Goal: Task Accomplishment & Management: Complete application form

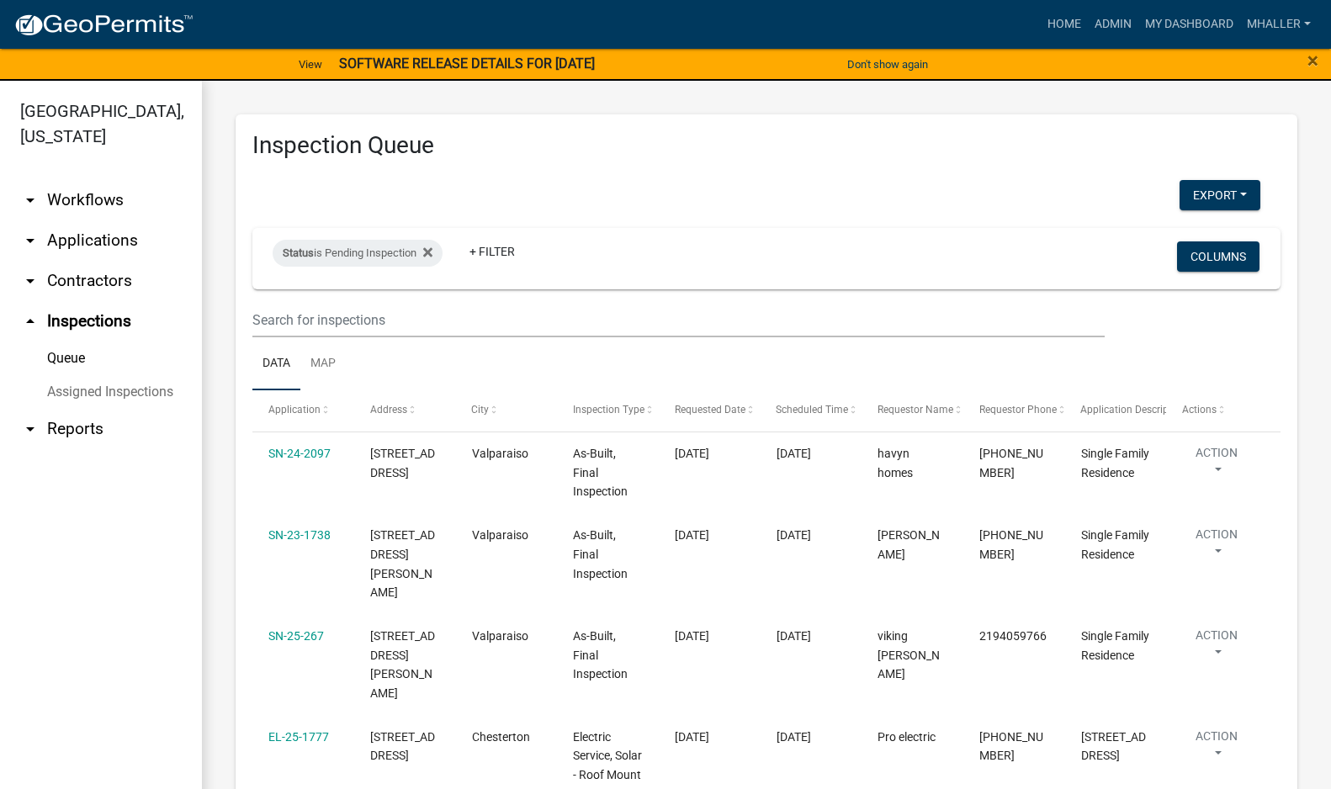
select select "1: 25"
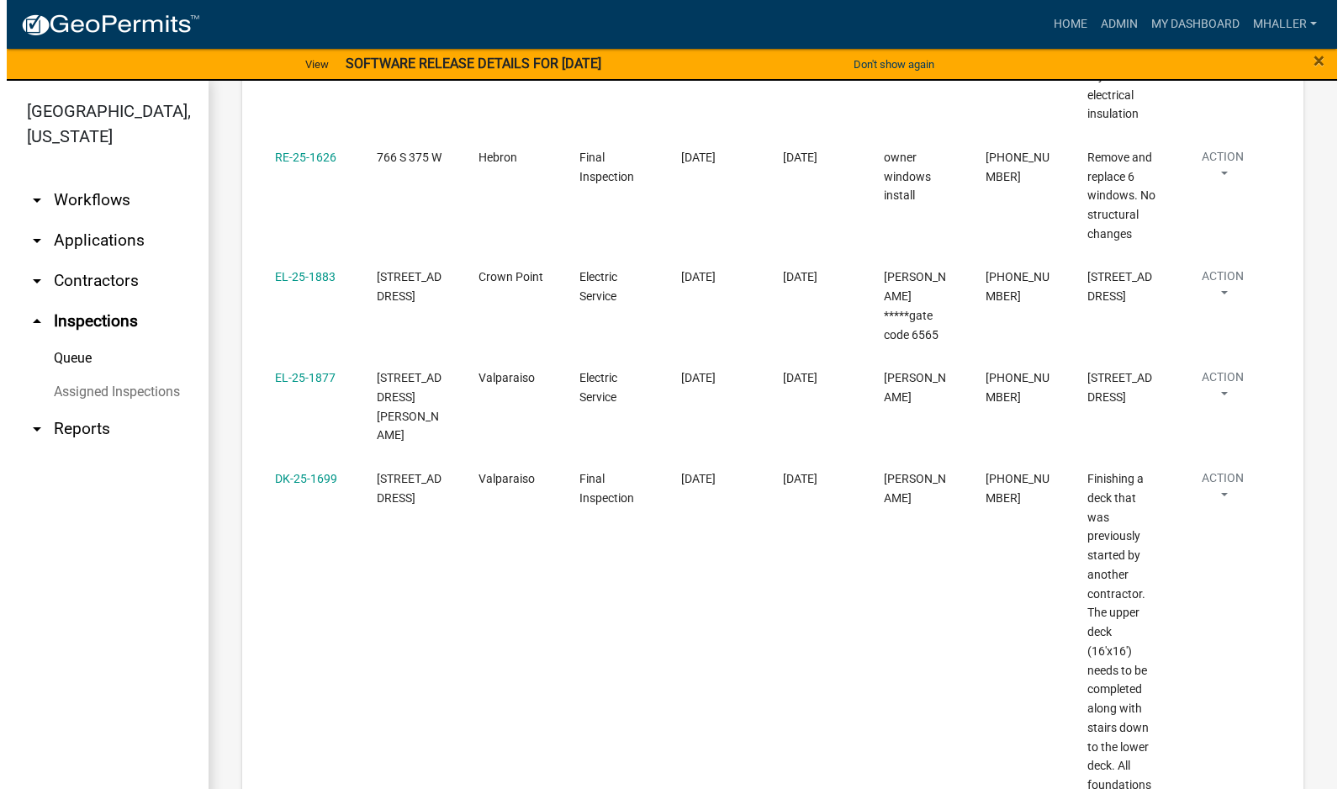
scroll to position [929, 0]
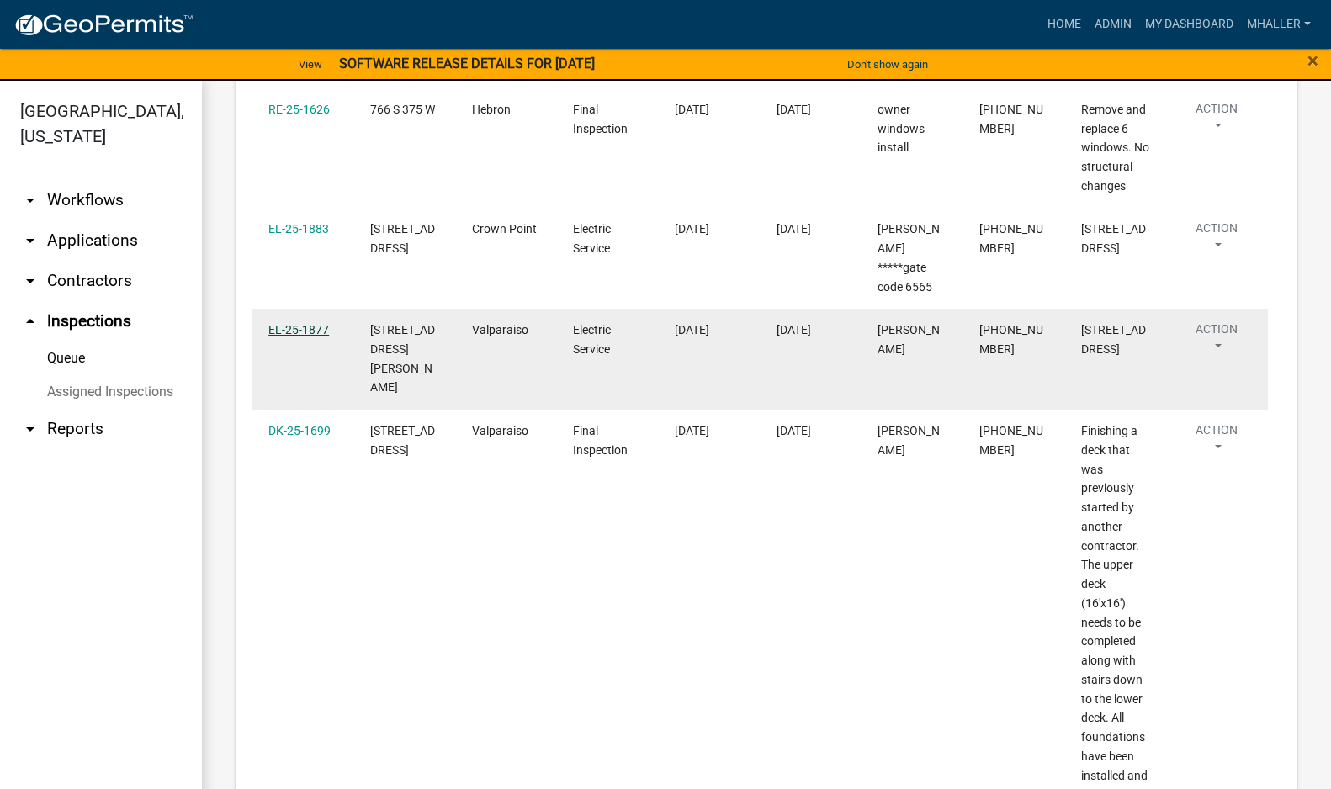
click at [299, 323] on link "EL-25-1877" at bounding box center [298, 329] width 61 height 13
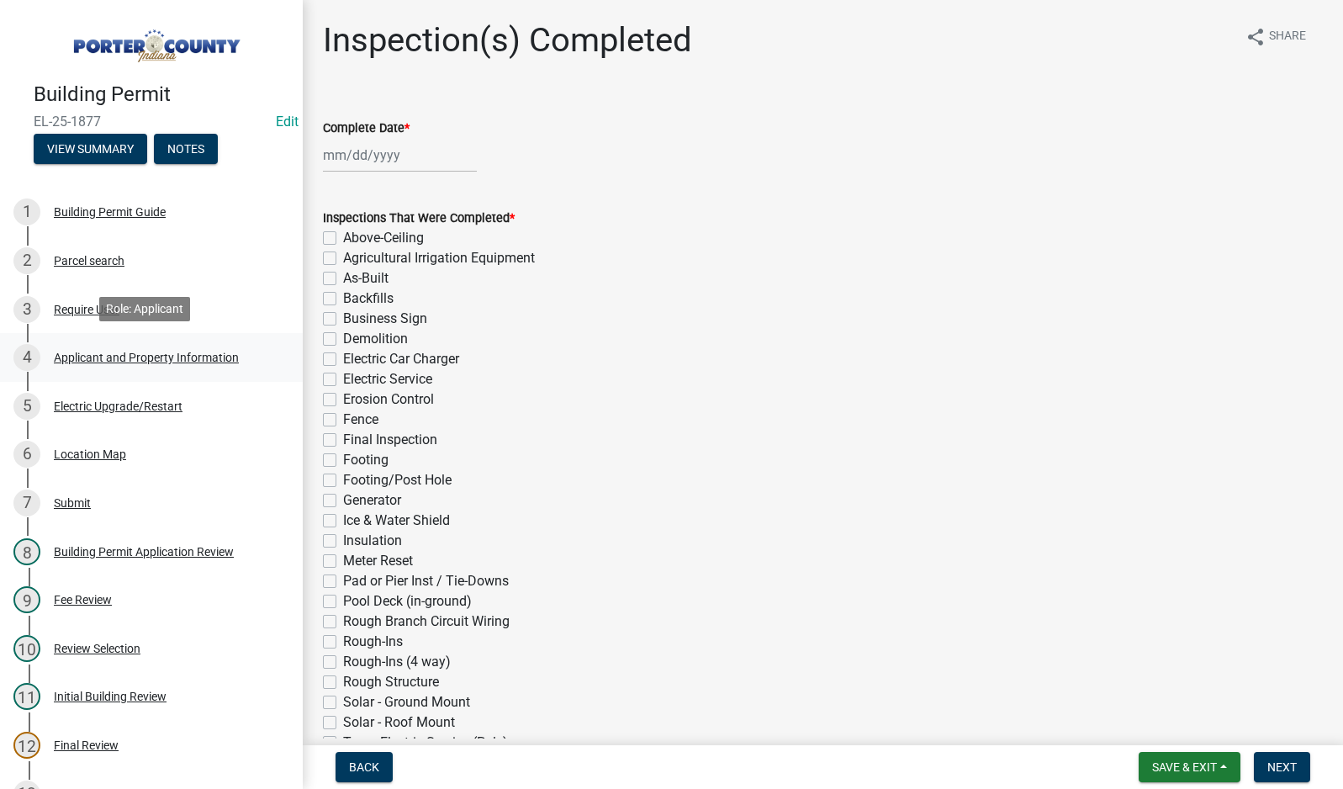
click at [100, 353] on div "Applicant and Property Information" at bounding box center [146, 358] width 185 height 12
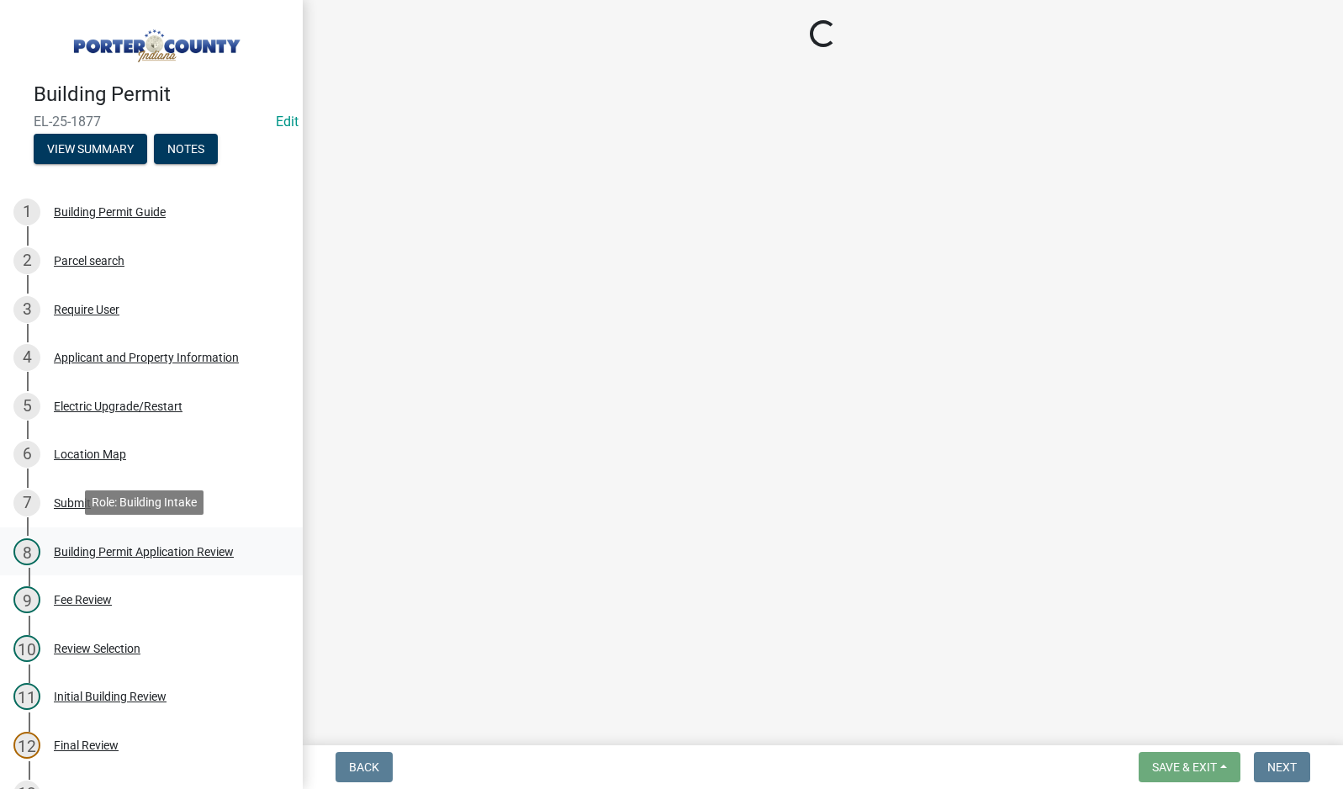
select select "3ef279d8-364d-4472-9edf-8c32643de6c0"
select select "ad46db9b-b68a-4590-8d08-f4fb10f3ead6"
select select "0d764019-f1ff-4f3b-9299-33f0d080acc7"
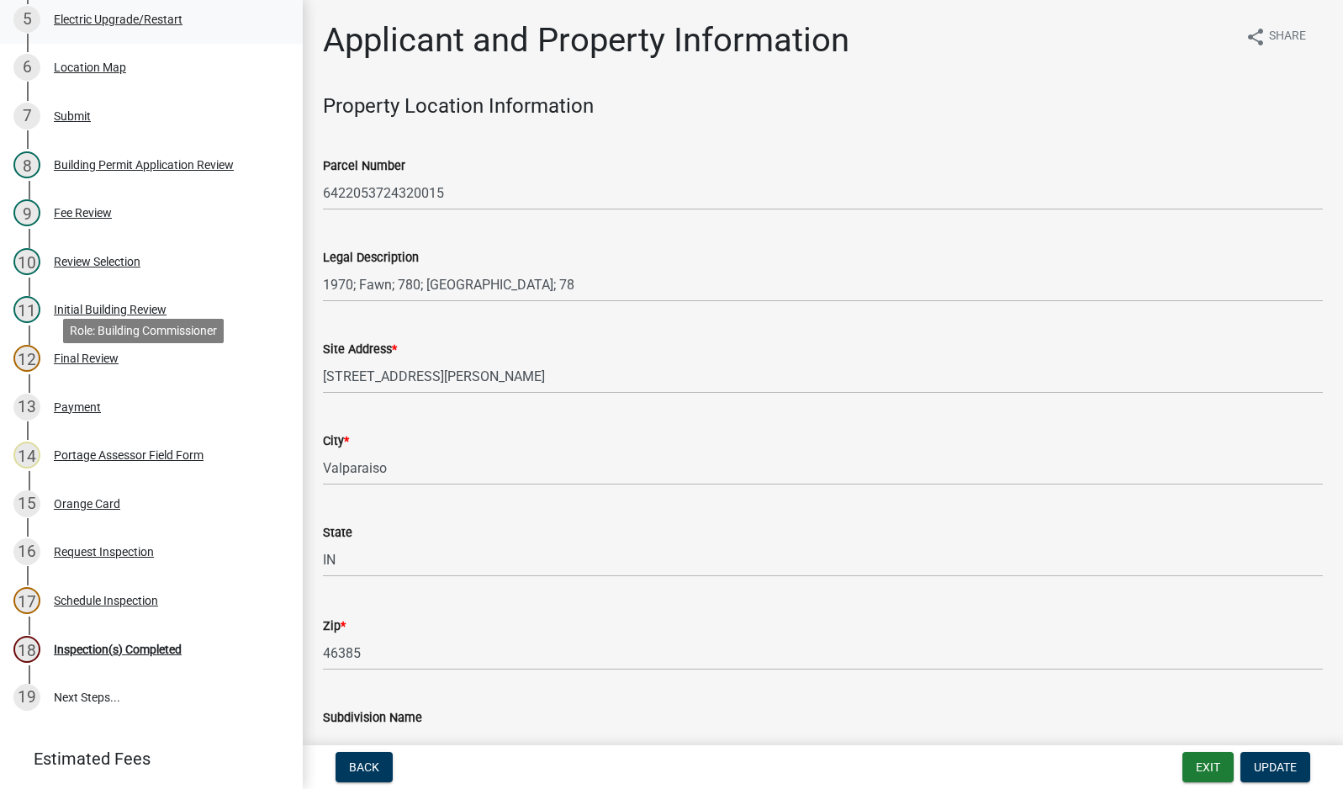
scroll to position [421, 0]
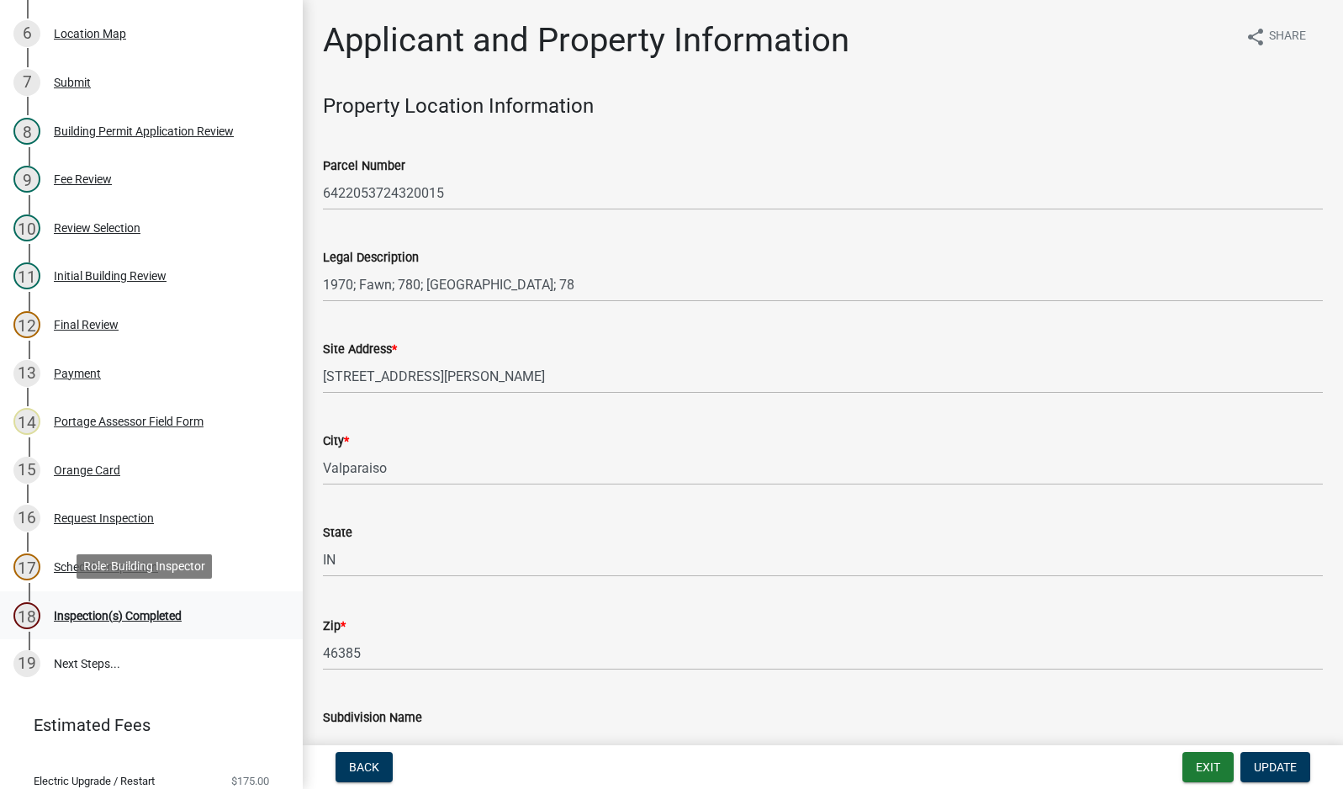
click at [91, 616] on div "Inspection(s) Completed" at bounding box center [118, 616] width 128 height 12
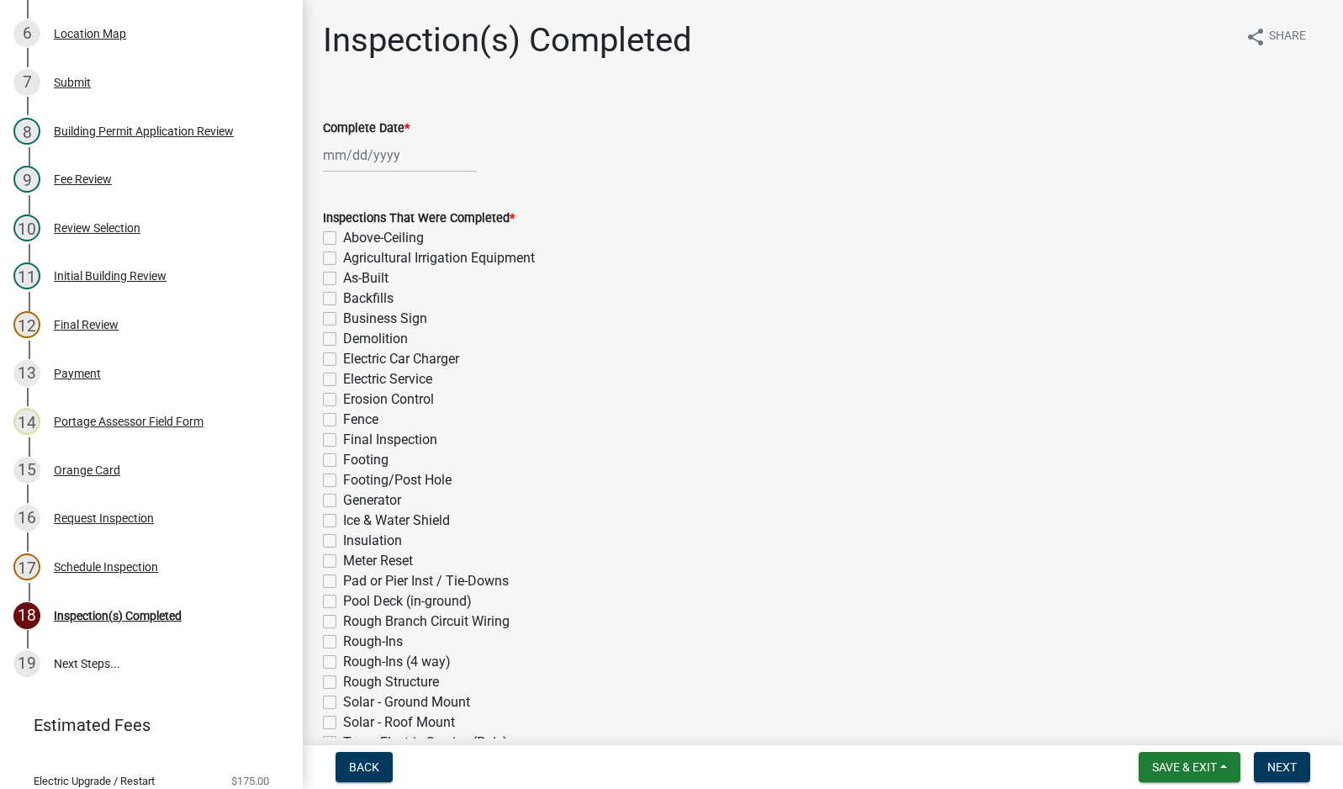
select select "10"
select select "2025"
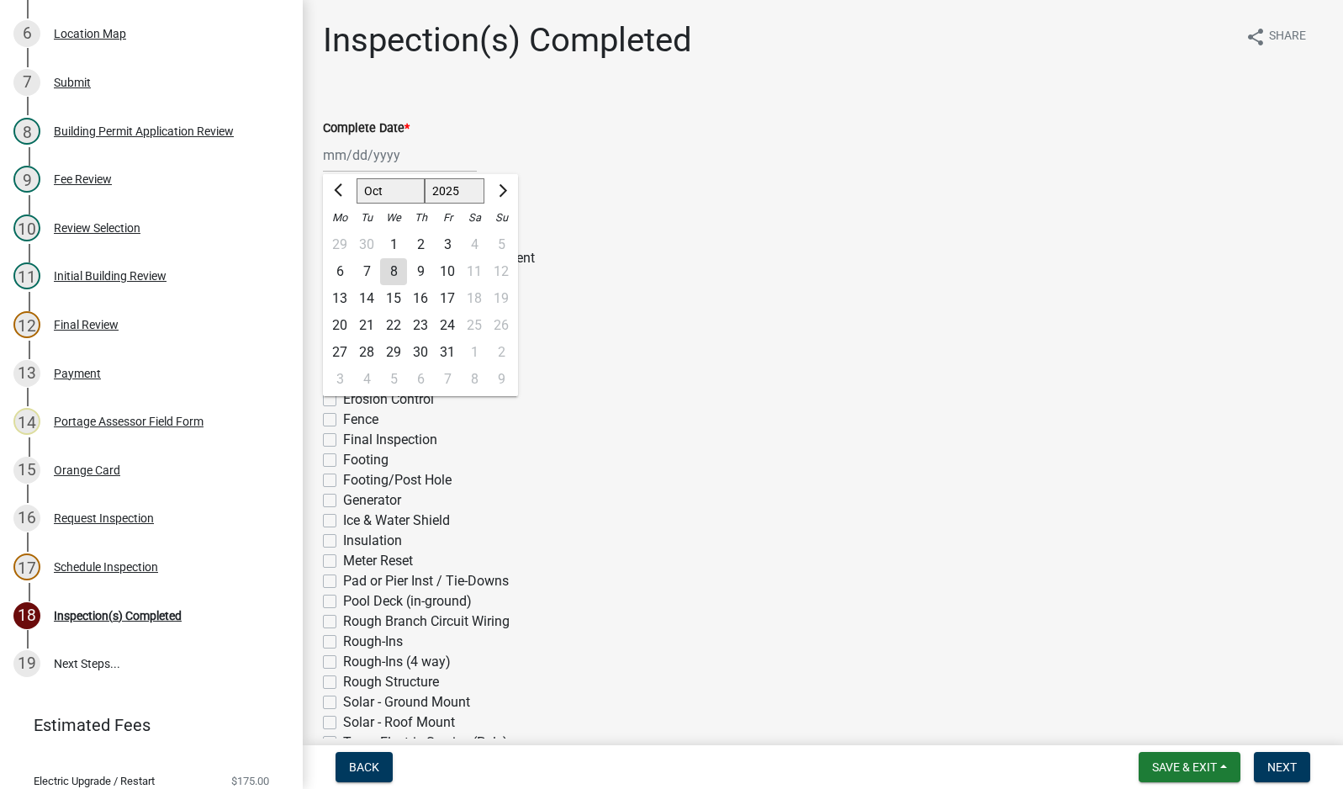
drag, startPoint x: 366, startPoint y: 159, endPoint x: 373, endPoint y: 176, distance: 18.1
click at [366, 159] on div "[PERSON_NAME] Feb Mar Apr [PERSON_NAME][DATE] Oct Nov [DATE] 1526 1527 1528 152…" at bounding box center [400, 155] width 154 height 34
click at [397, 266] on div "8" at bounding box center [393, 271] width 27 height 27
type input "[DATE]"
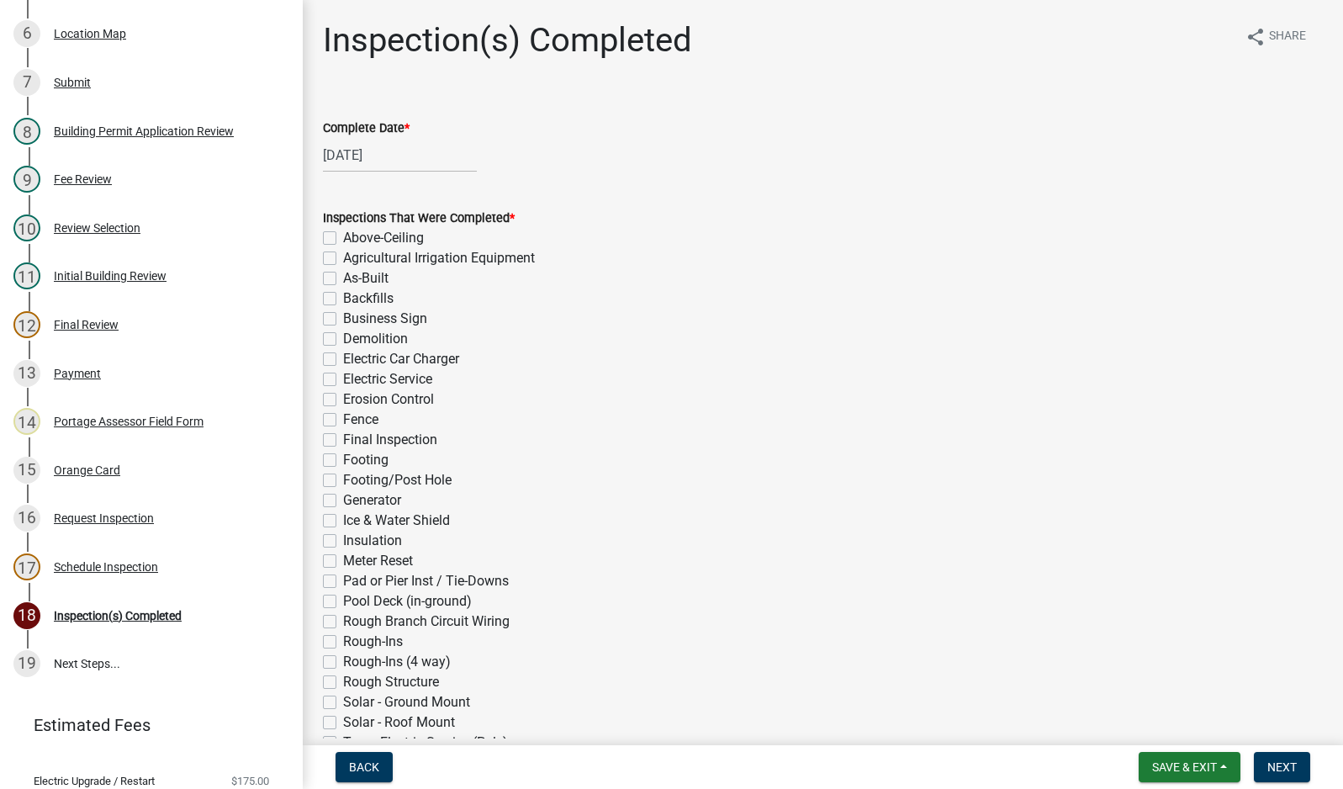
click at [343, 384] on label "Electric Service" at bounding box center [387, 379] width 89 height 20
click at [343, 380] on input "Electric Service" at bounding box center [348, 374] width 11 height 11
checkbox input "true"
checkbox input "false"
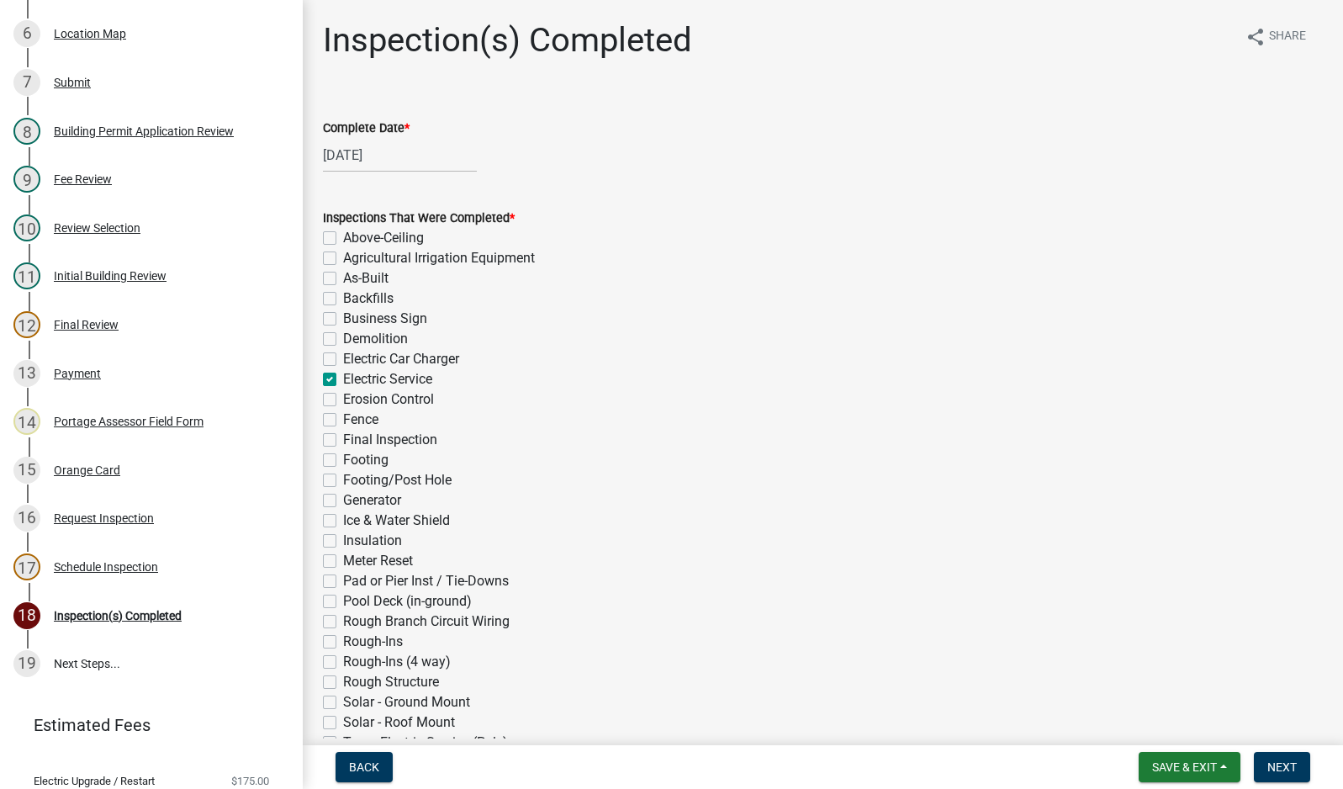
checkbox input "false"
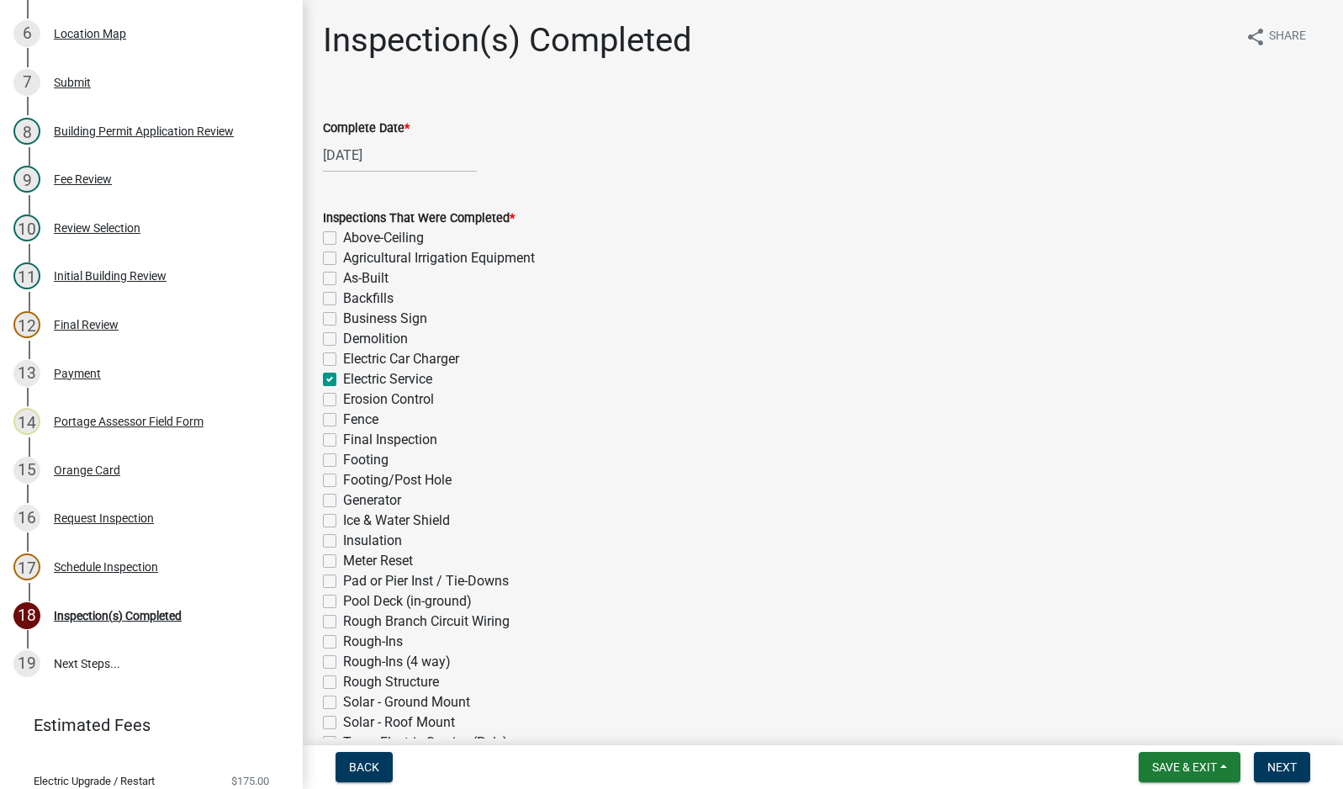
checkbox input "true"
checkbox input "false"
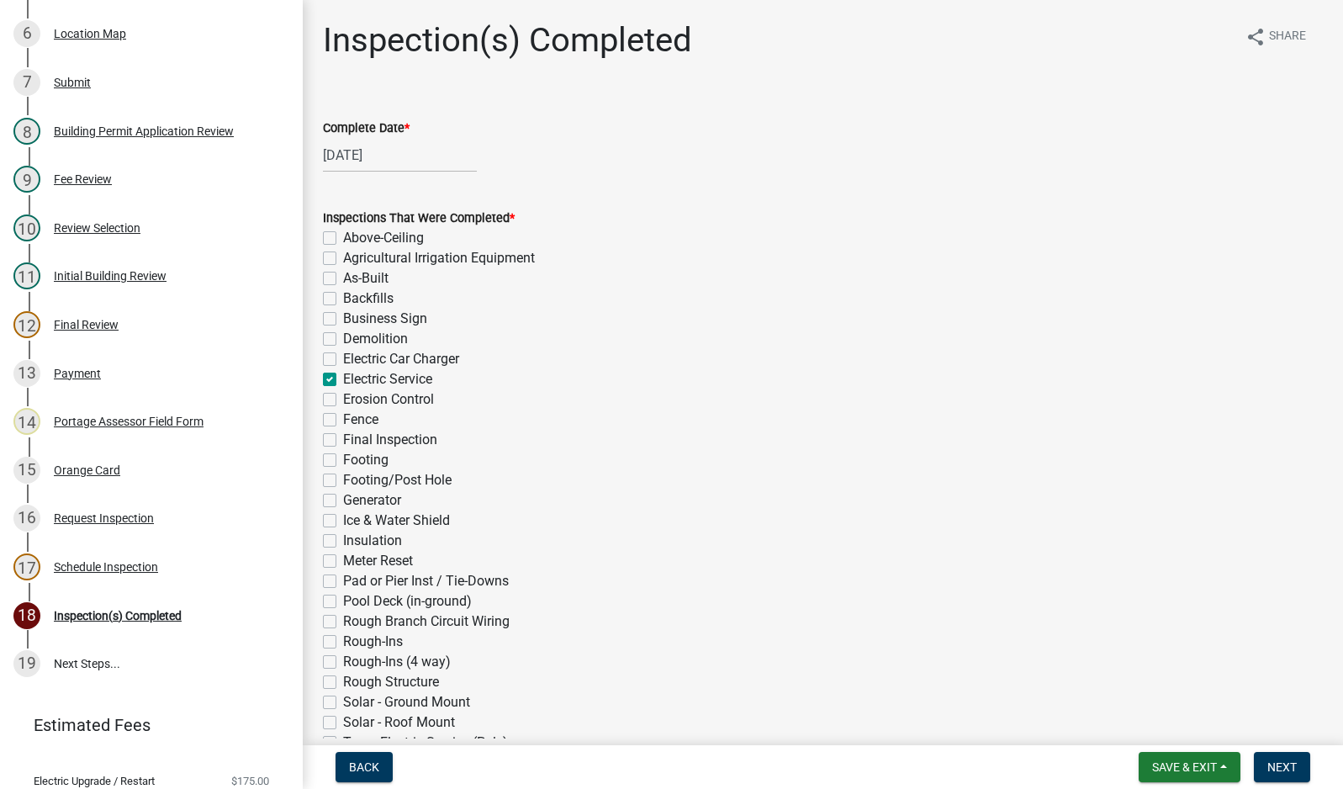
checkbox input "false"
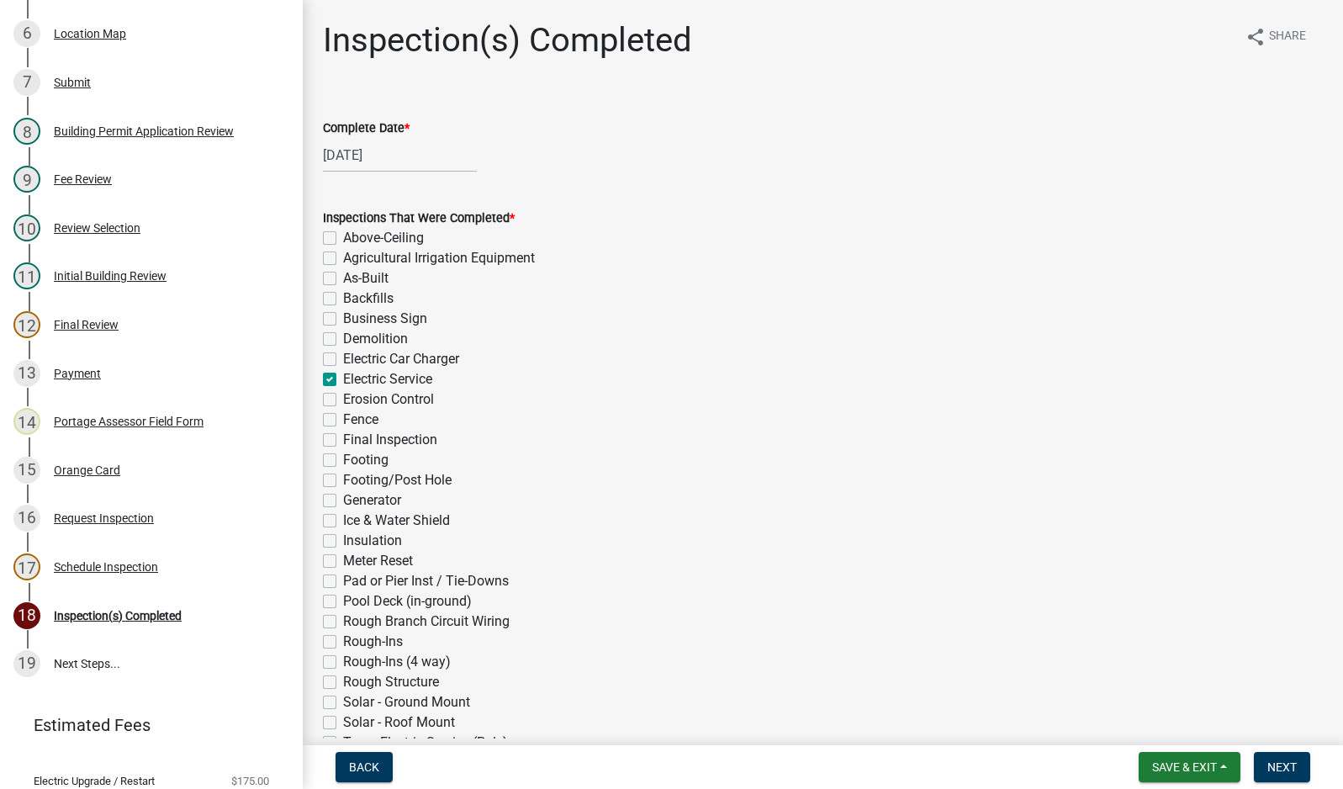
checkbox input "false"
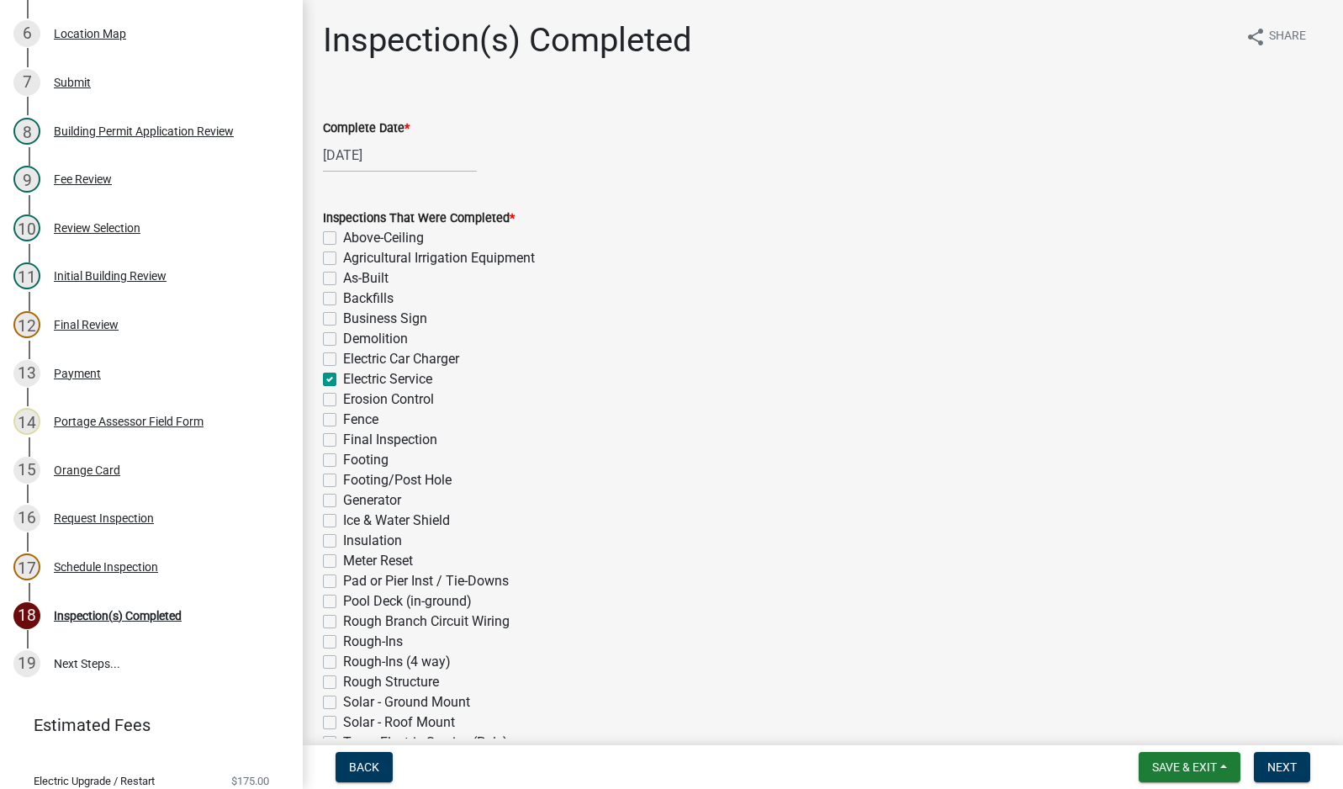
checkbox input "false"
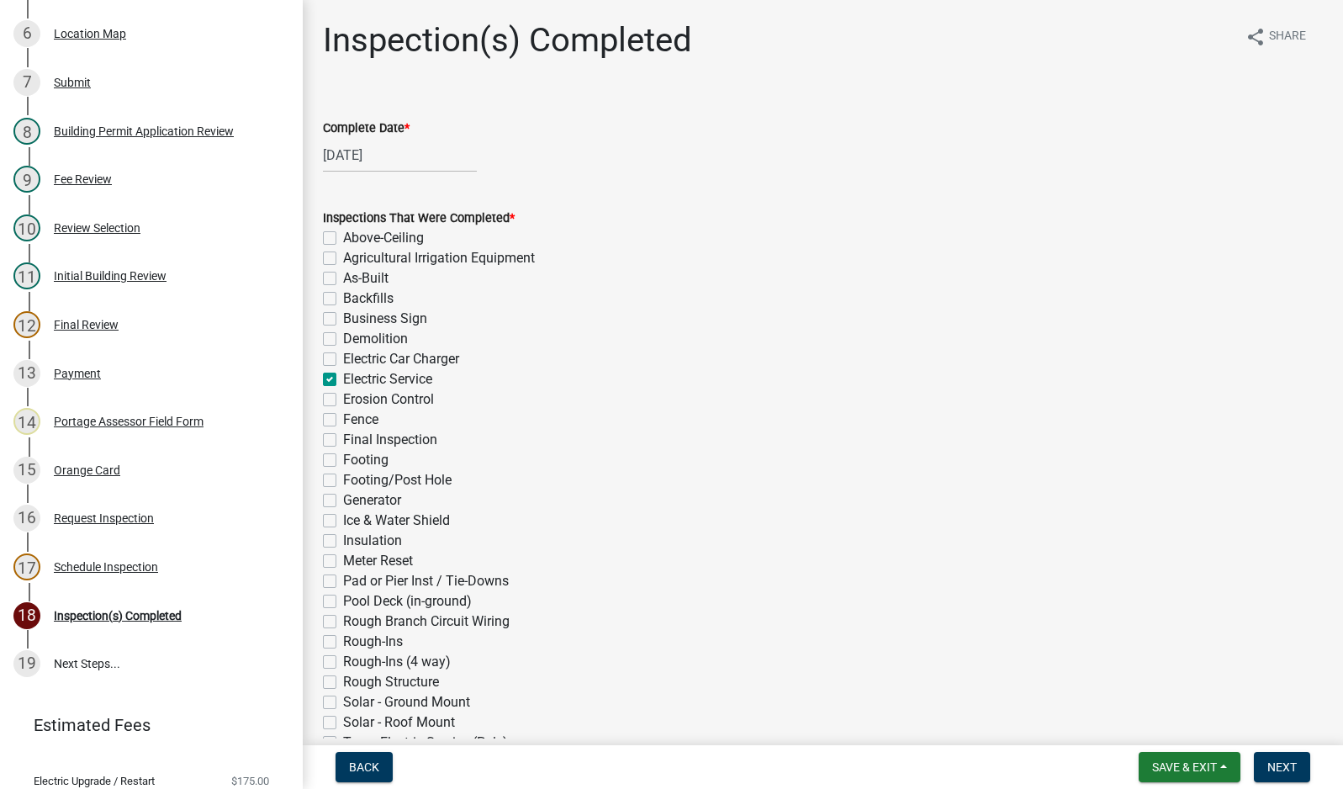
checkbox input "false"
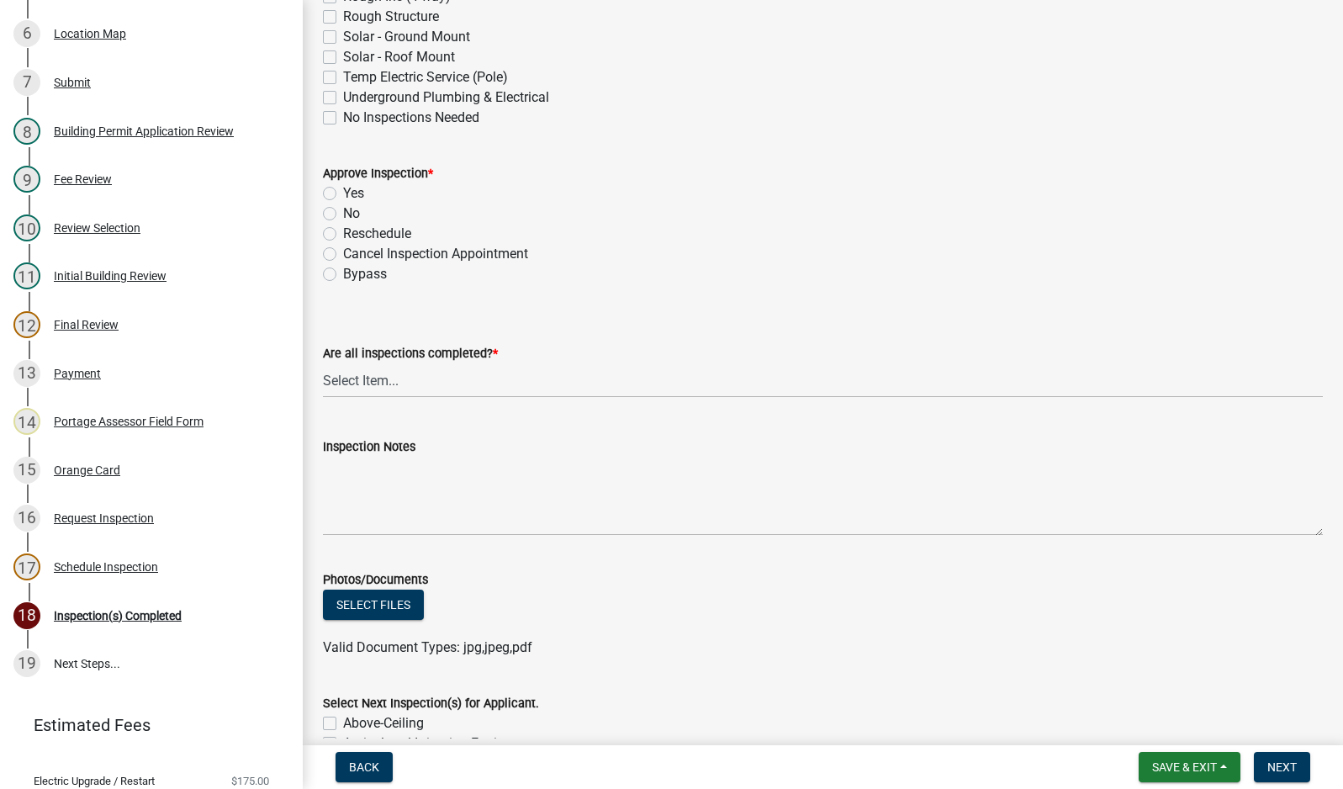
scroll to position [673, 0]
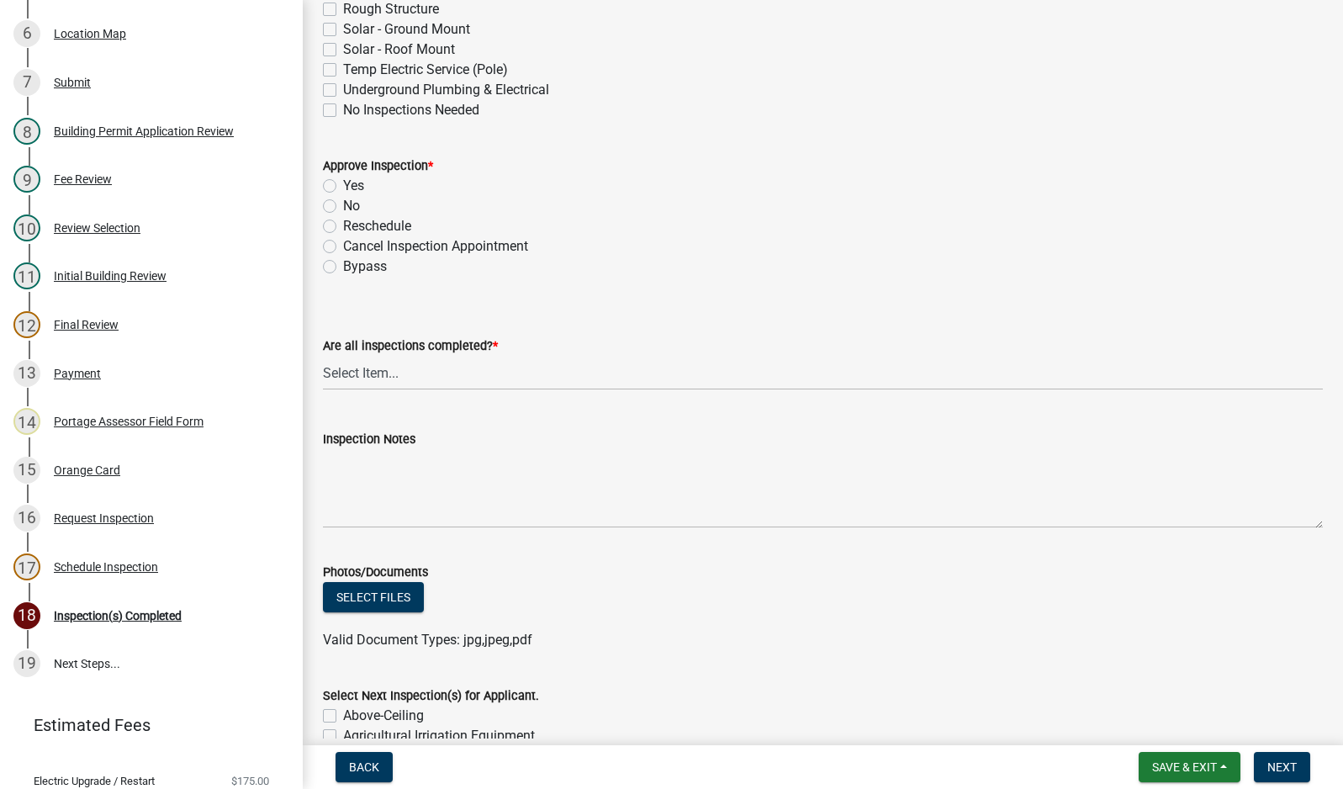
click at [343, 185] on label "Yes" at bounding box center [353, 186] width 21 height 20
click at [343, 185] on input "Yes" at bounding box center [348, 181] width 11 height 11
radio input "true"
click at [432, 376] on select "Select Item... Yes - All Inspections Have Been Completed No - More Inspections …" at bounding box center [823, 373] width 1000 height 34
click at [323, 356] on select "Select Item... Yes - All Inspections Have Been Completed No - More Inspections …" at bounding box center [823, 373] width 1000 height 34
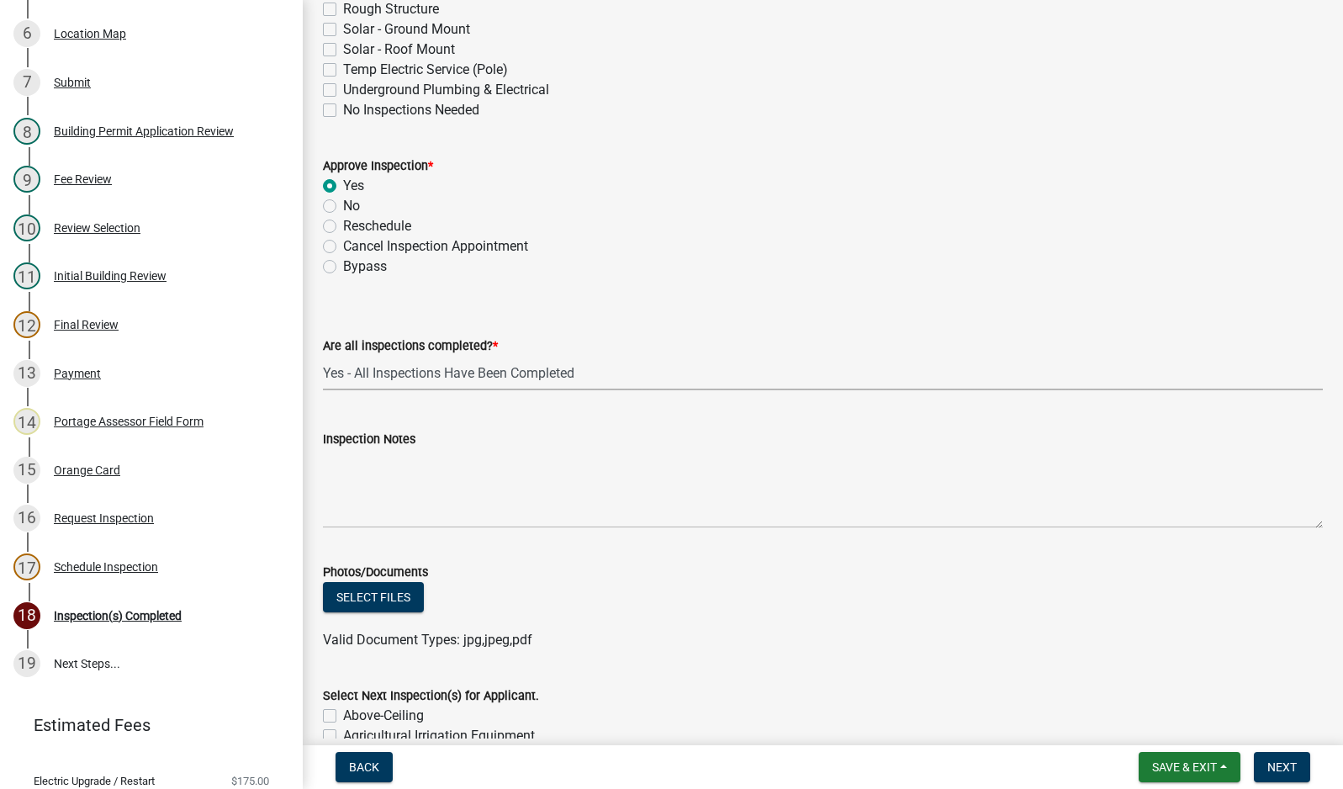
select select "9a8ccc90-dcd1-4d2c-ac64-5460e8d85408"
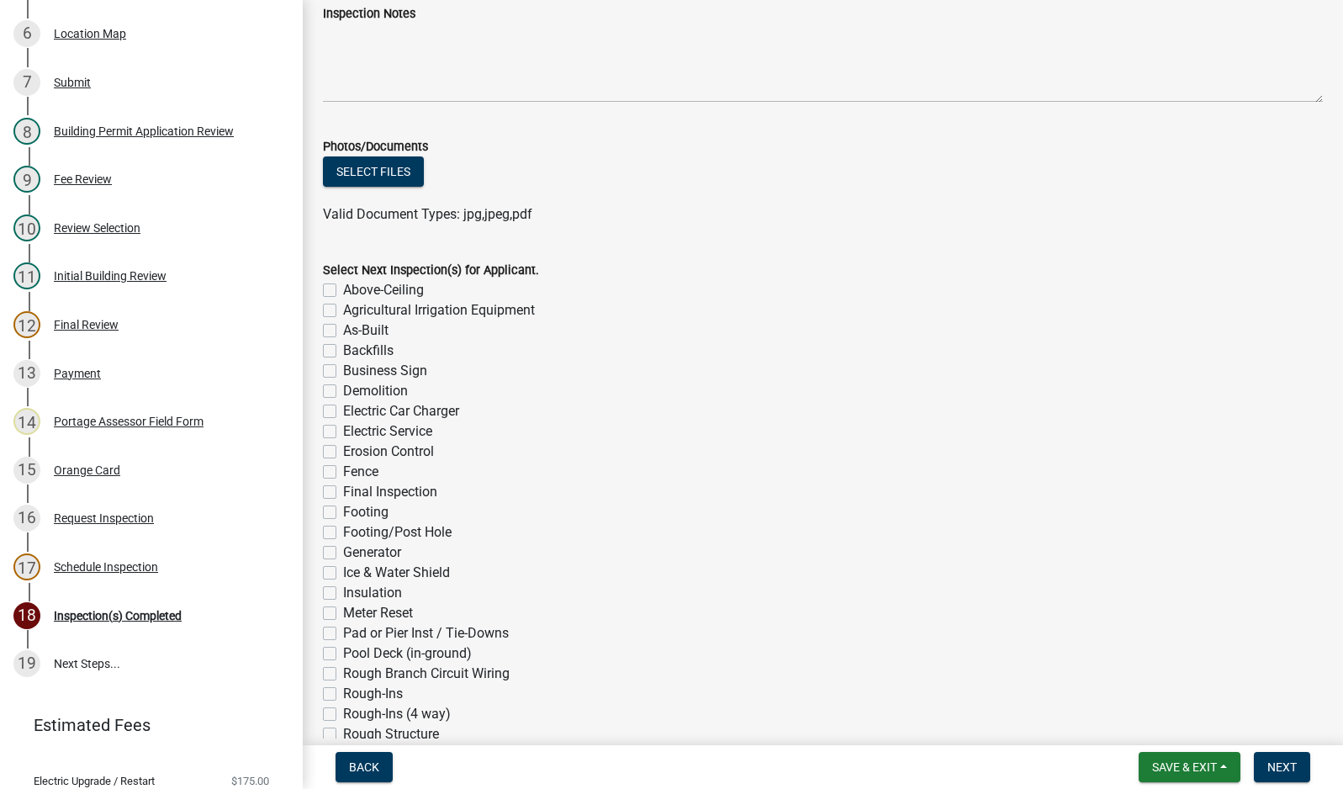
scroll to position [1286, 0]
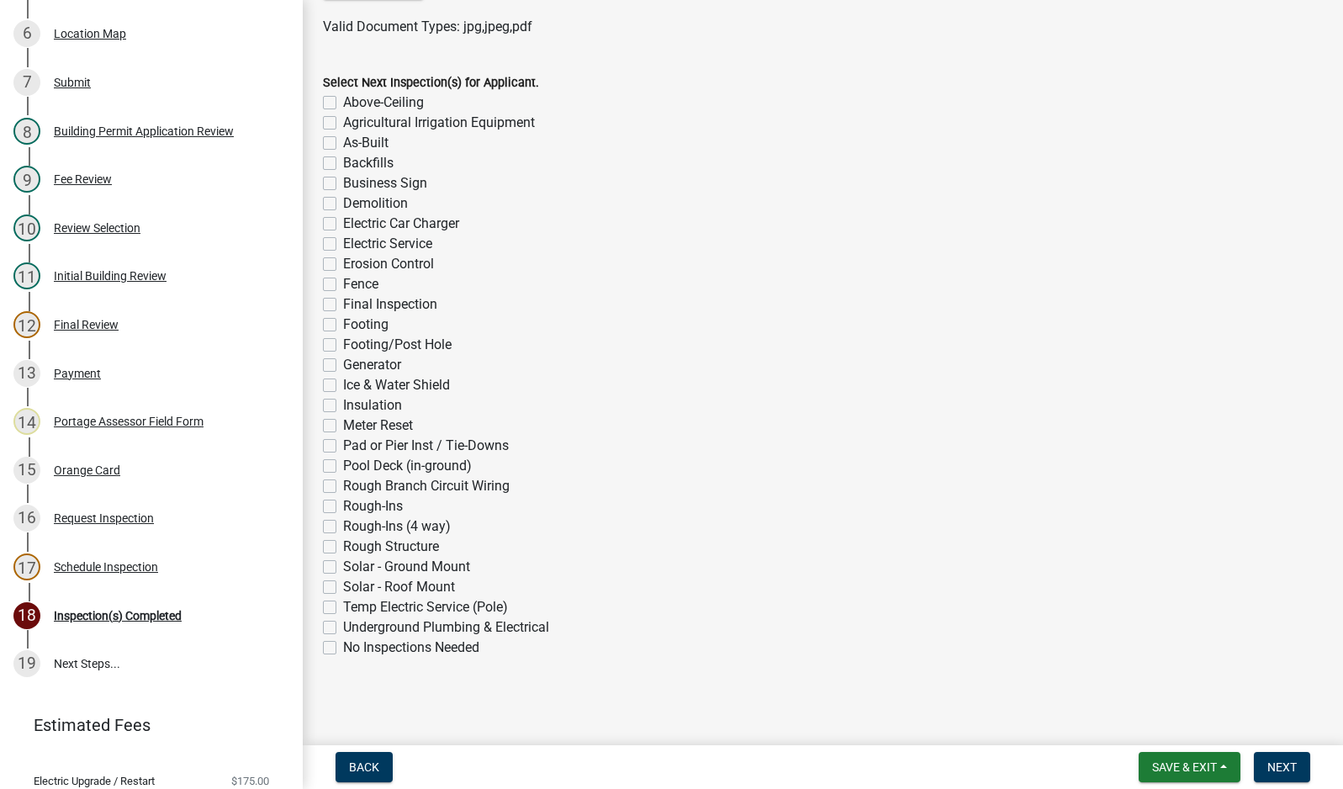
click at [343, 647] on label "No Inspections Needed" at bounding box center [411, 648] width 136 height 20
click at [343, 647] on input "No Inspections Needed" at bounding box center [348, 643] width 11 height 11
checkbox input "true"
checkbox input "false"
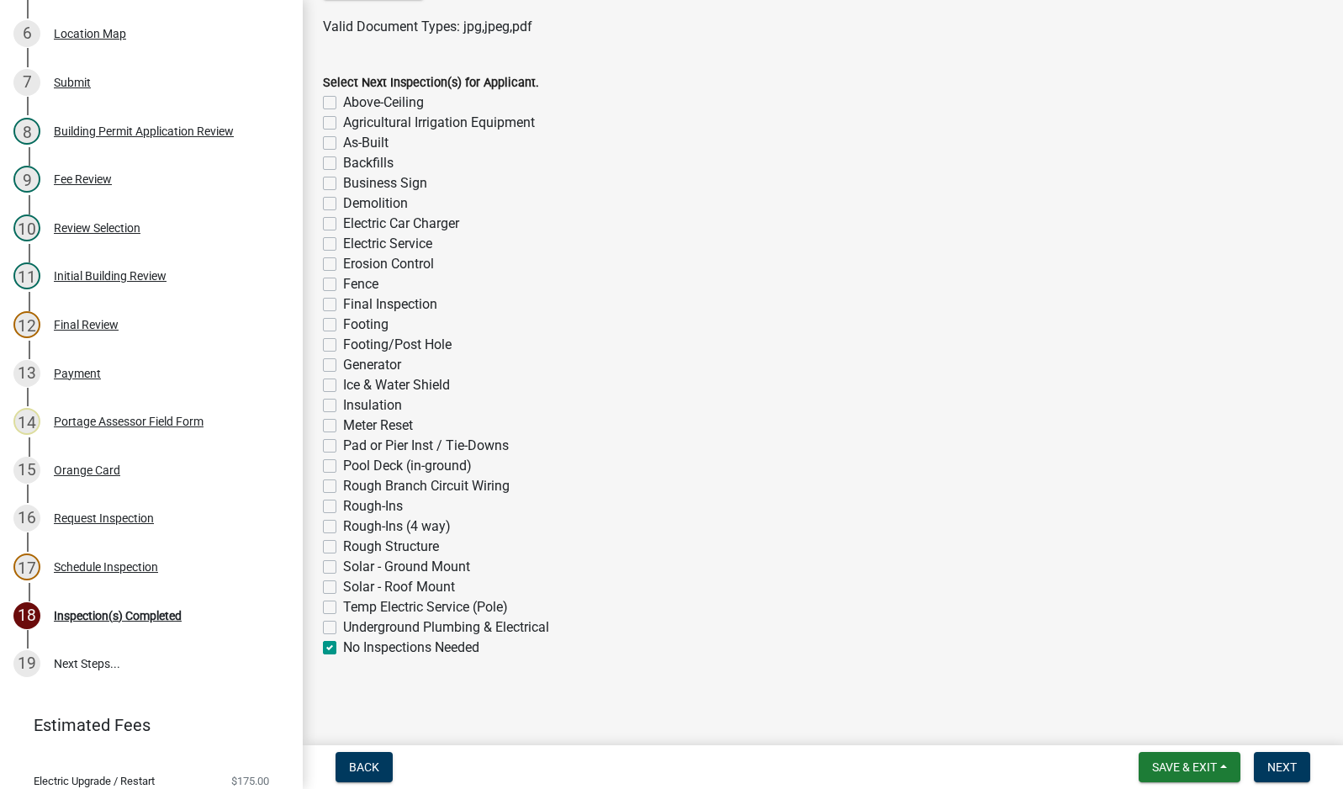
checkbox input "false"
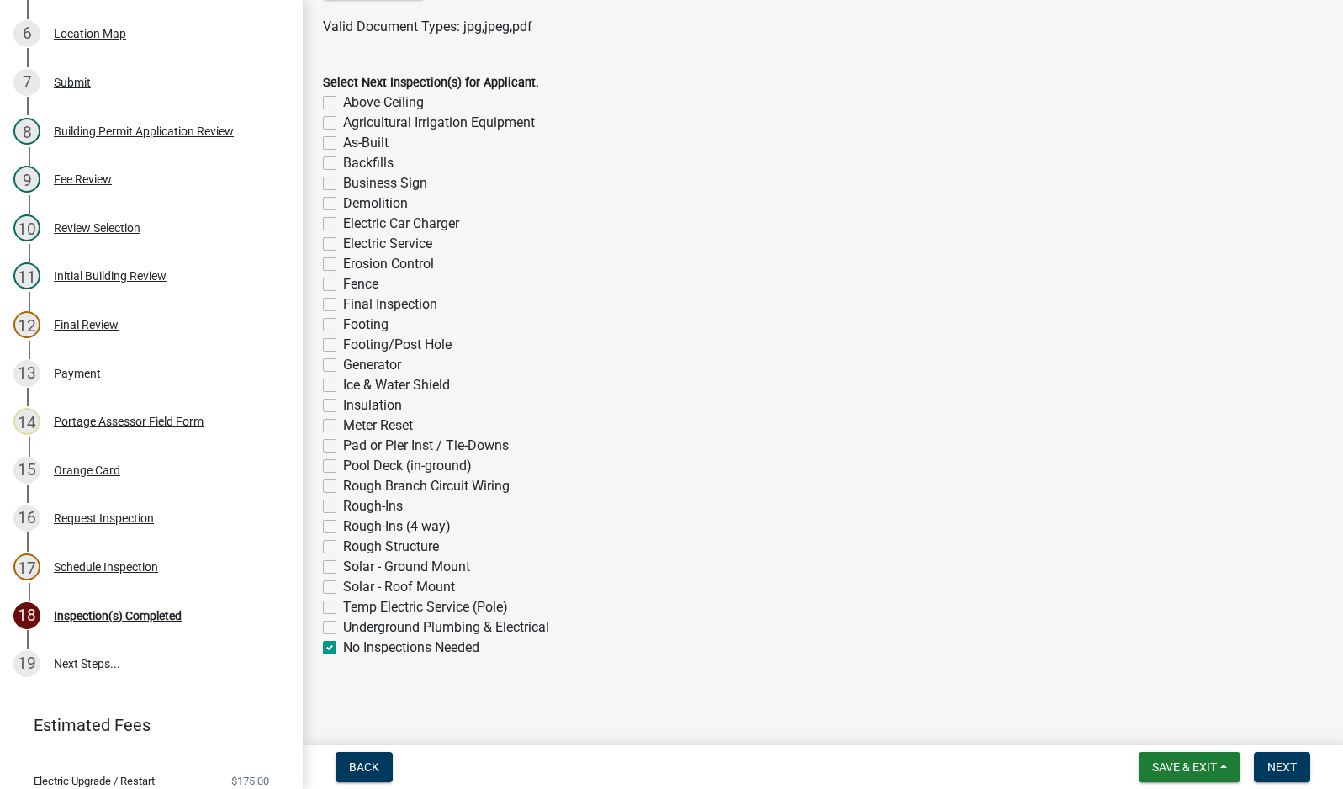
checkbox input "false"
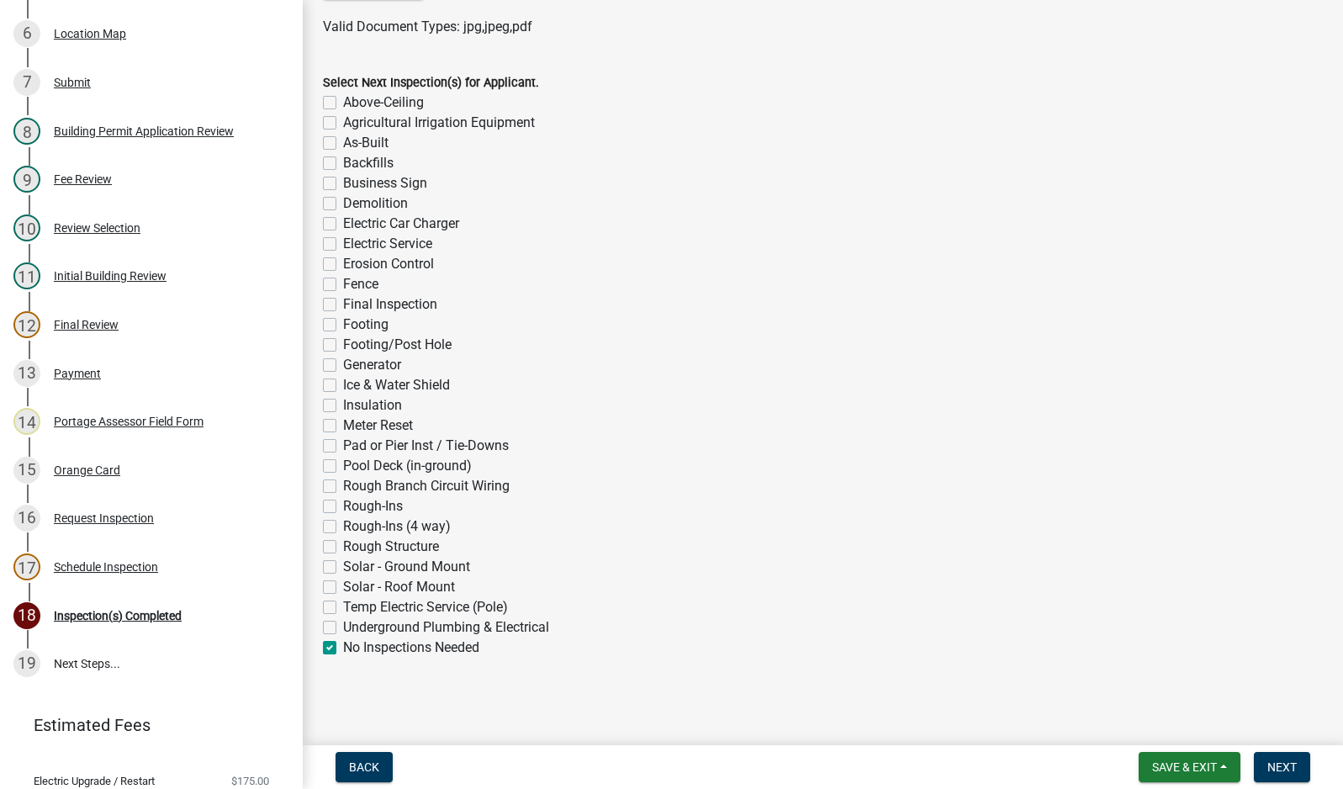
checkbox input "false"
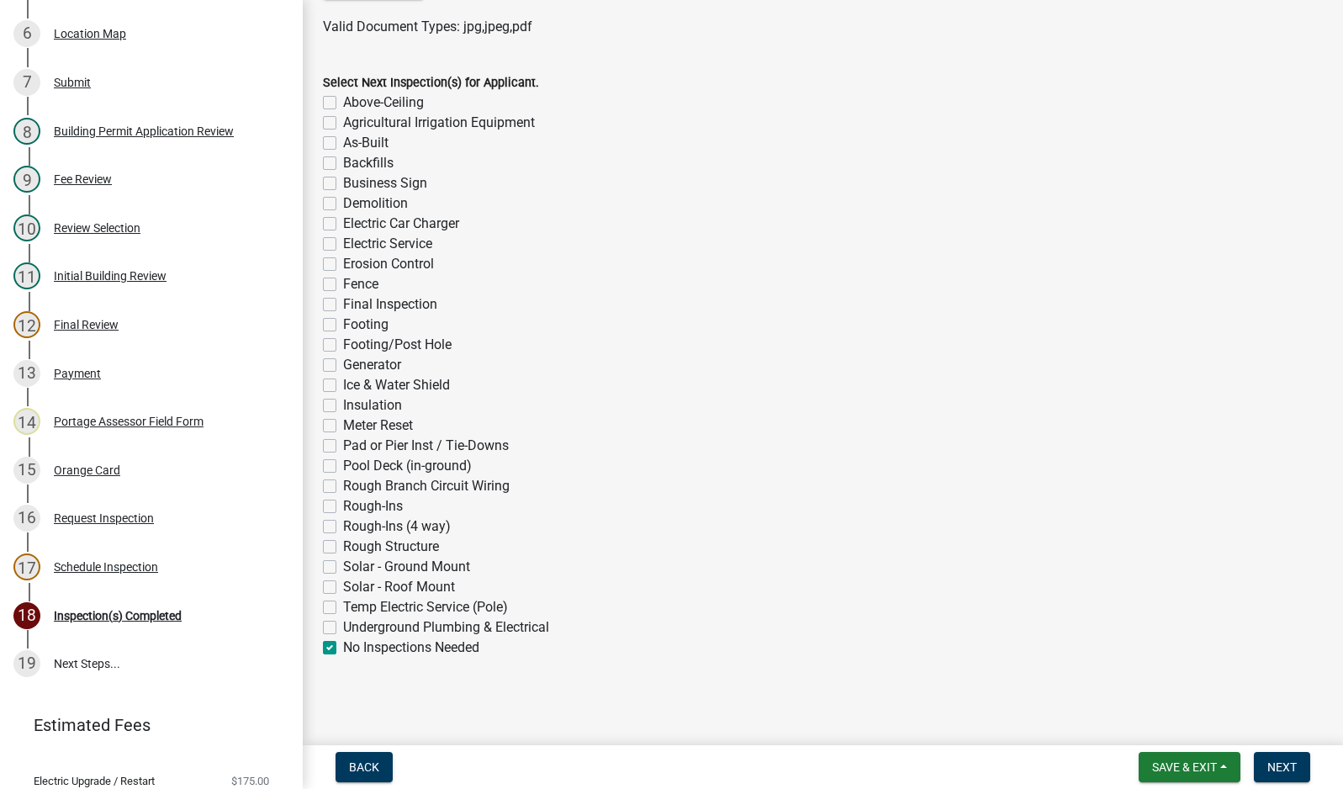
checkbox input "false"
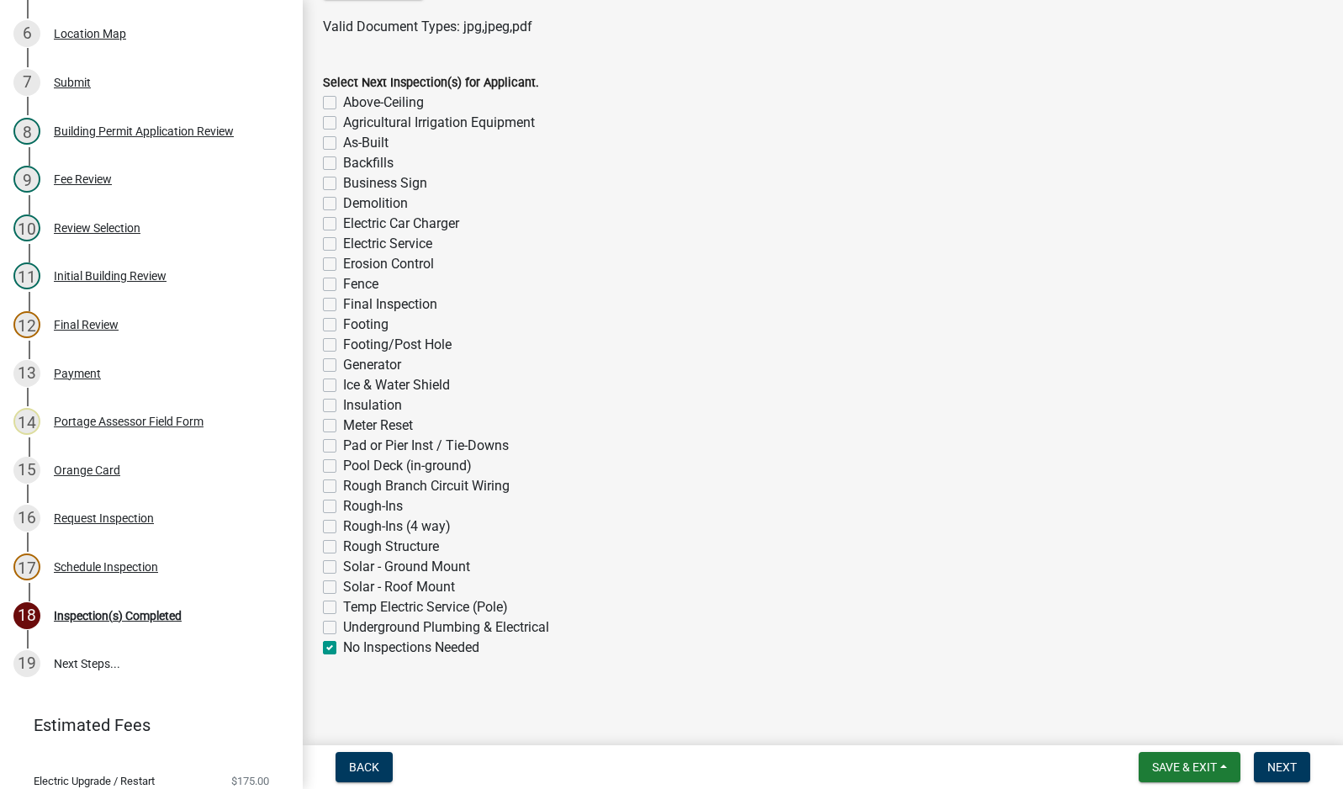
checkbox input "false"
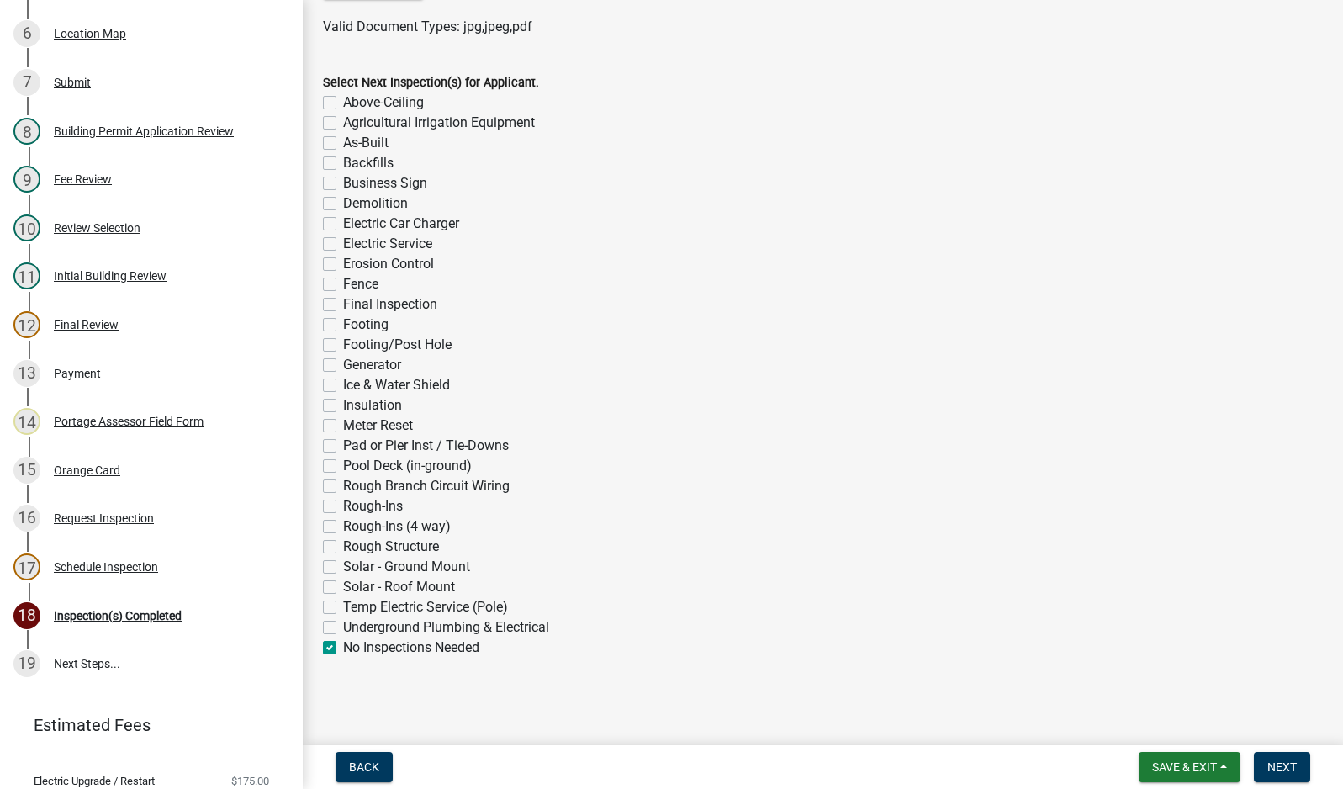
checkbox input "true"
drag, startPoint x: 1285, startPoint y: 763, endPoint x: 1139, endPoint y: 761, distance: 146.4
click at [1283, 764] on span "Next" at bounding box center [1281, 766] width 29 height 13
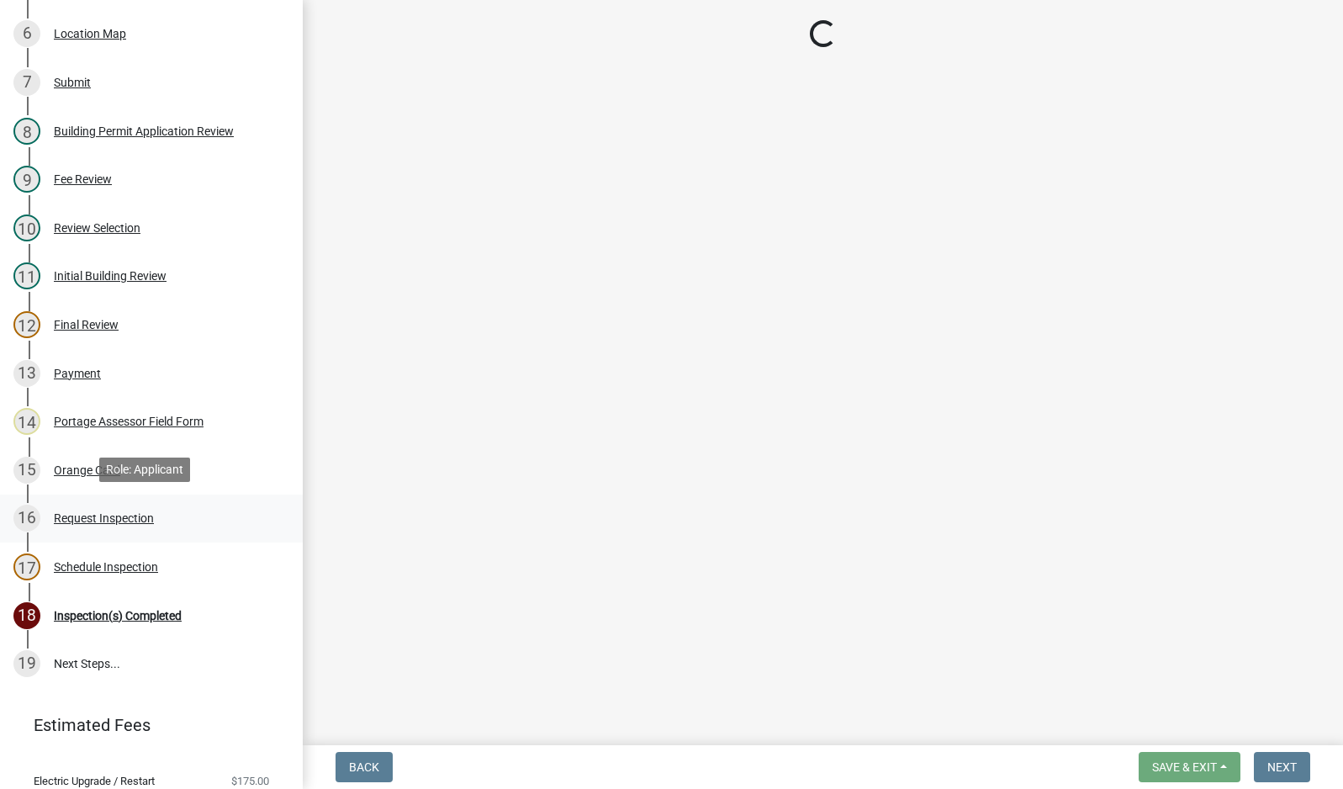
scroll to position [469, 0]
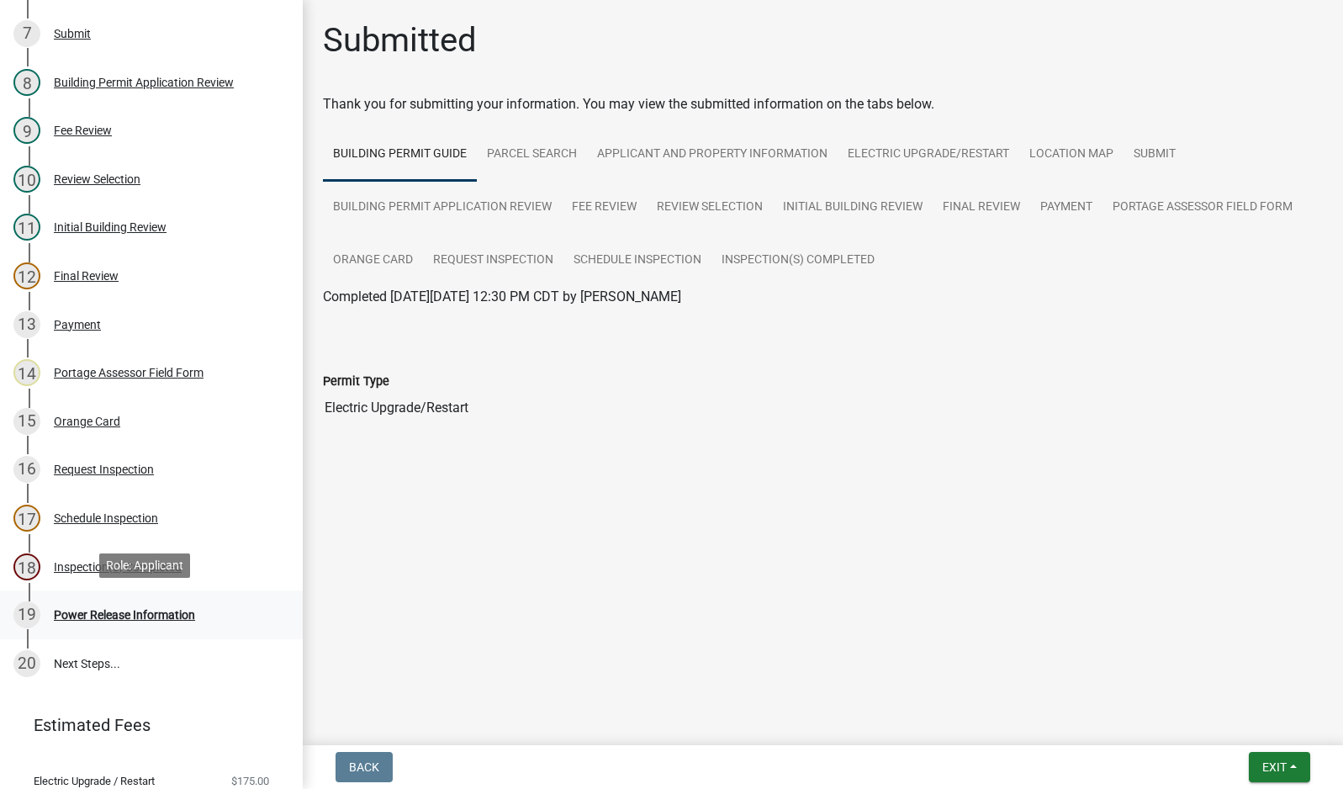
click at [128, 610] on div "Power Release Information" at bounding box center [124, 615] width 141 height 12
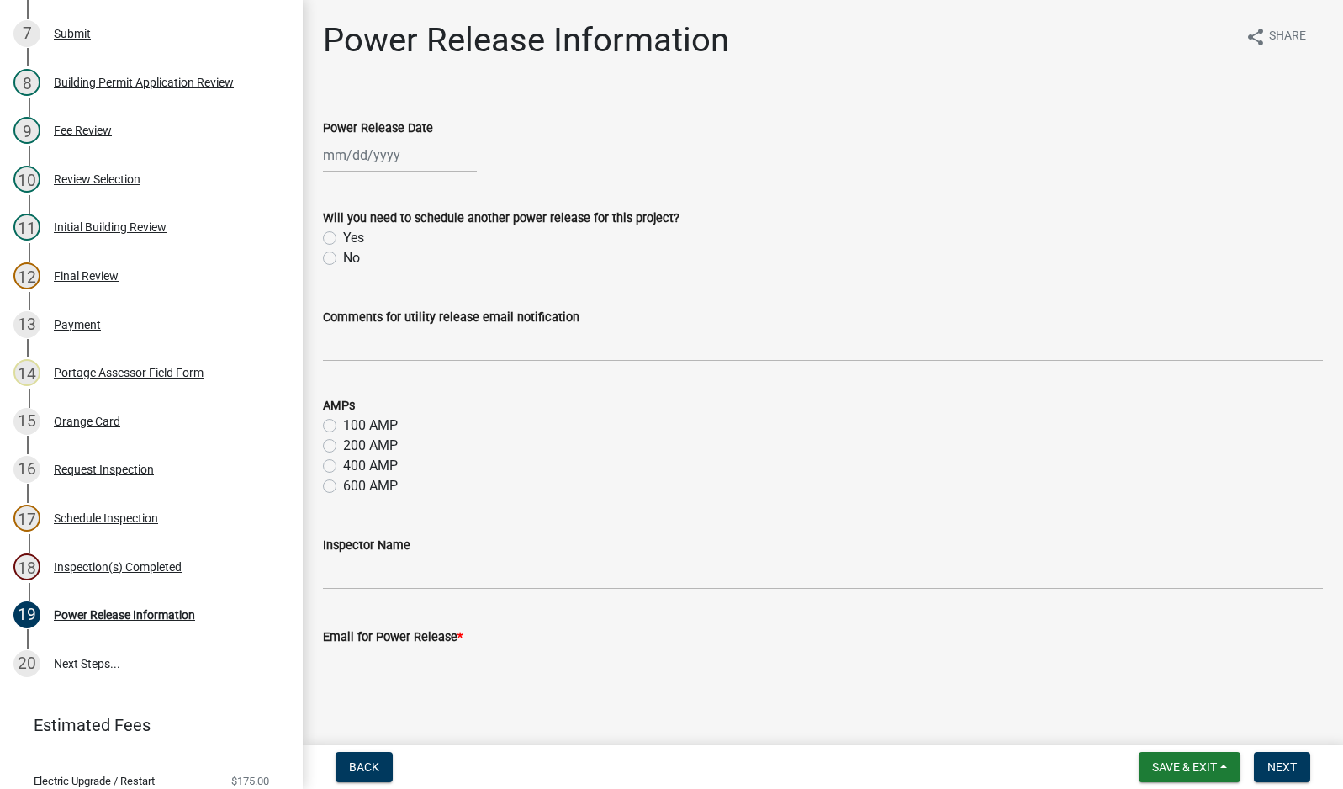
click at [360, 157] on div at bounding box center [400, 155] width 154 height 34
select select "10"
select select "2025"
click at [395, 272] on div "8" at bounding box center [393, 271] width 27 height 27
type input "[DATE]"
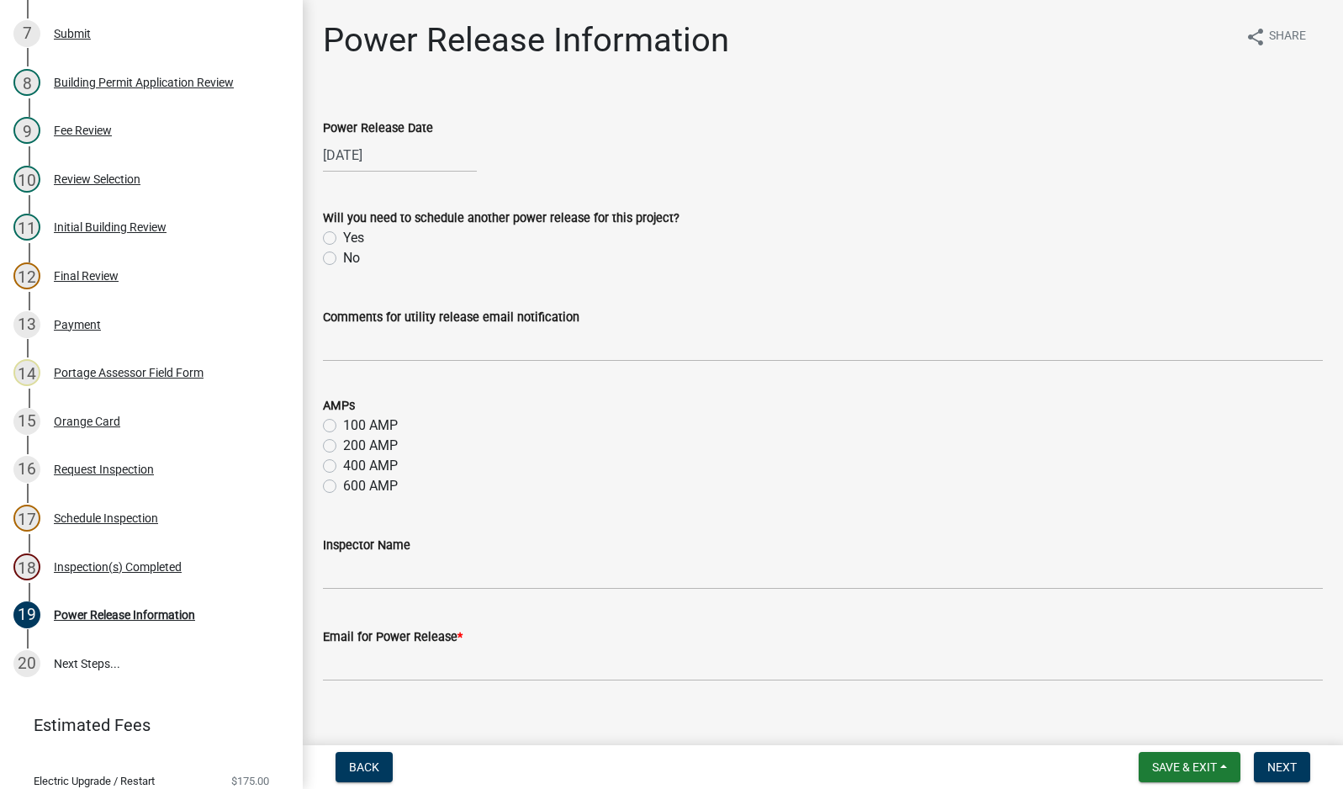
click at [343, 258] on label "No" at bounding box center [351, 258] width 17 height 20
click at [343, 258] on input "No" at bounding box center [348, 253] width 11 height 11
radio input "true"
click at [395, 345] on input "Comments for utility release email notification" at bounding box center [823, 344] width 1000 height 34
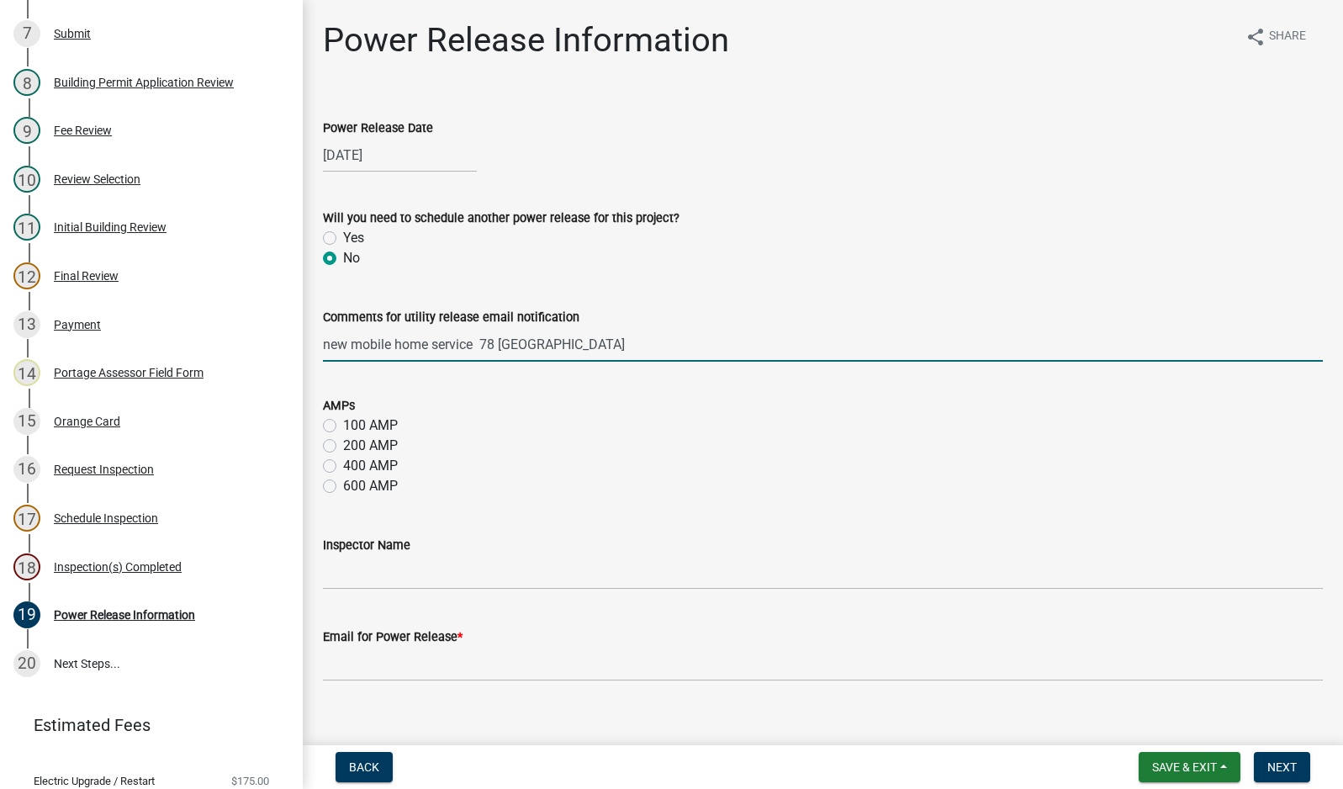
type input "new mobile home service 78 [GEOGRAPHIC_DATA]"
click at [343, 426] on label "100 AMP" at bounding box center [370, 425] width 55 height 20
click at [343, 426] on input "100 AMP" at bounding box center [348, 420] width 11 height 11
radio input "true"
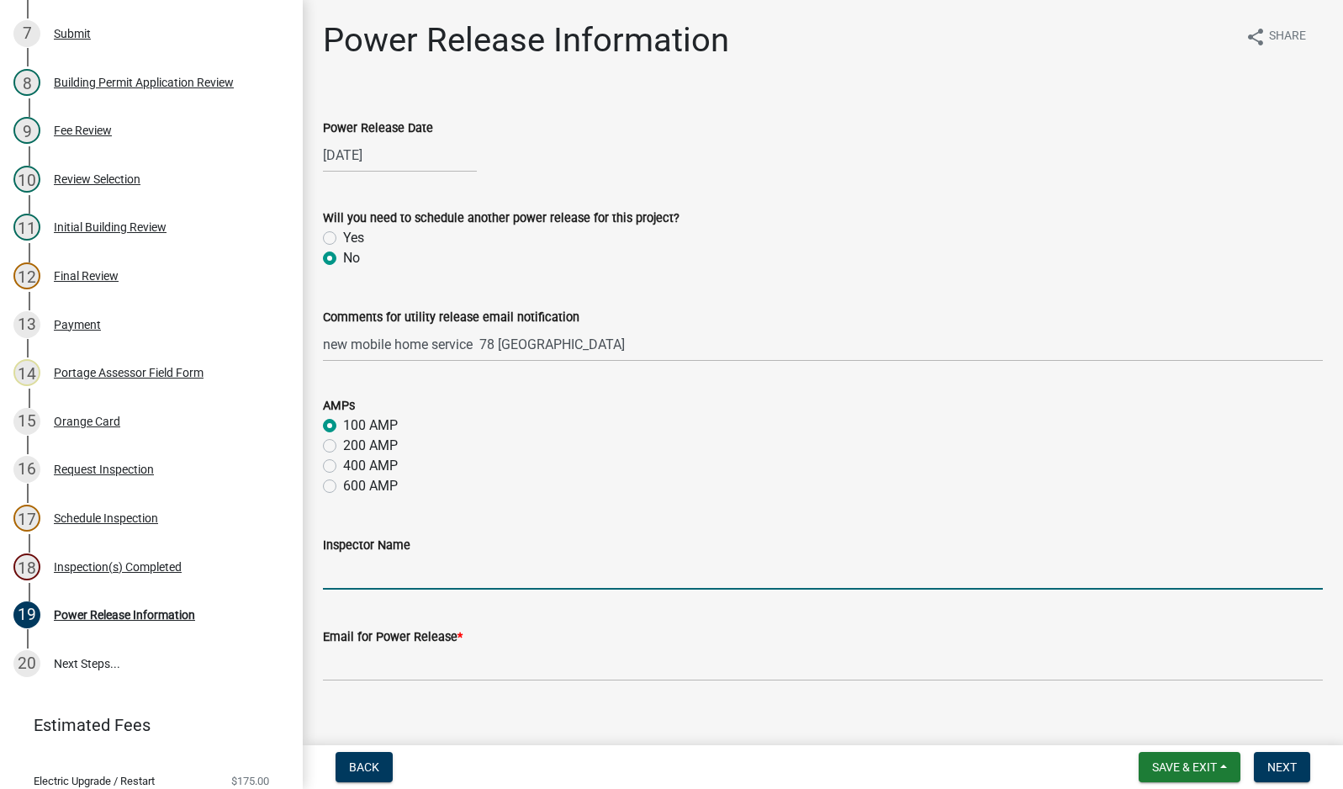
click at [412, 563] on input "Inspector Name" at bounding box center [823, 572] width 1000 height 34
type input "[PERSON_NAME]"
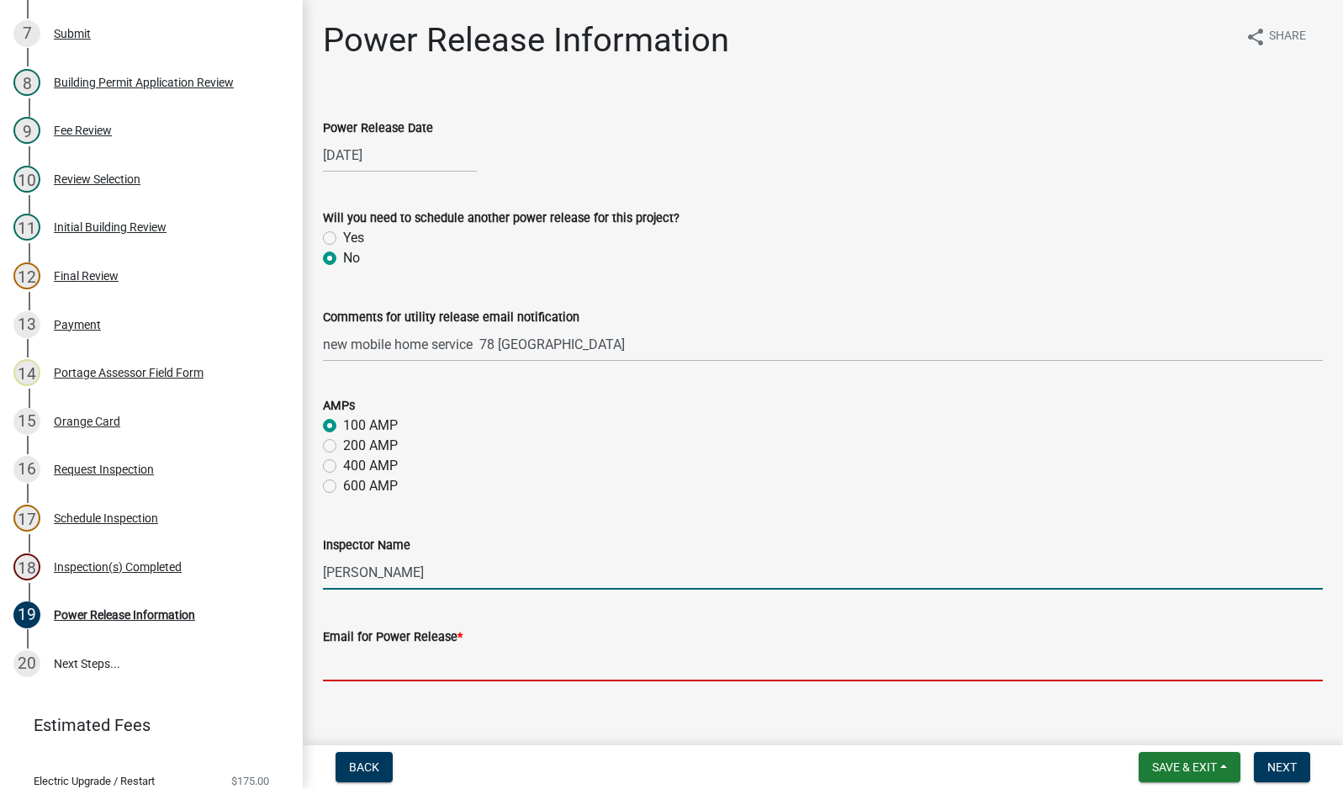
click at [487, 664] on input "Email for Power Release *" at bounding box center [823, 664] width 1000 height 34
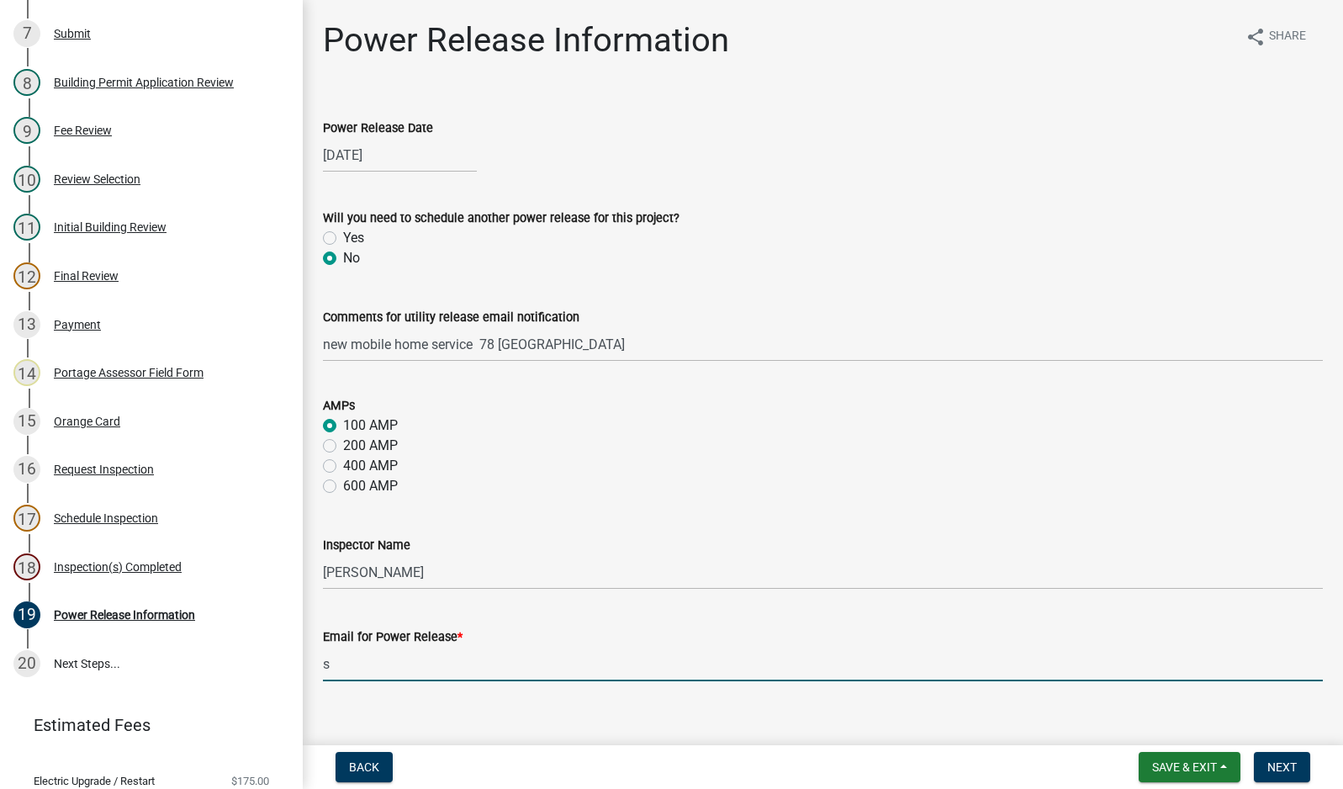
type input "[EMAIL_ADDRESS][DOMAIN_NAME]"
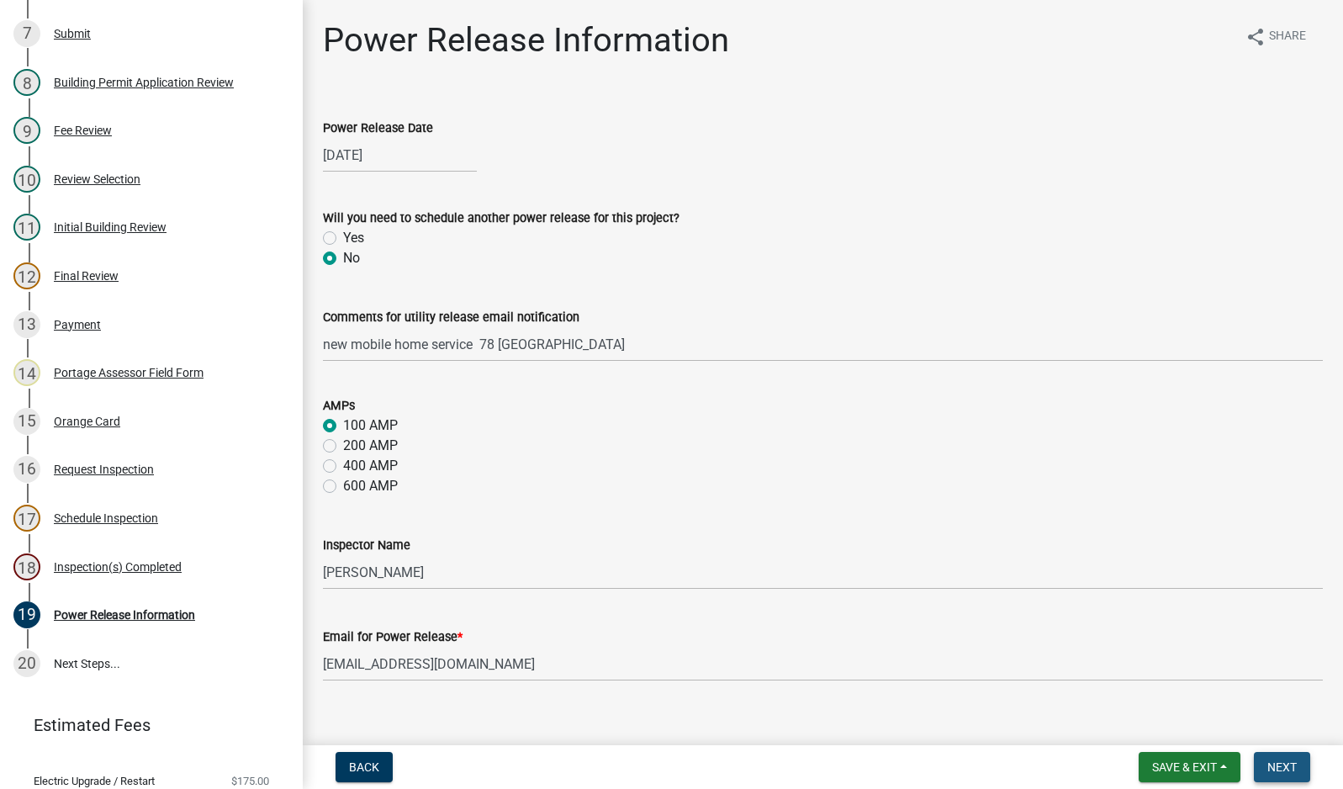
click at [1283, 778] on button "Next" at bounding box center [1282, 767] width 56 height 30
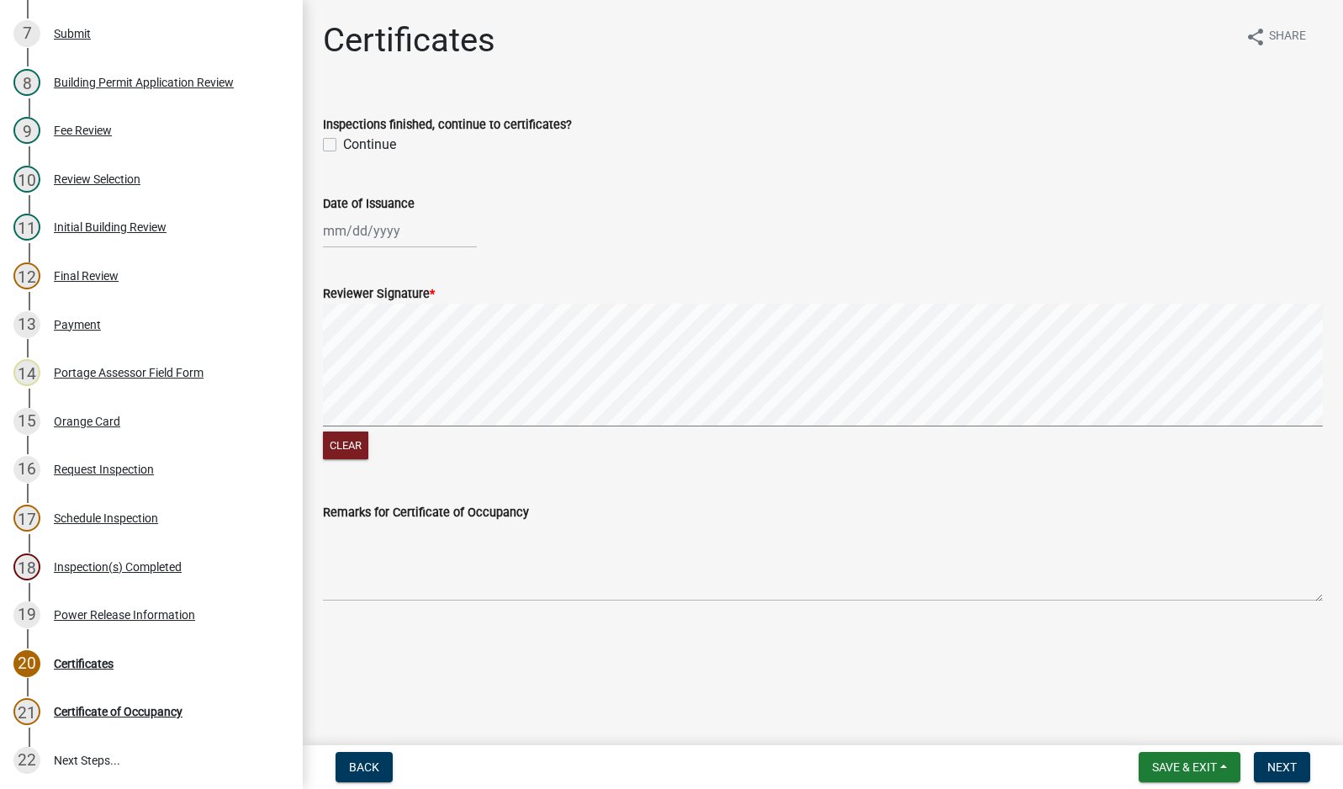
scroll to position [566, 0]
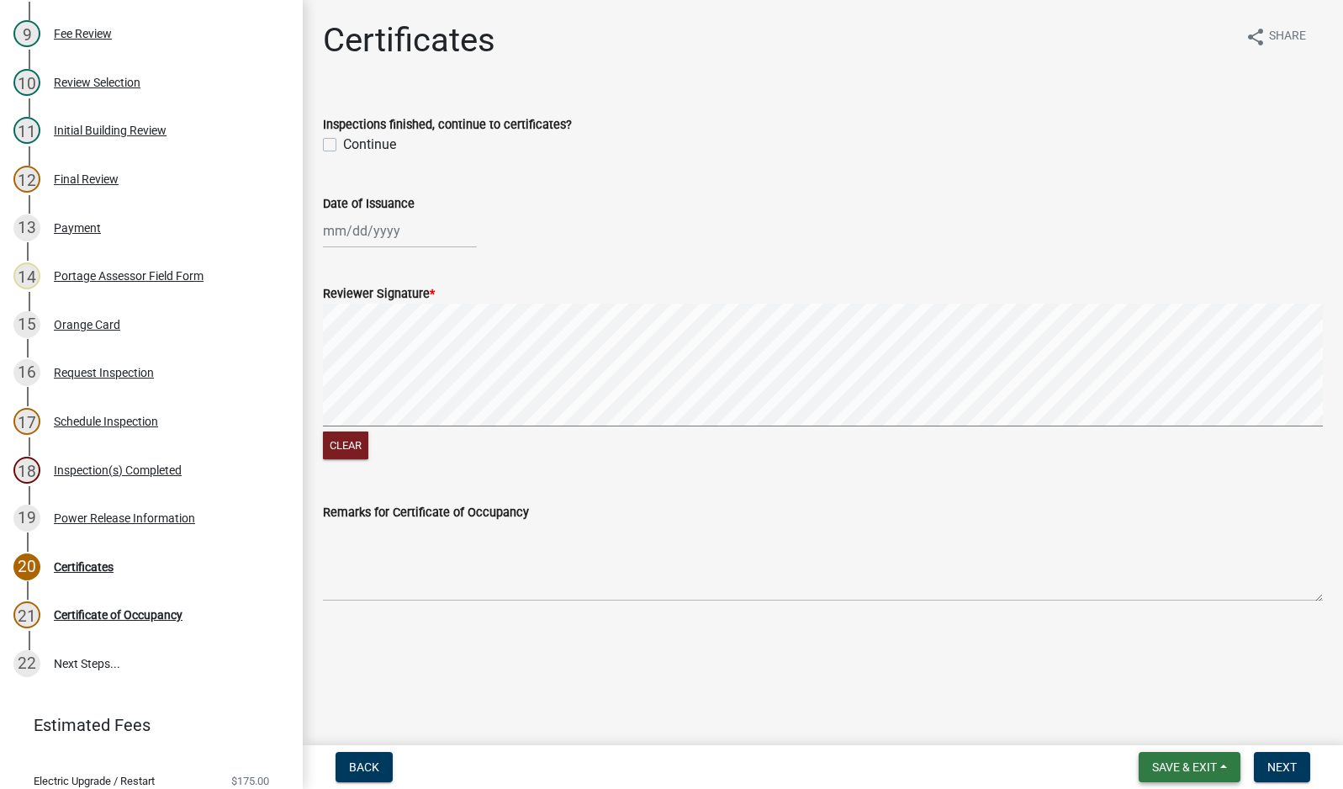
click at [1166, 773] on span "Save & Exit" at bounding box center [1184, 766] width 65 height 13
click at [1156, 731] on button "Save & Exit" at bounding box center [1173, 723] width 135 height 40
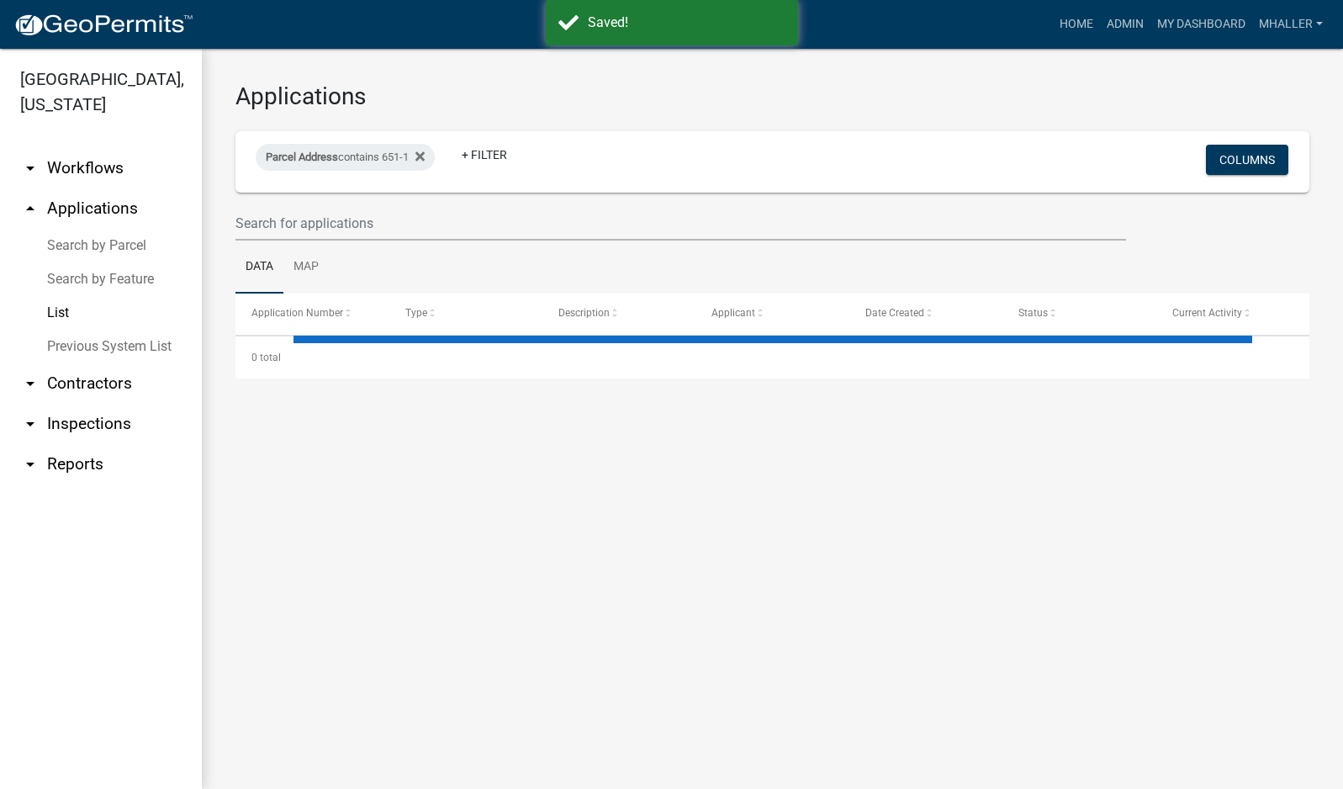
click at [67, 404] on link "arrow_drop_down Inspections" at bounding box center [101, 424] width 202 height 40
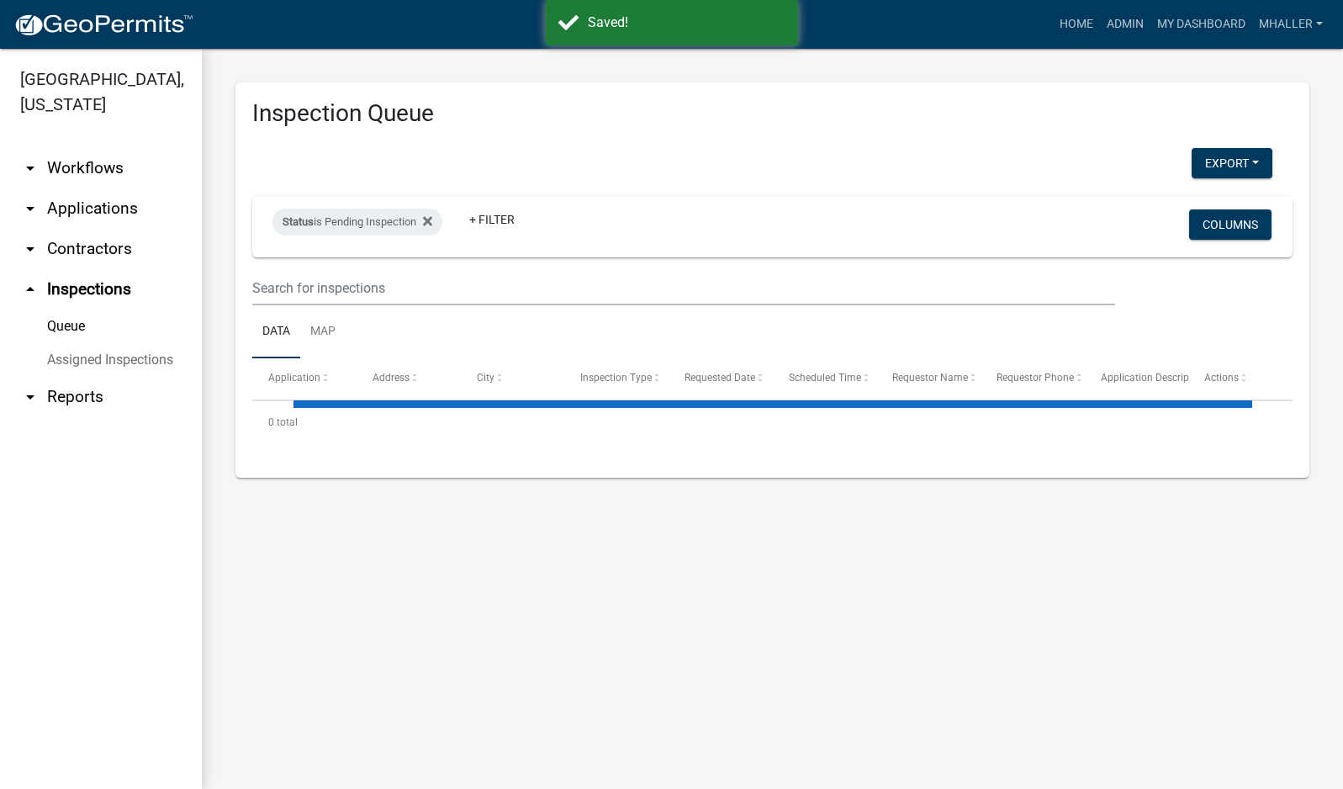
select select "1: 25"
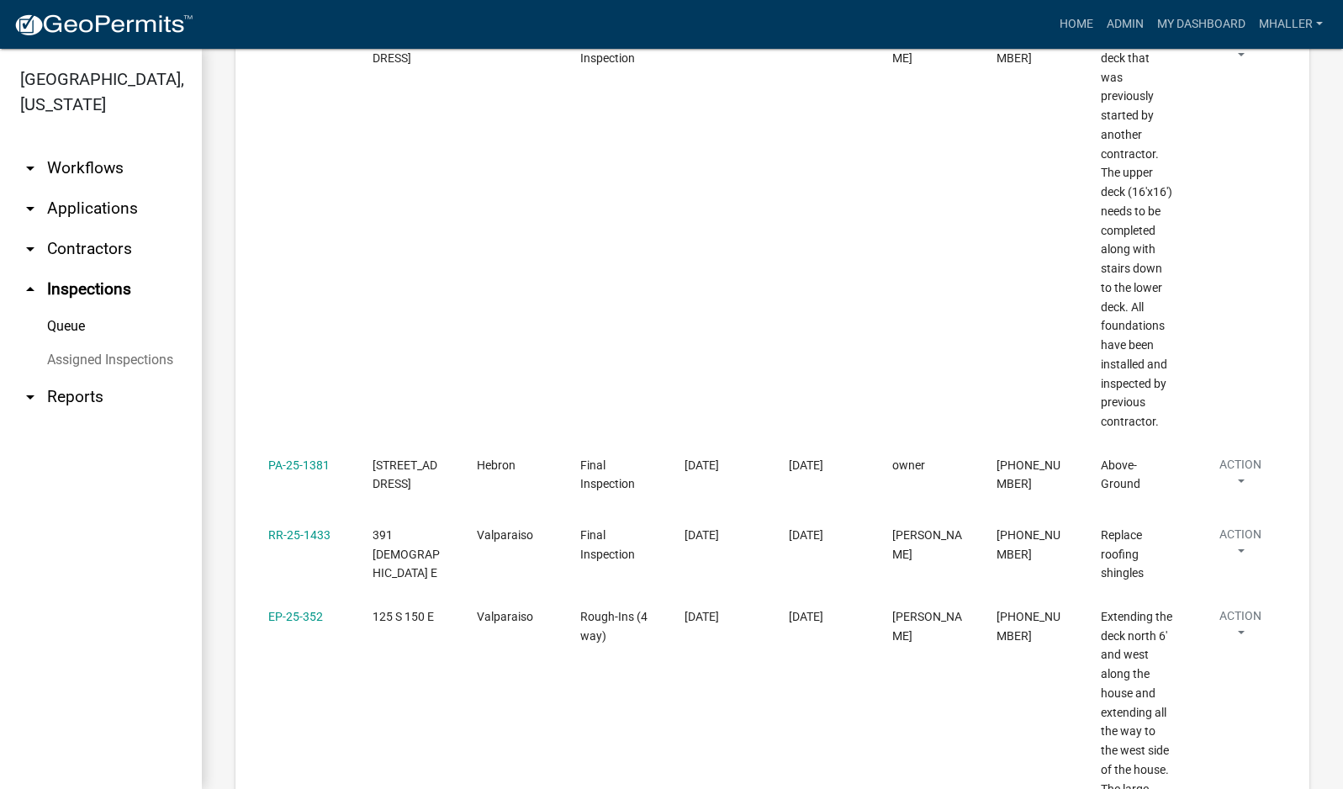
scroll to position [1177, 0]
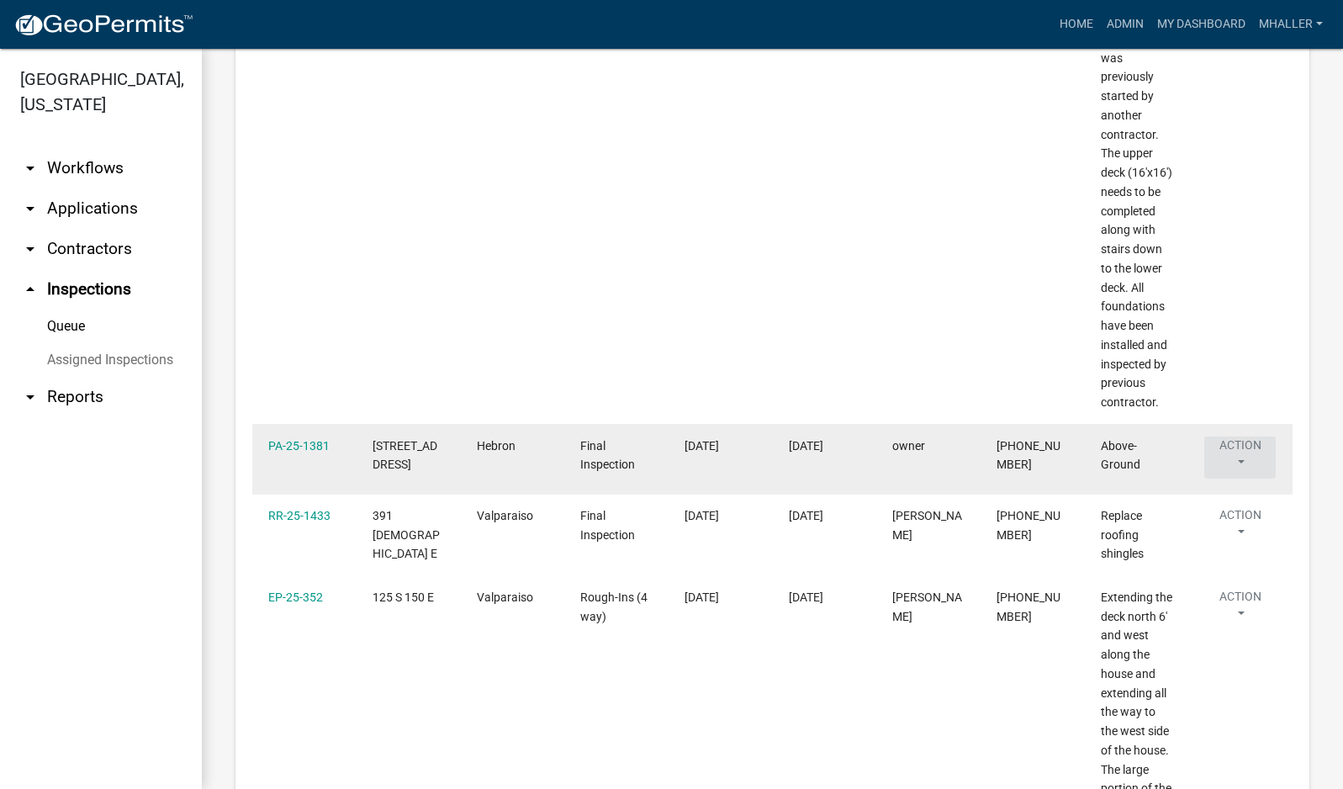
click at [1241, 437] on button "Action" at bounding box center [1239, 457] width 71 height 42
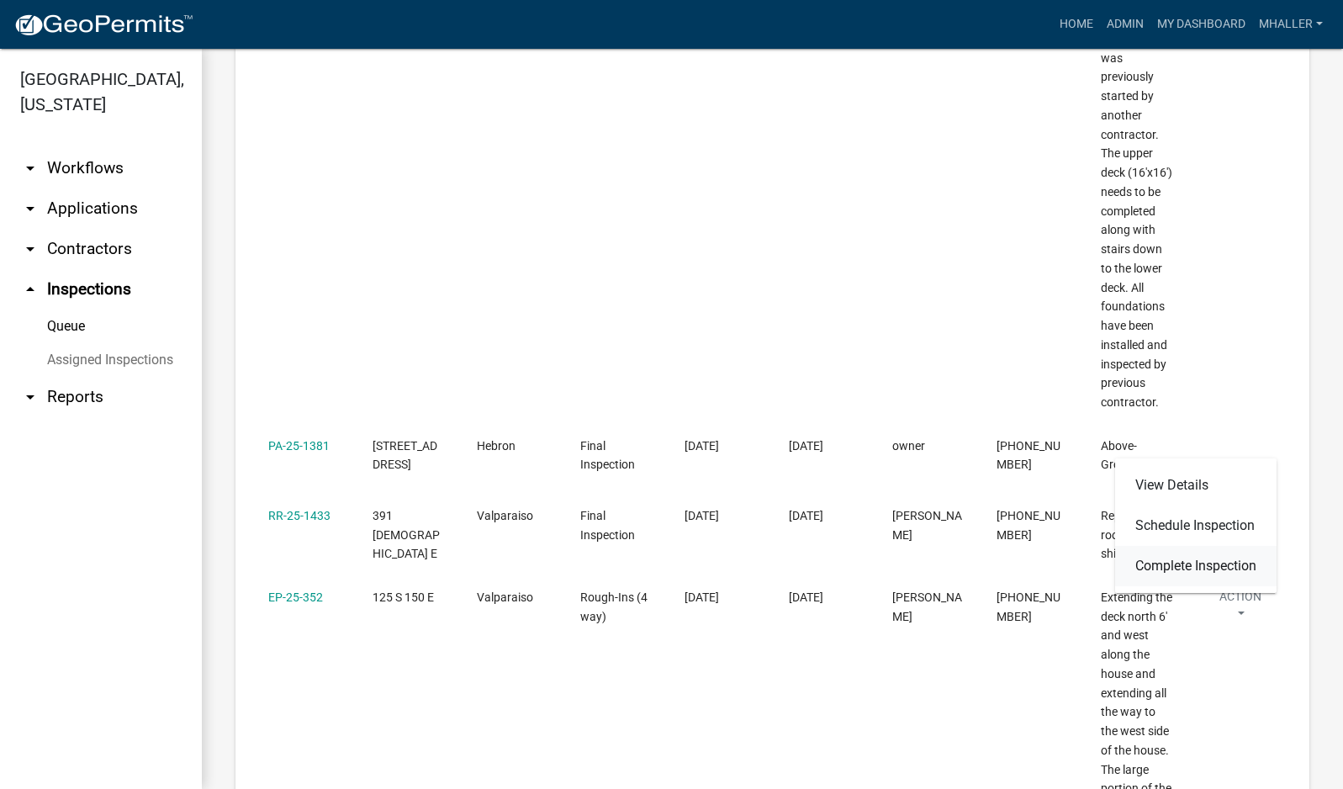
click at [1208, 561] on link "Complete Inspection" at bounding box center [1195, 566] width 161 height 40
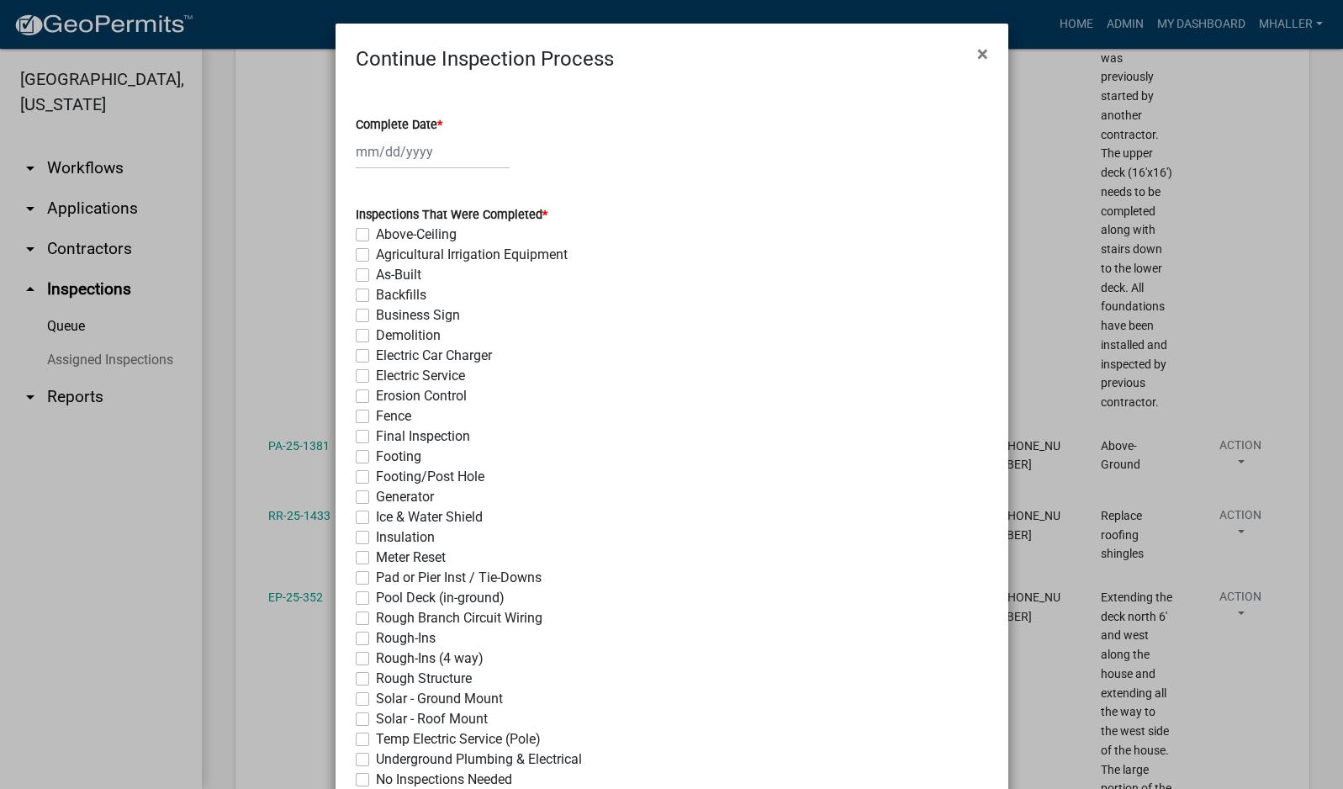
click at [389, 143] on div at bounding box center [433, 152] width 154 height 34
select select "10"
select select "2025"
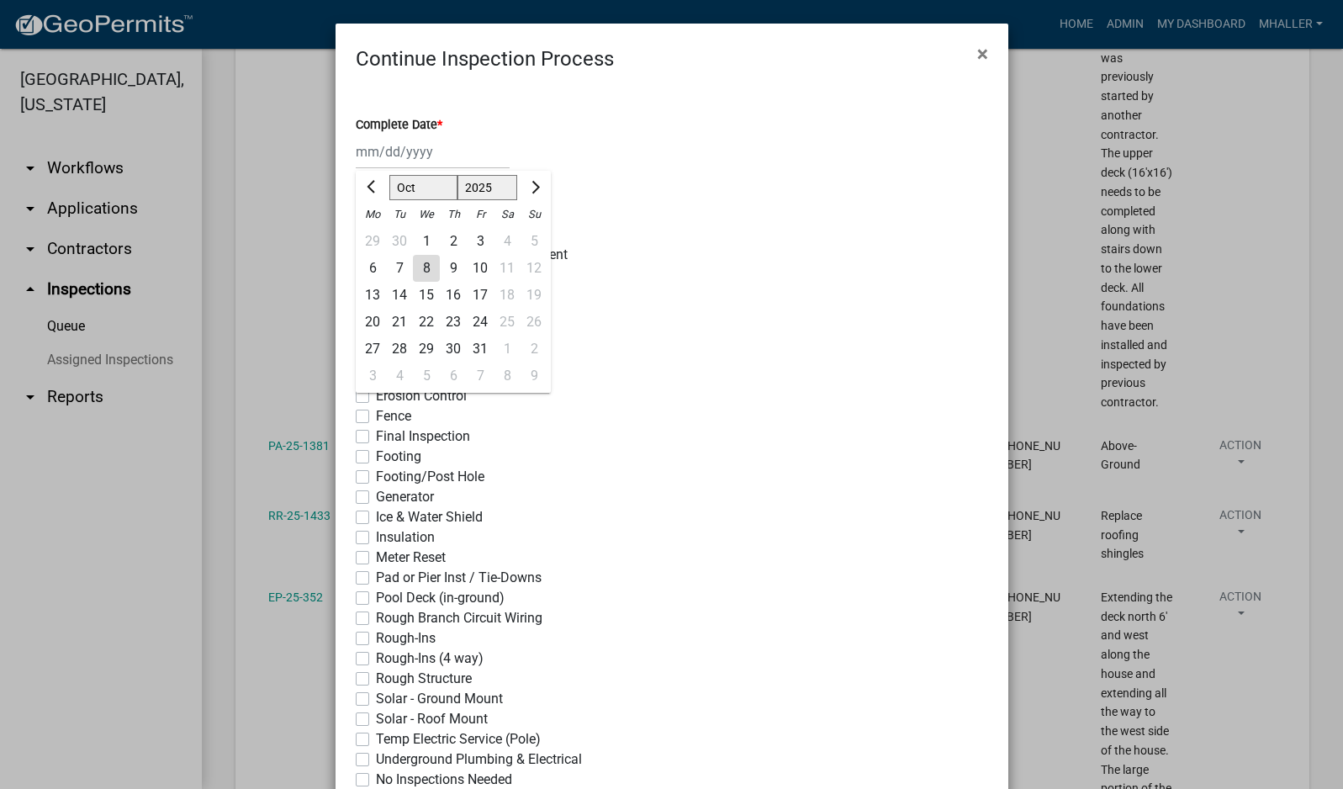
click at [415, 261] on div "8" at bounding box center [426, 268] width 27 height 27
type input "[DATE]"
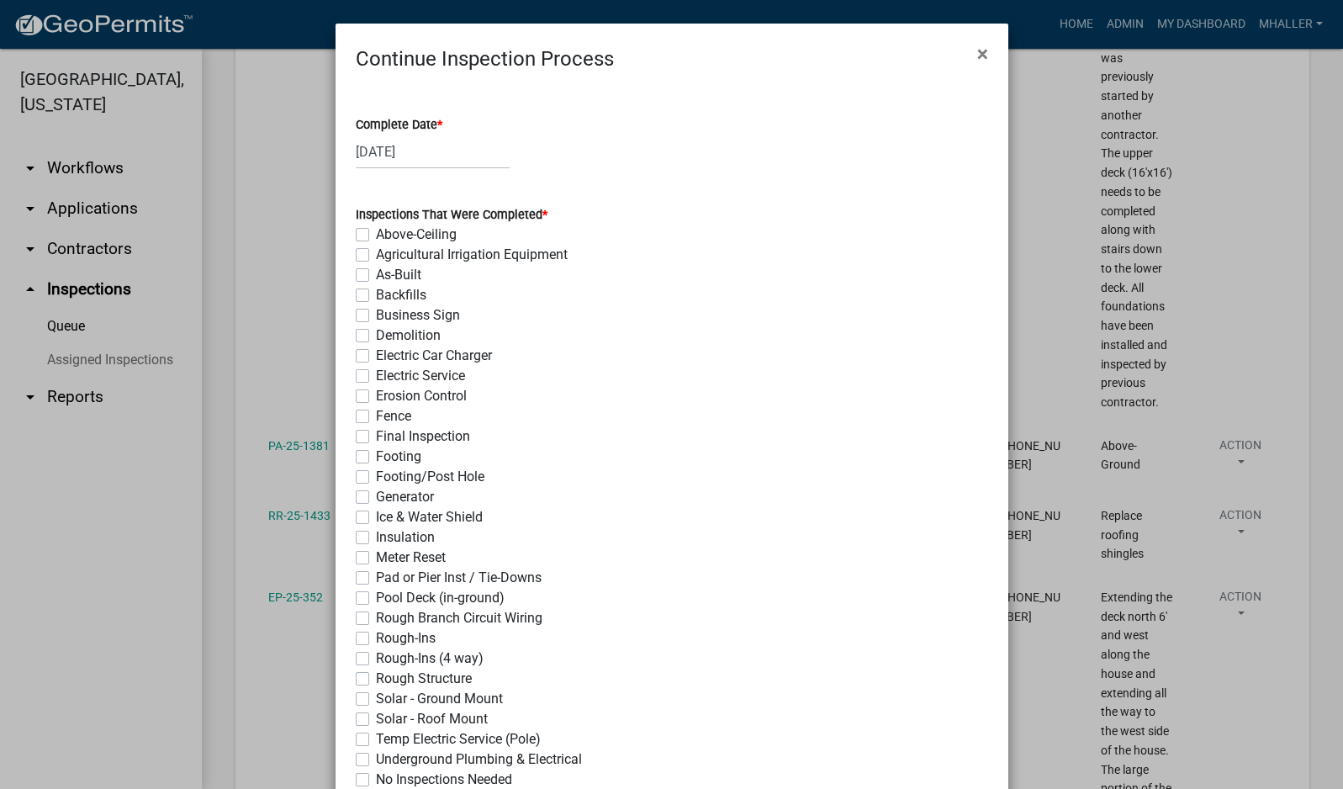
click at [376, 432] on label "Final Inspection" at bounding box center [423, 436] width 94 height 20
click at [376, 432] on input "Final Inspection" at bounding box center [381, 431] width 11 height 11
checkbox input "true"
checkbox input "false"
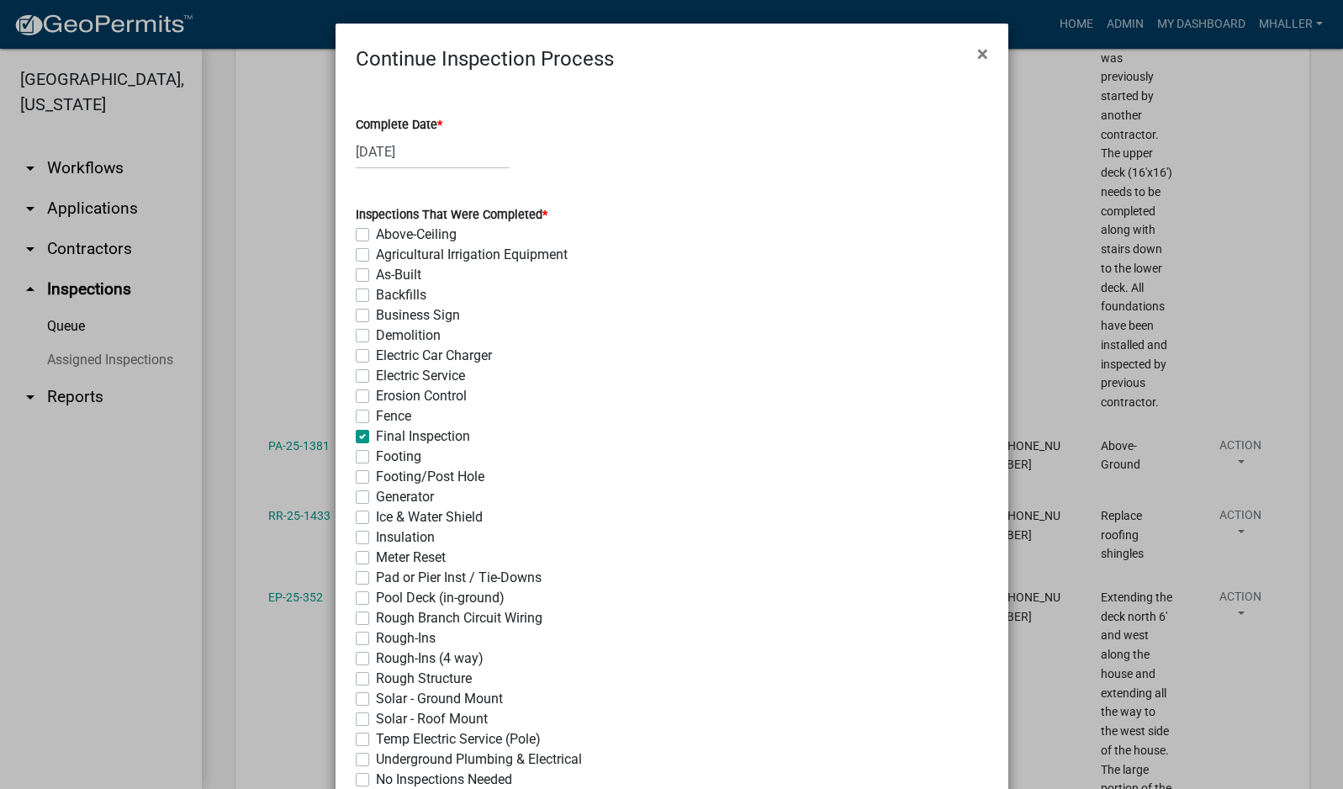
checkbox input "false"
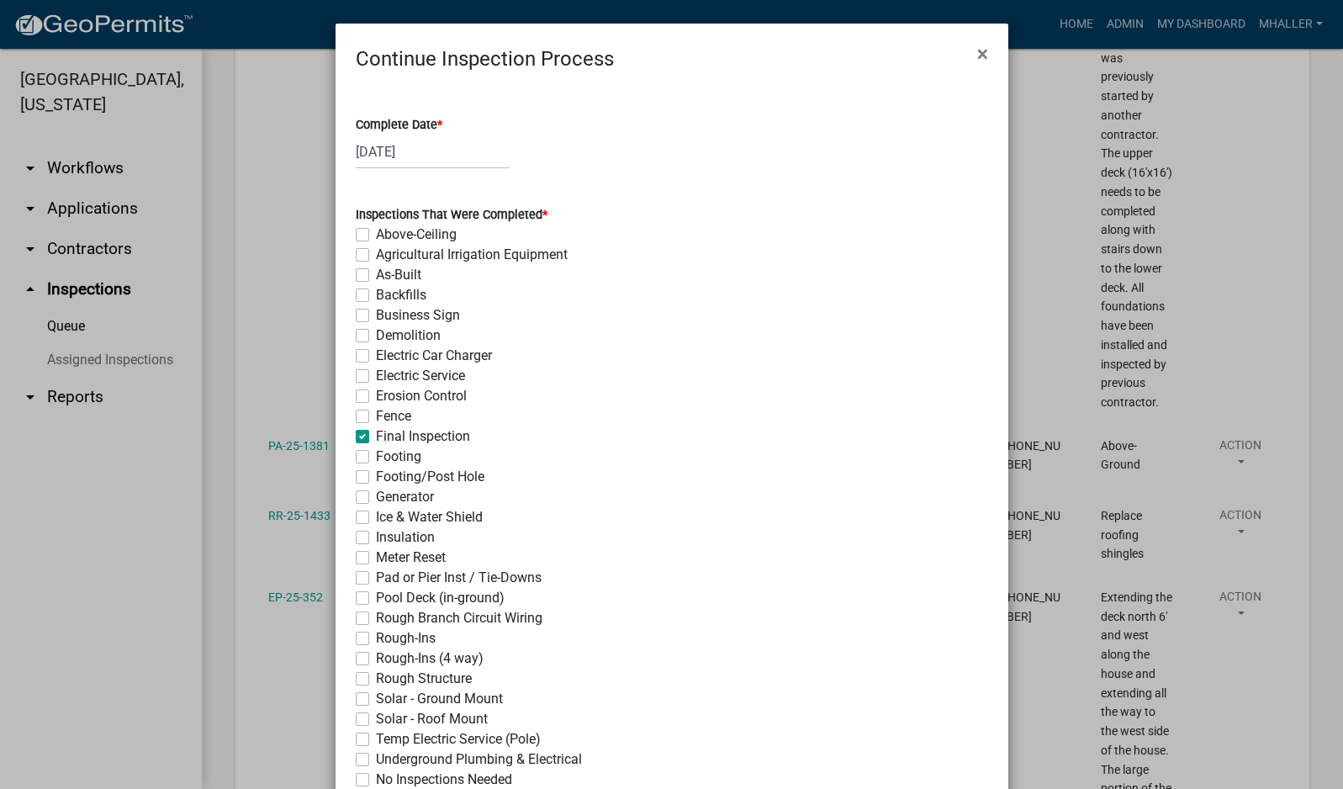
checkbox input "false"
checkbox input "true"
checkbox input "false"
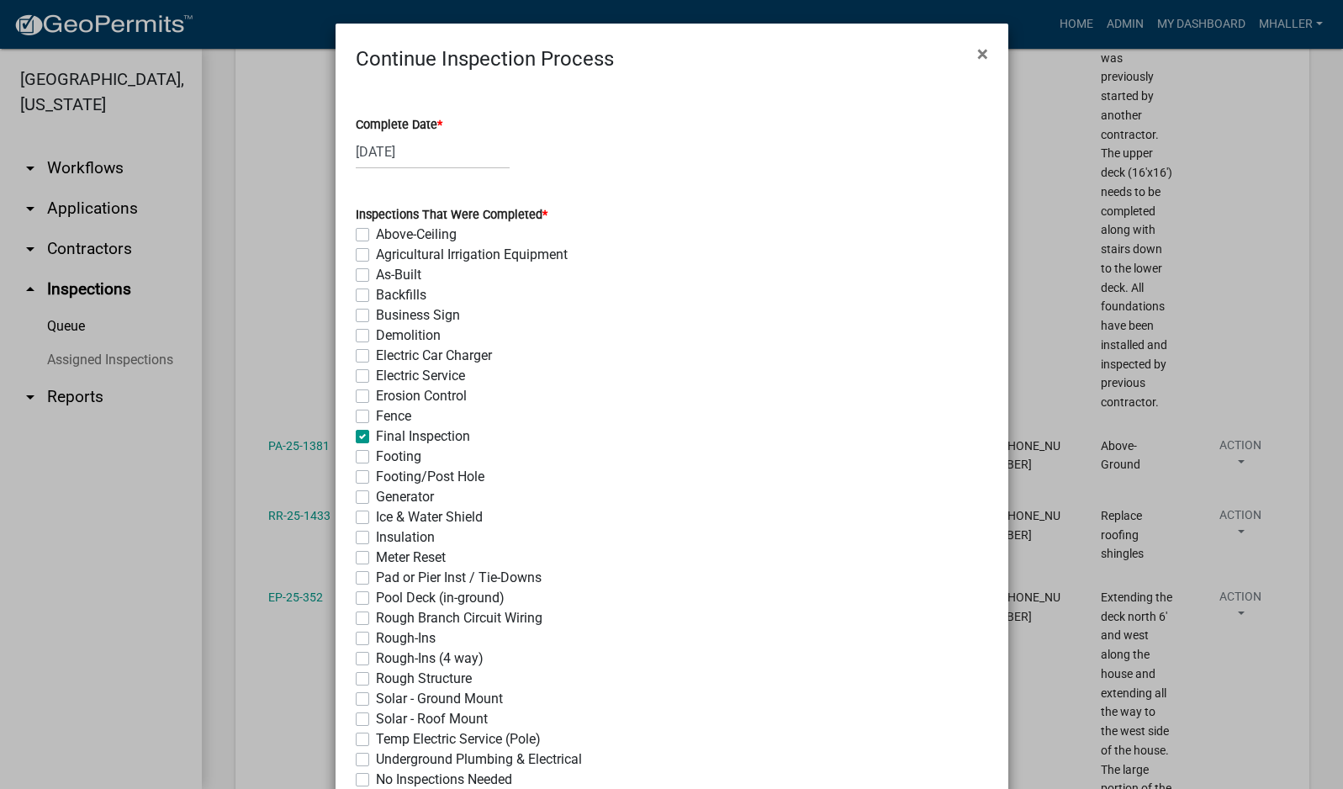
checkbox input "false"
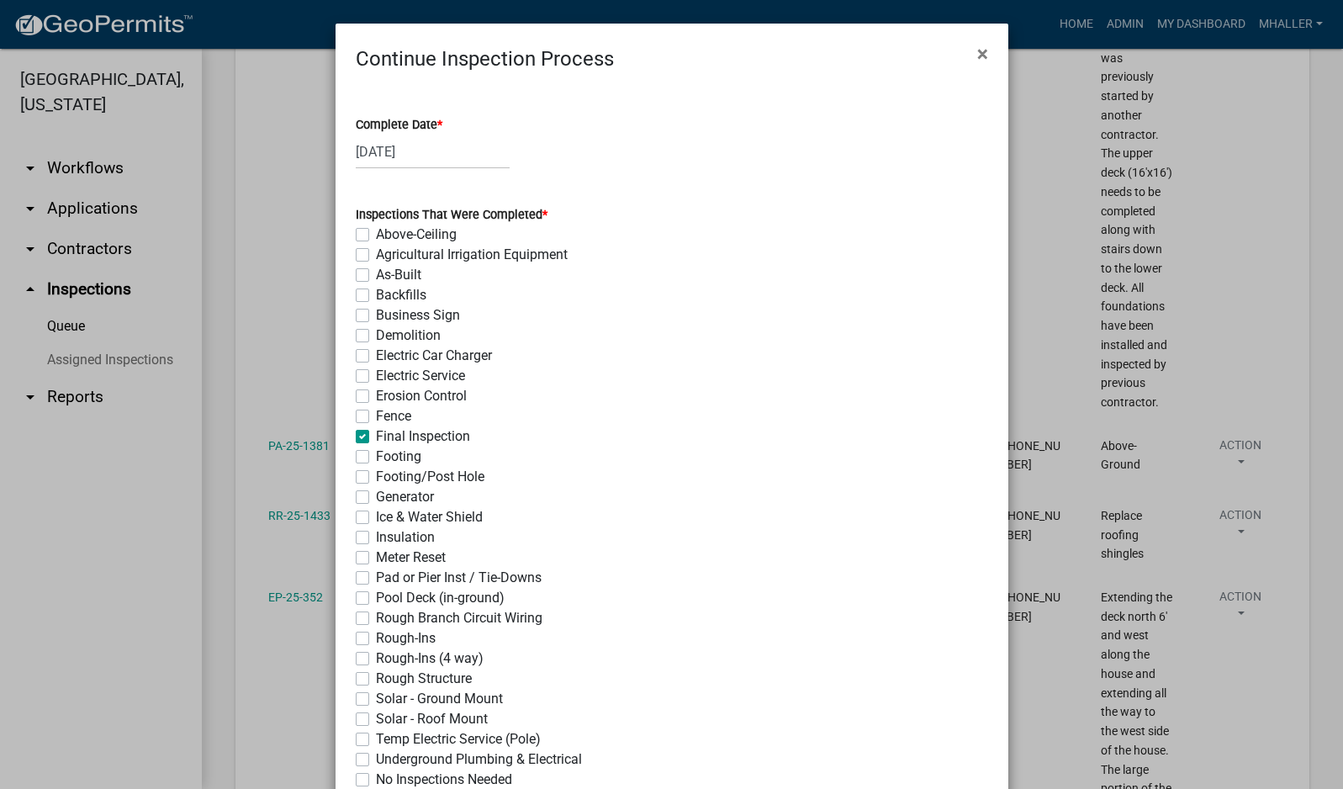
checkbox input "false"
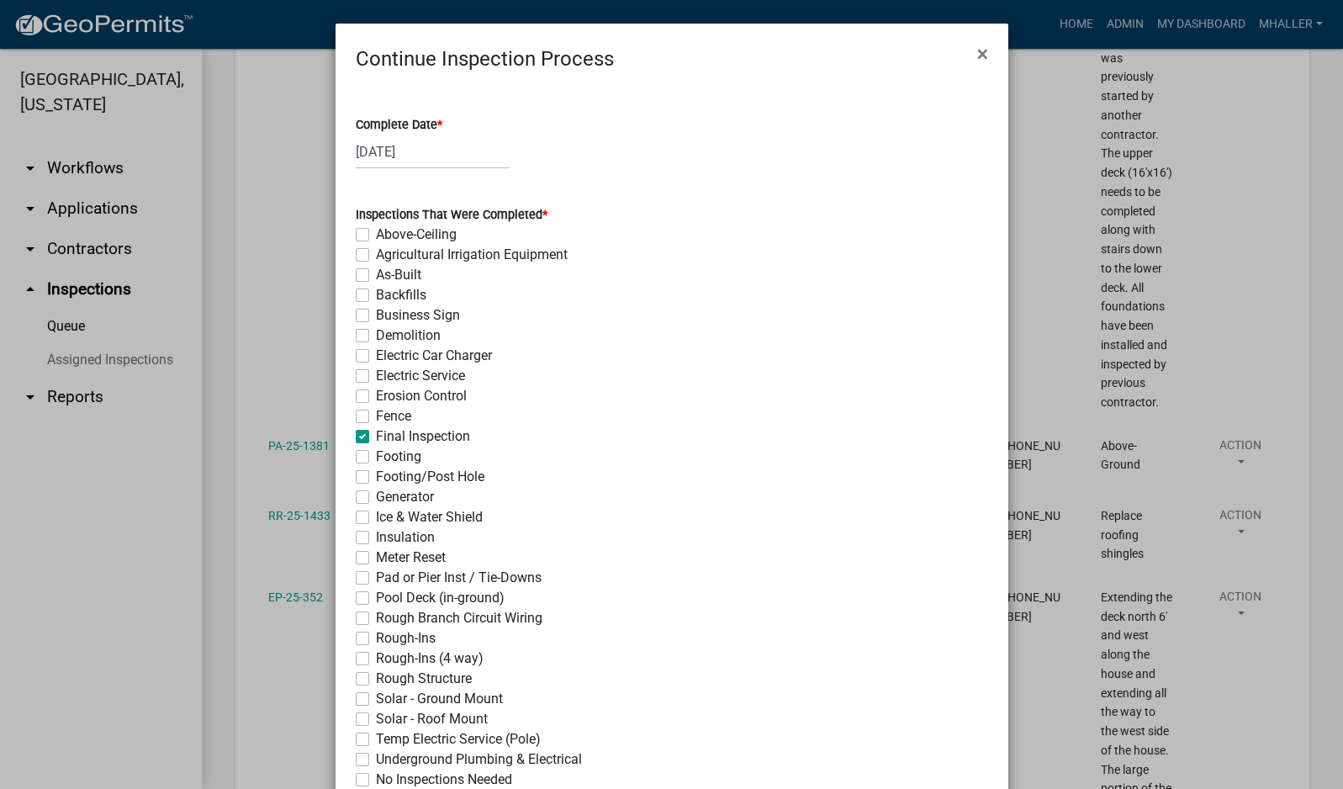
checkbox input "false"
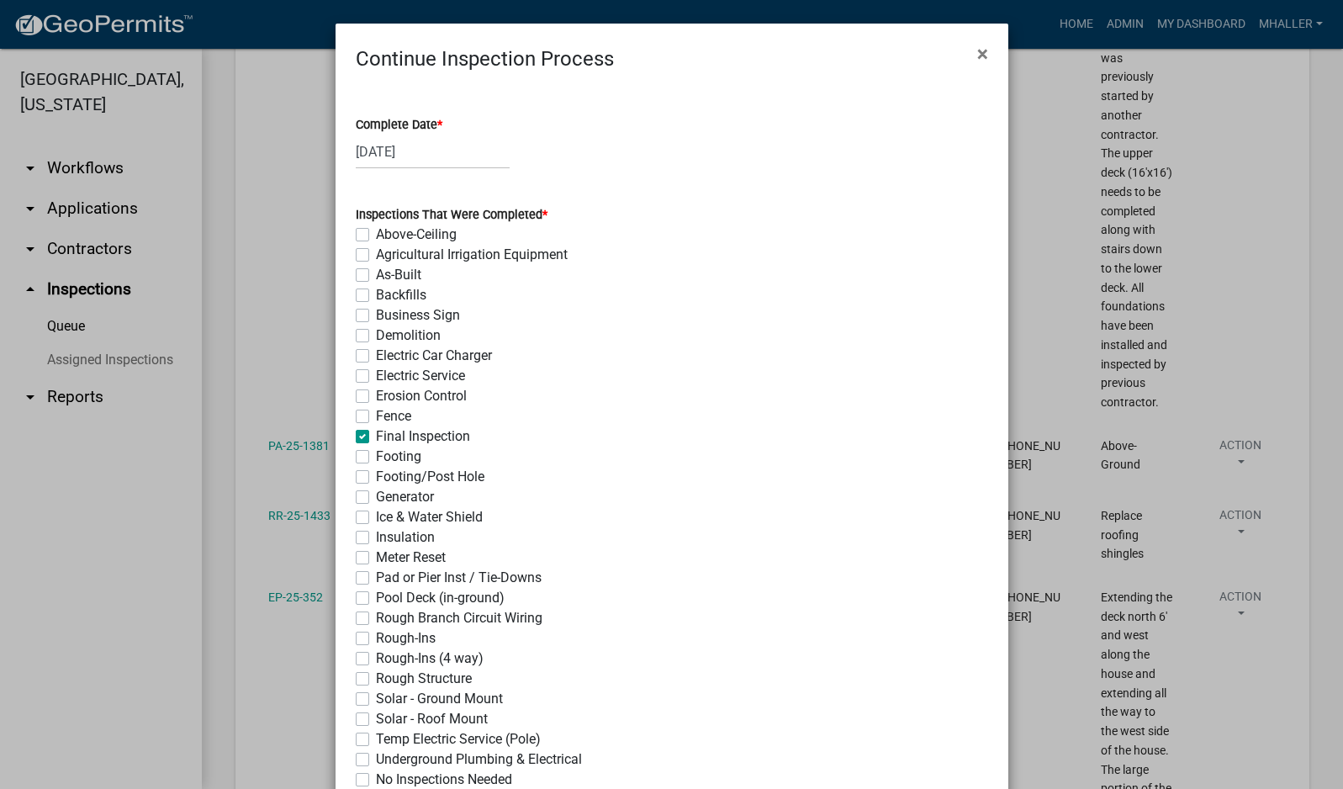
checkbox input "false"
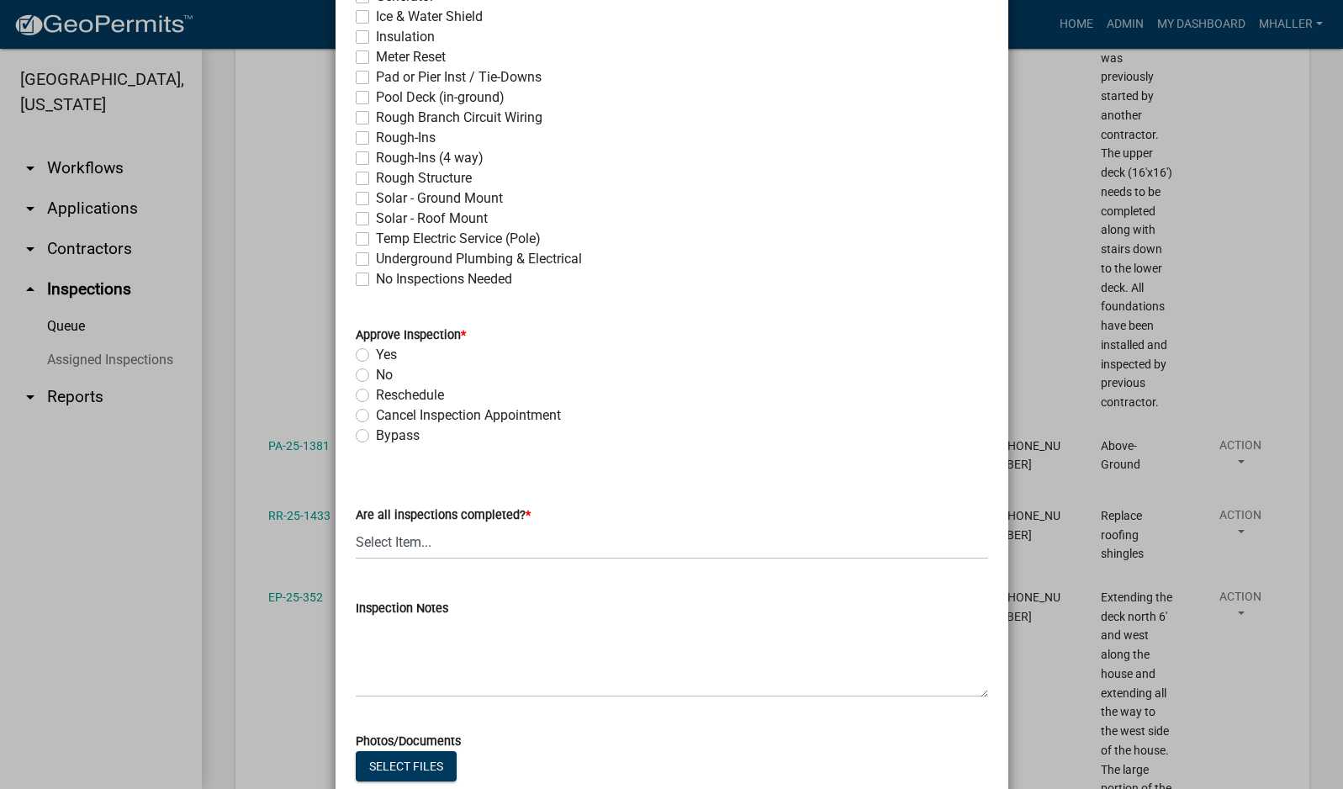
scroll to position [505, 0]
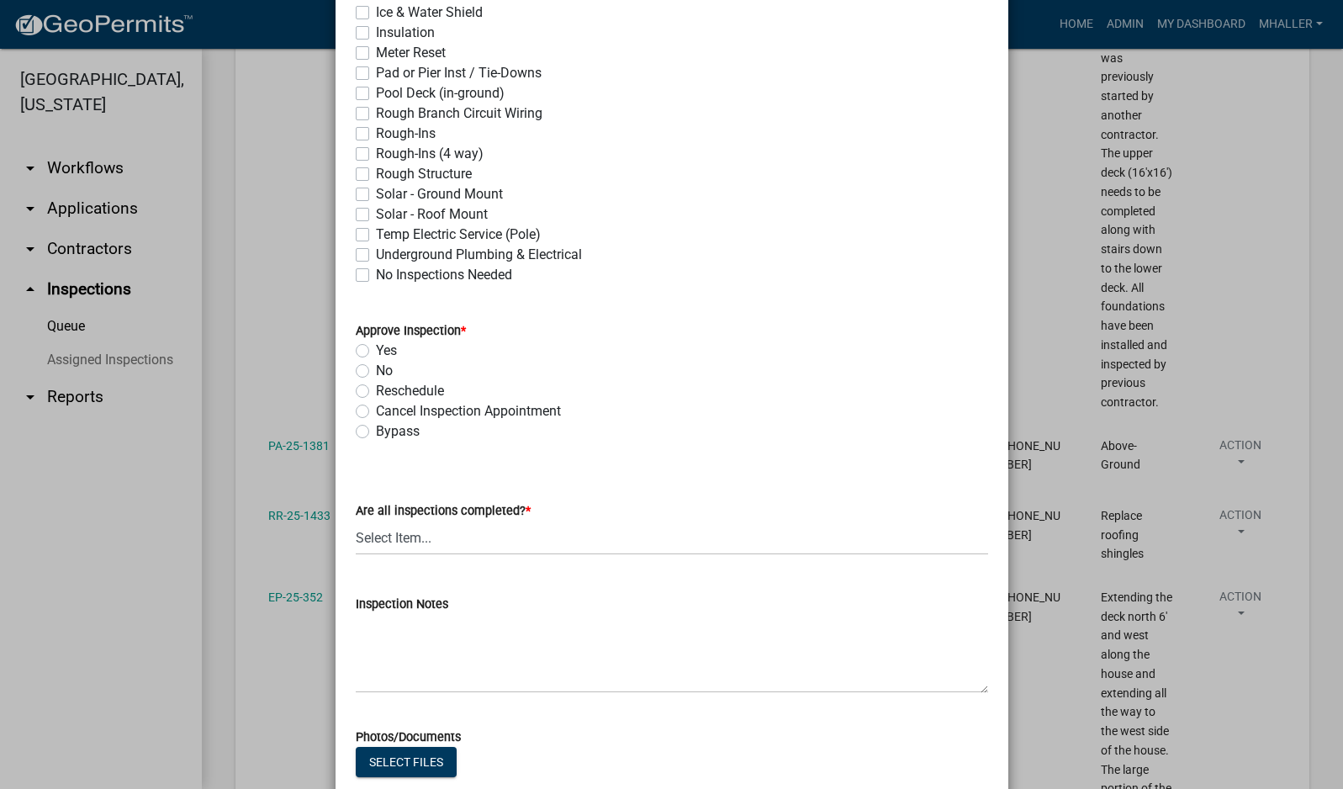
click at [376, 354] on label "Yes" at bounding box center [386, 351] width 21 height 20
click at [376, 352] on input "Yes" at bounding box center [381, 346] width 11 height 11
radio input "true"
click at [480, 540] on select "Select Item... Yes - All Inspections Have Been Completed No - More Inspections …" at bounding box center [672, 538] width 632 height 34
click at [356, 521] on select "Select Item... Yes - All Inspections Have Been Completed No - More Inspections …" at bounding box center [672, 538] width 632 height 34
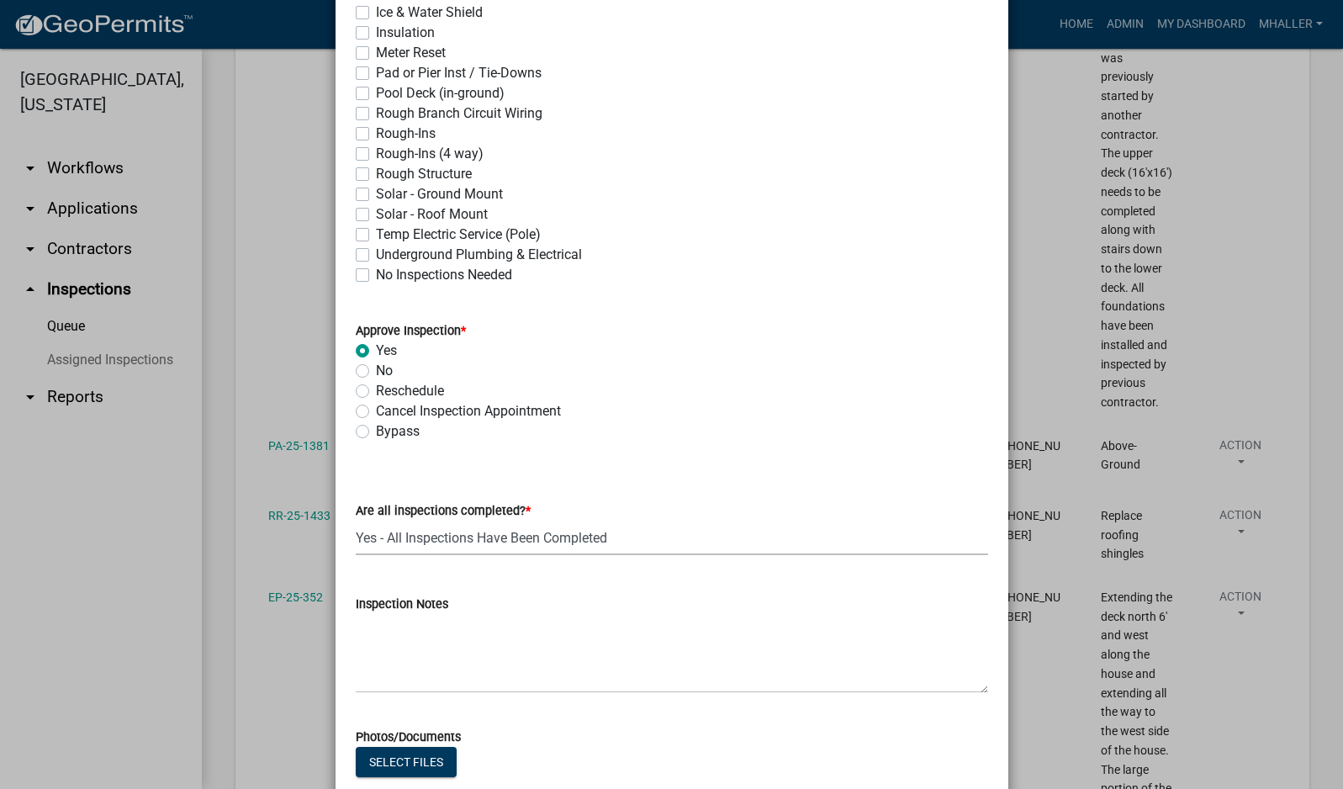
select select "9a8ccc90-dcd1-4d2c-ac64-5460e8d85408"
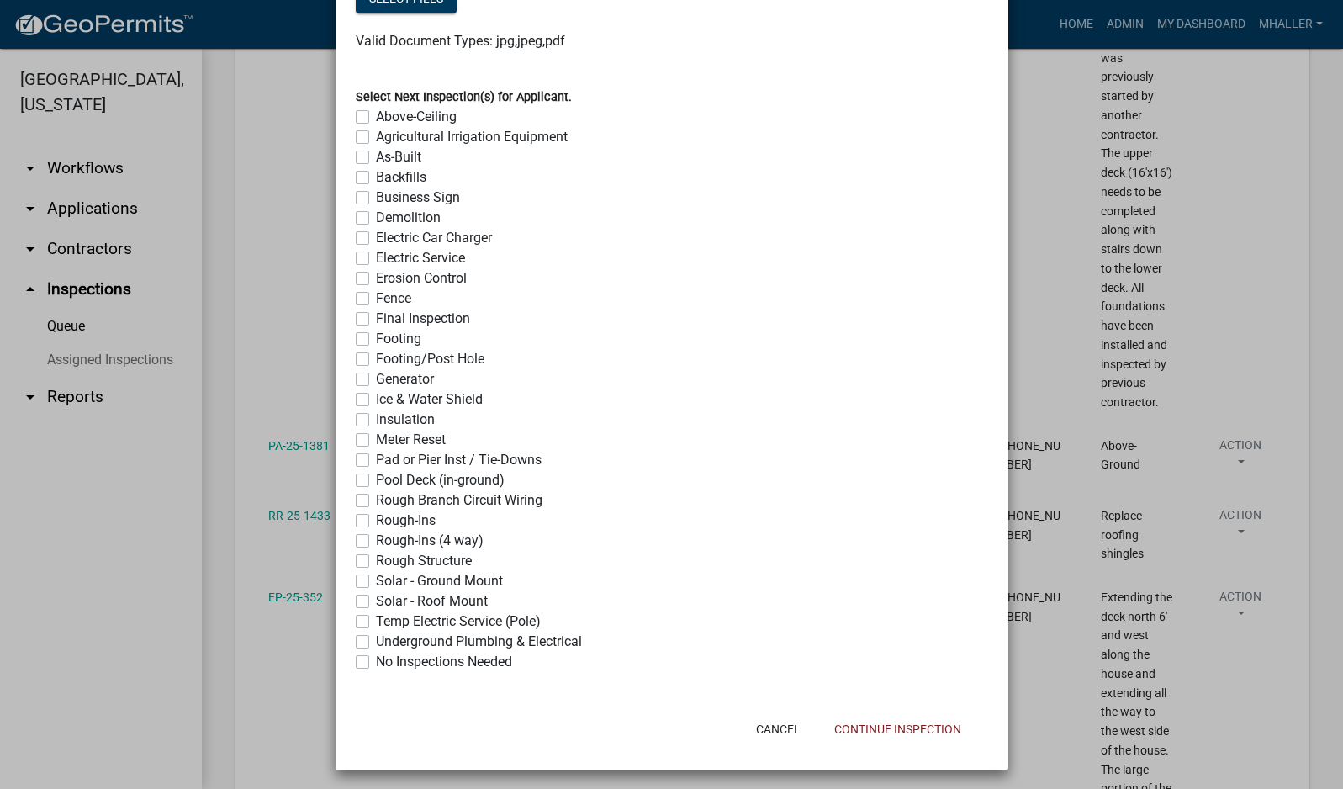
scroll to position [1272, 0]
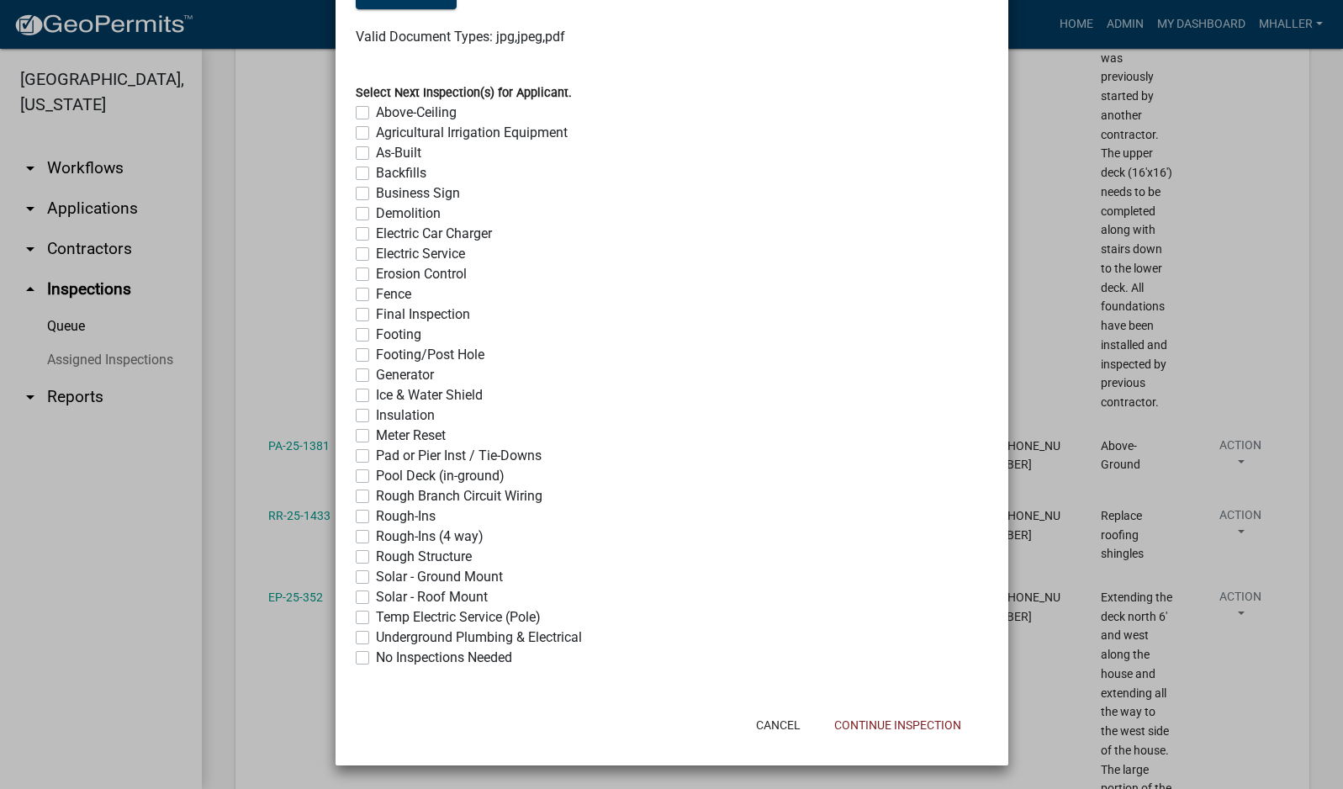
click at [376, 658] on label "No Inspections Needed" at bounding box center [444, 658] width 136 height 20
click at [376, 658] on input "No Inspections Needed" at bounding box center [381, 653] width 11 height 11
checkbox input "true"
checkbox input "false"
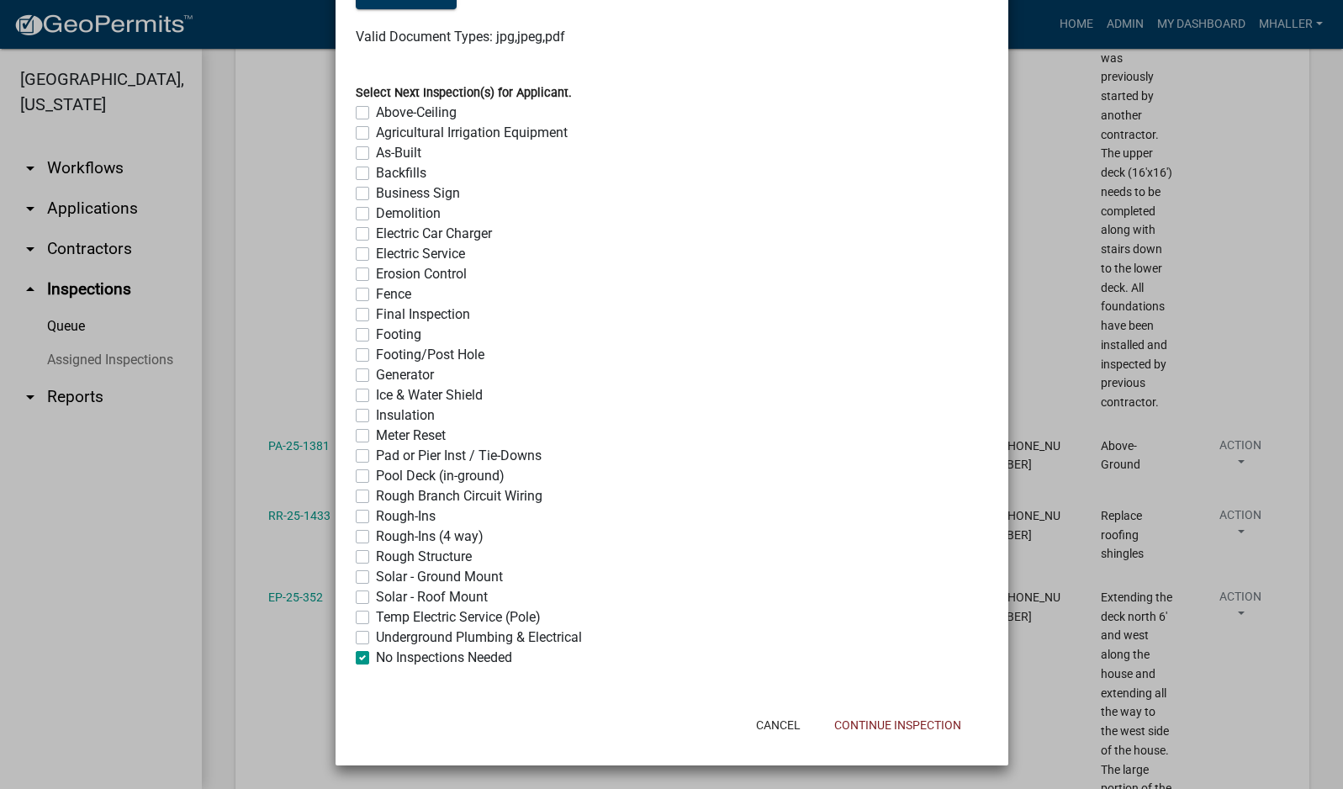
checkbox input "false"
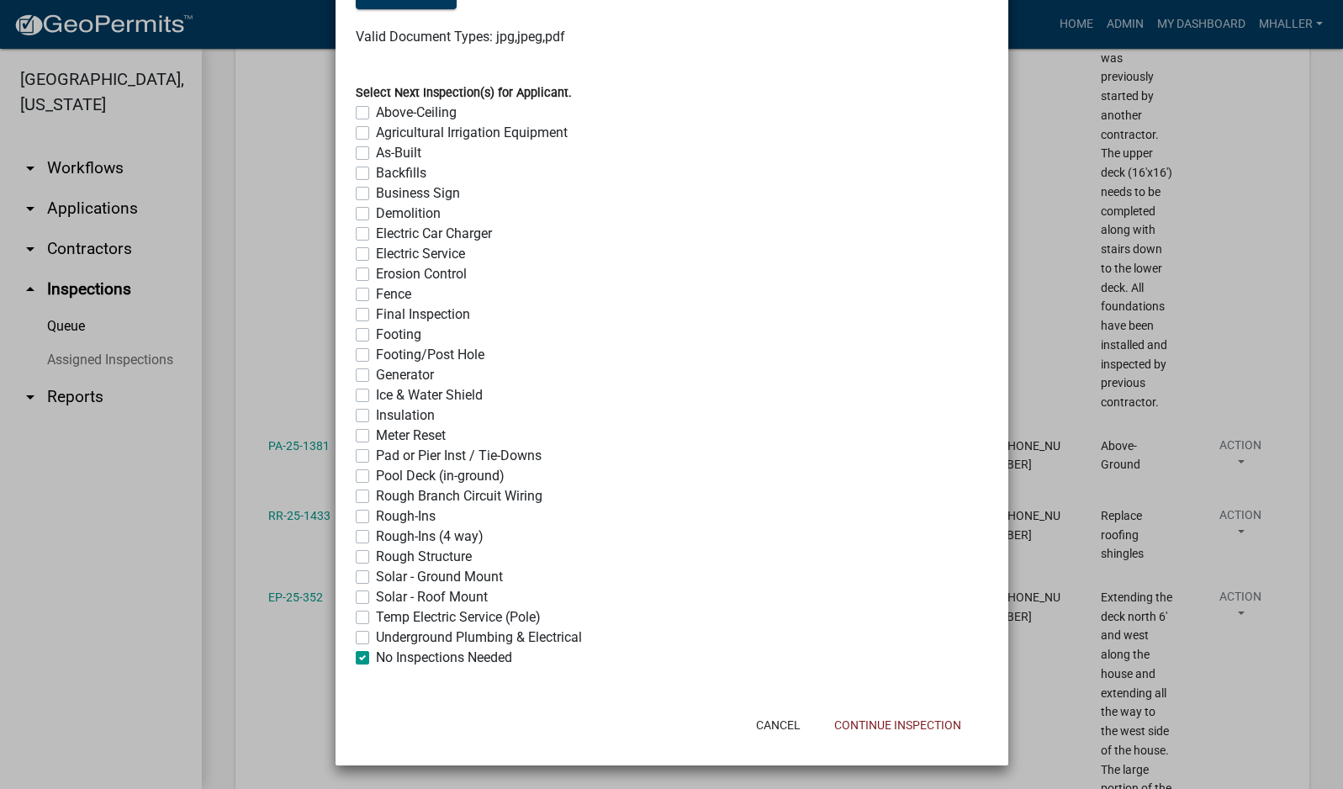
checkbox input "false"
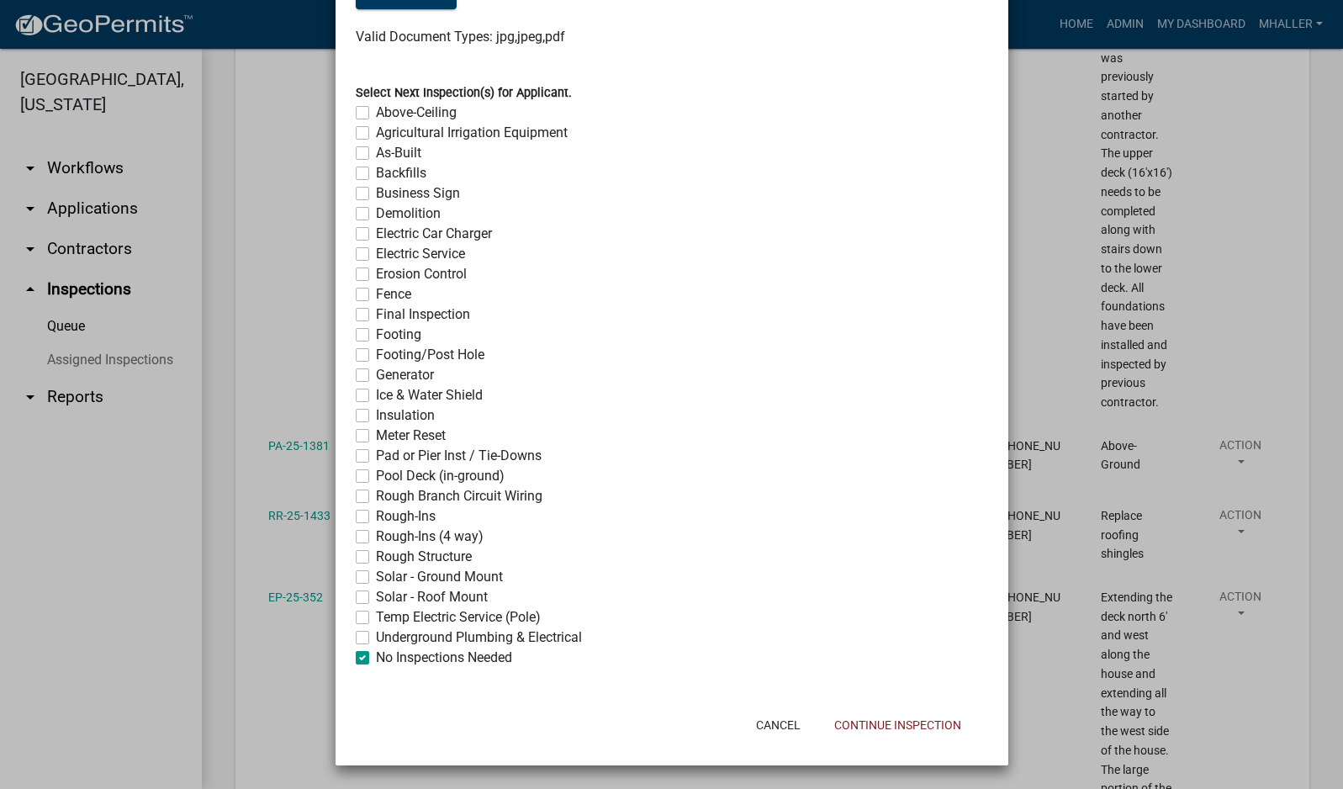
checkbox input "false"
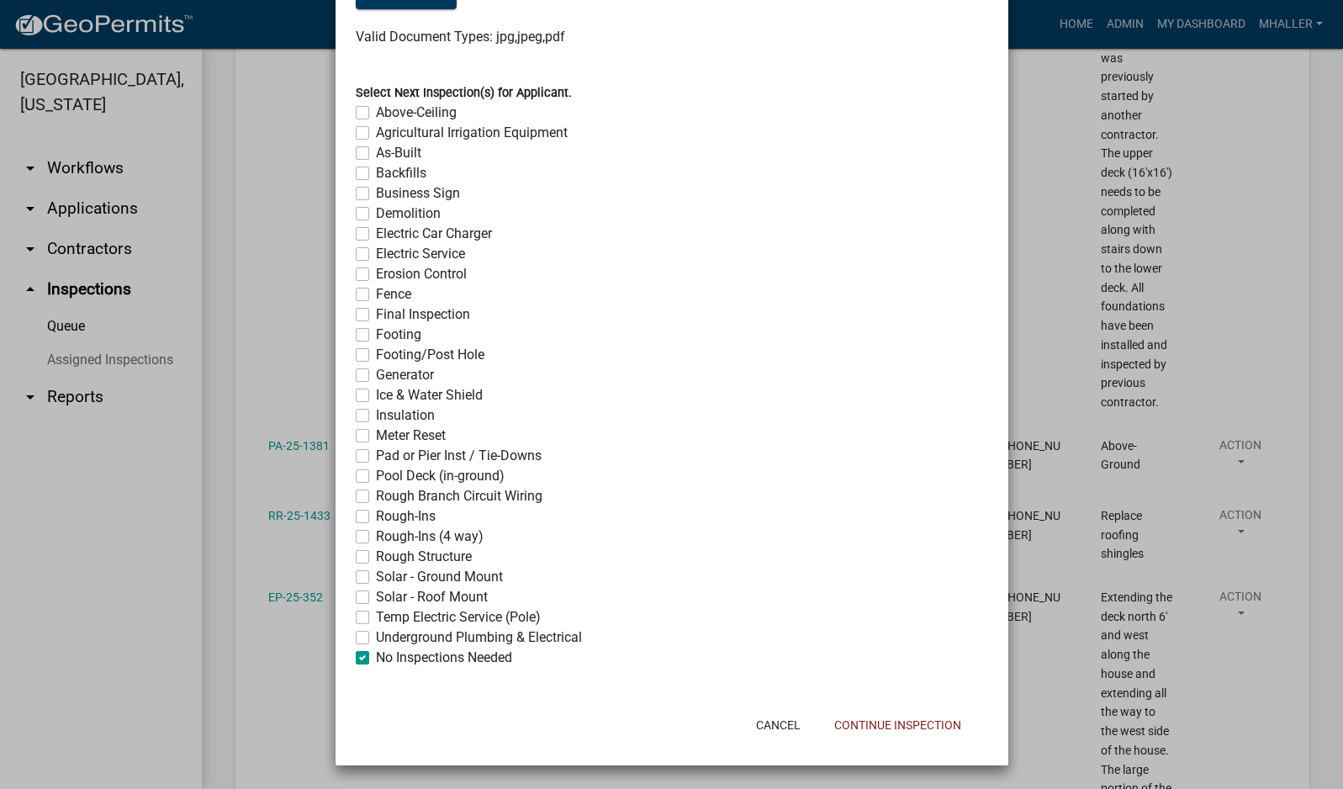
checkbox input "false"
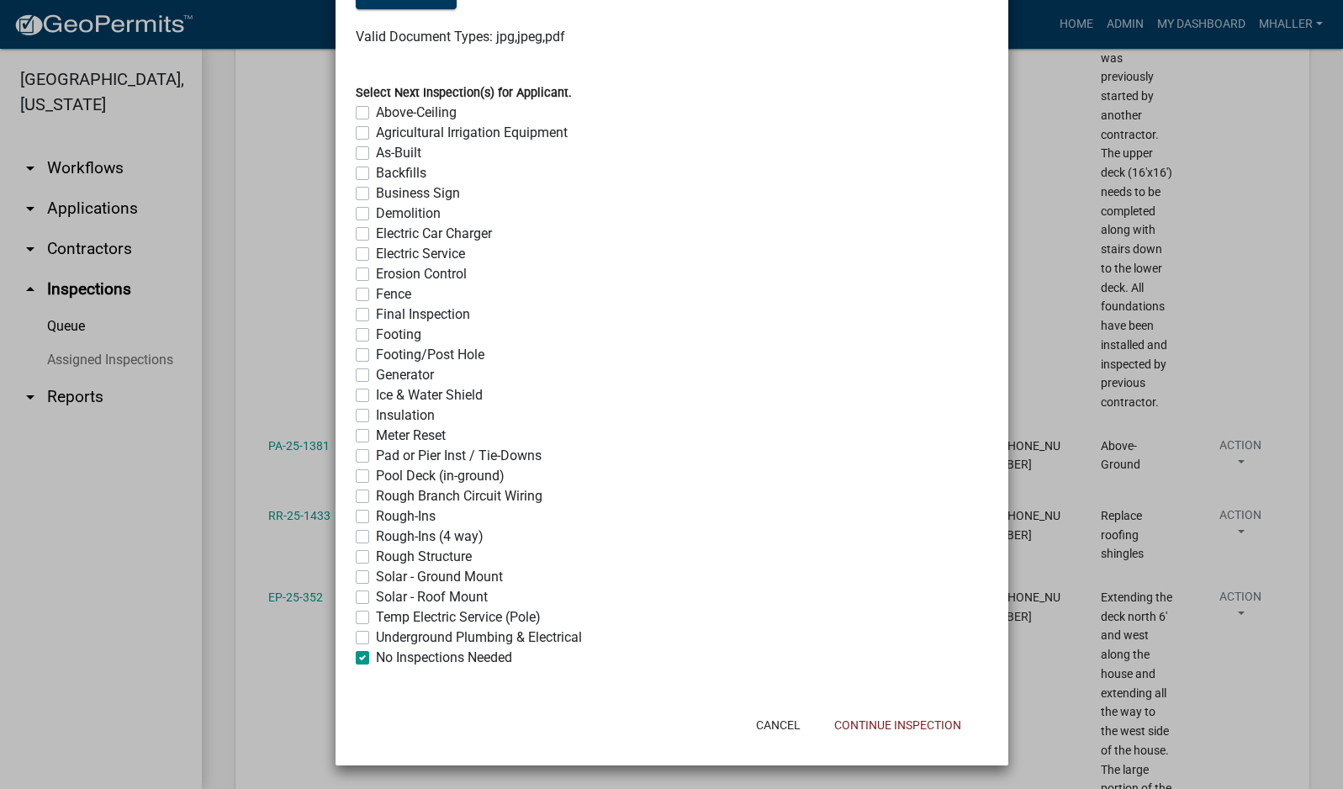
checkbox input "false"
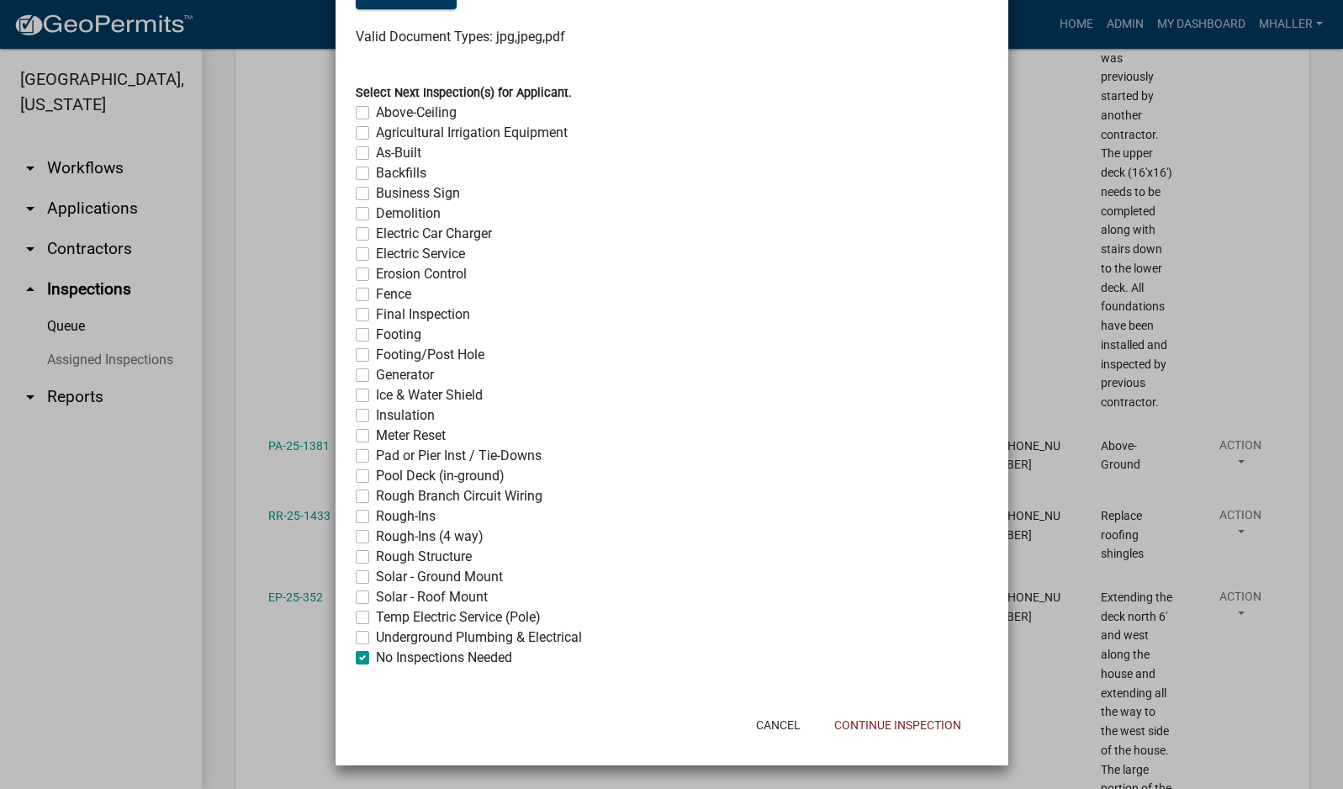
checkbox input "true"
click at [892, 726] on button "Continue Inspection" at bounding box center [898, 725] width 154 height 30
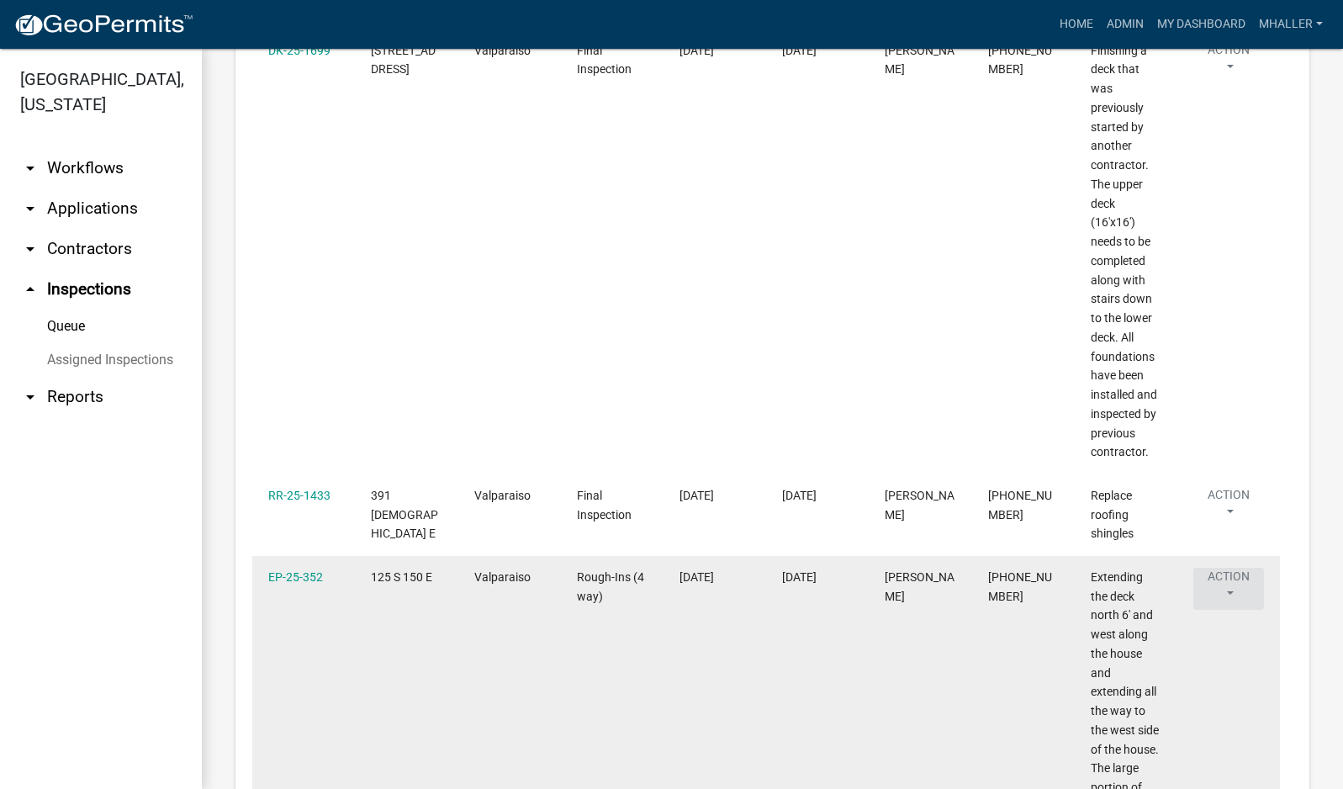
click at [1233, 569] on button "Action" at bounding box center [1228, 589] width 71 height 42
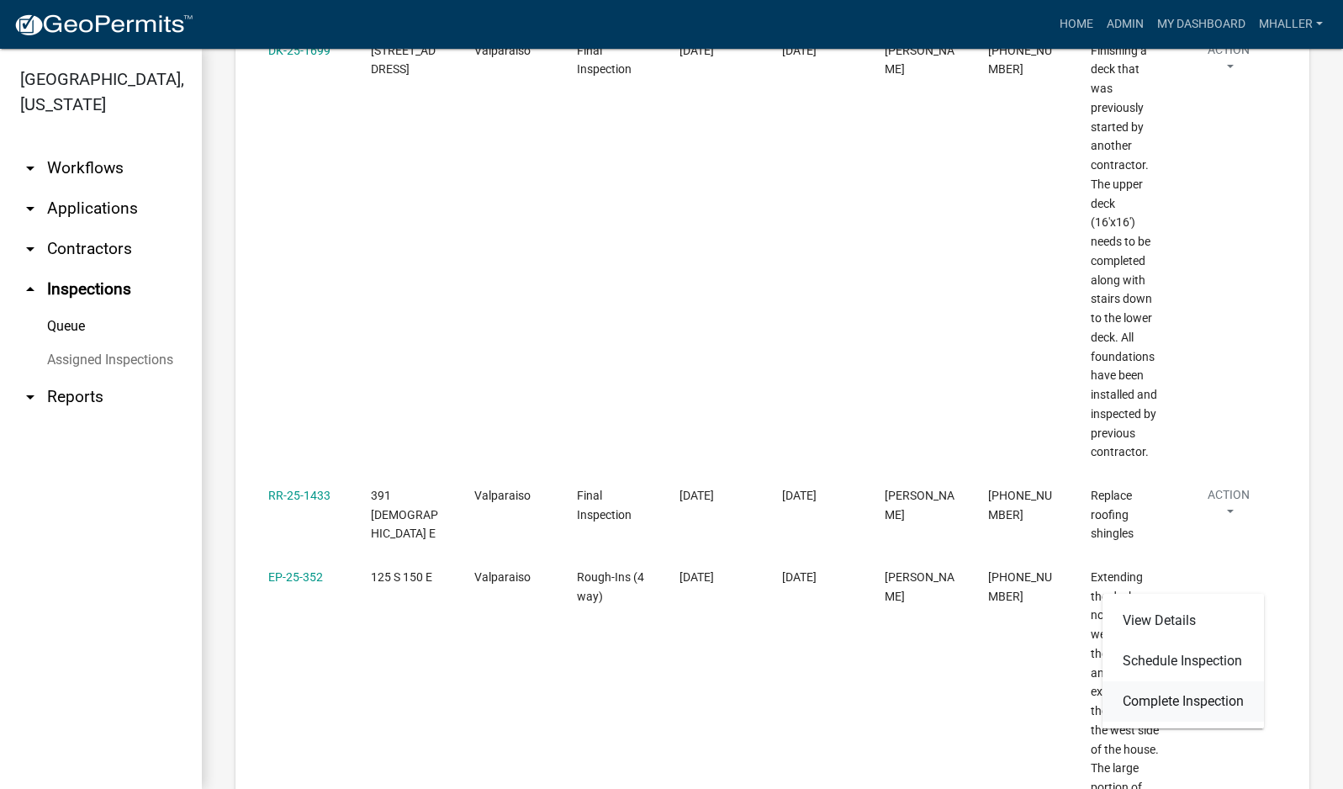
click at [1183, 705] on link "Complete Inspection" at bounding box center [1183, 701] width 161 height 40
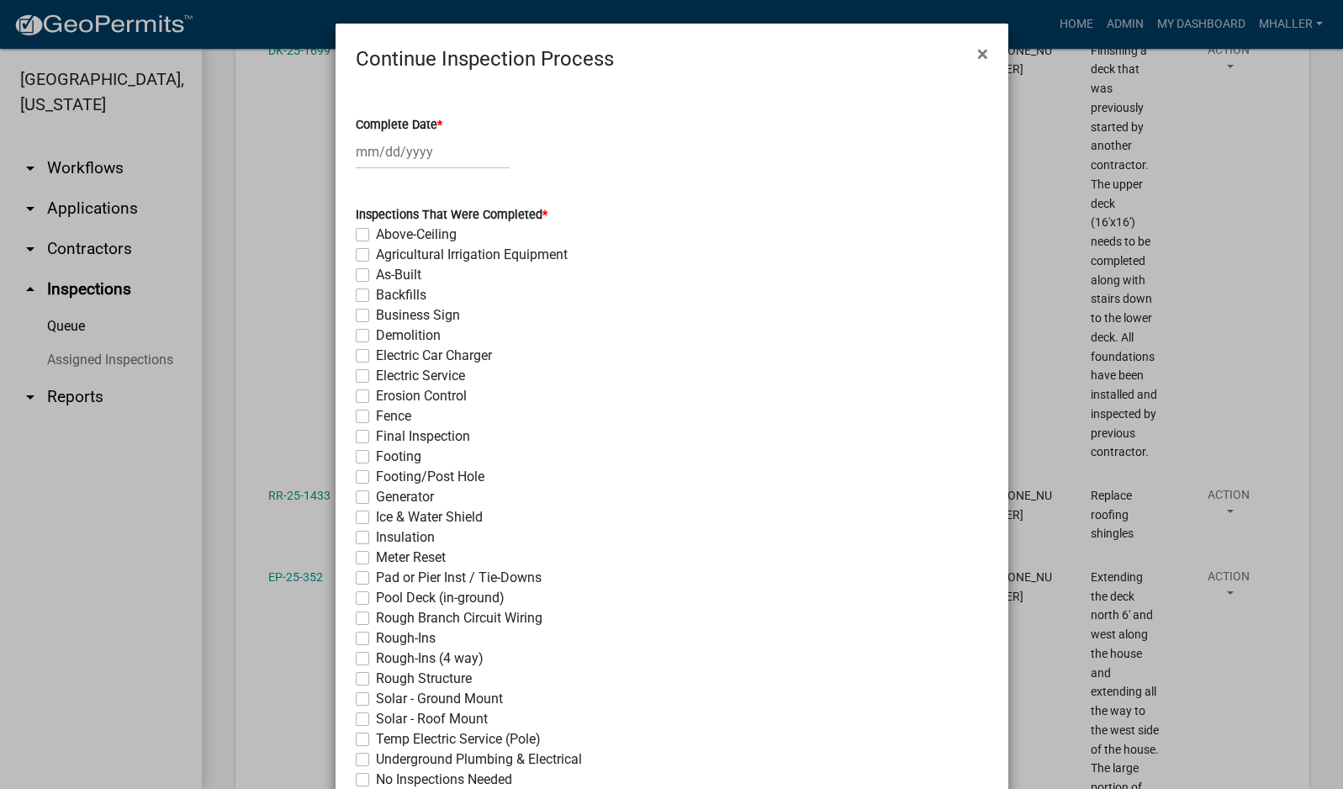
click at [367, 146] on div at bounding box center [433, 152] width 154 height 34
select select "10"
select select "2025"
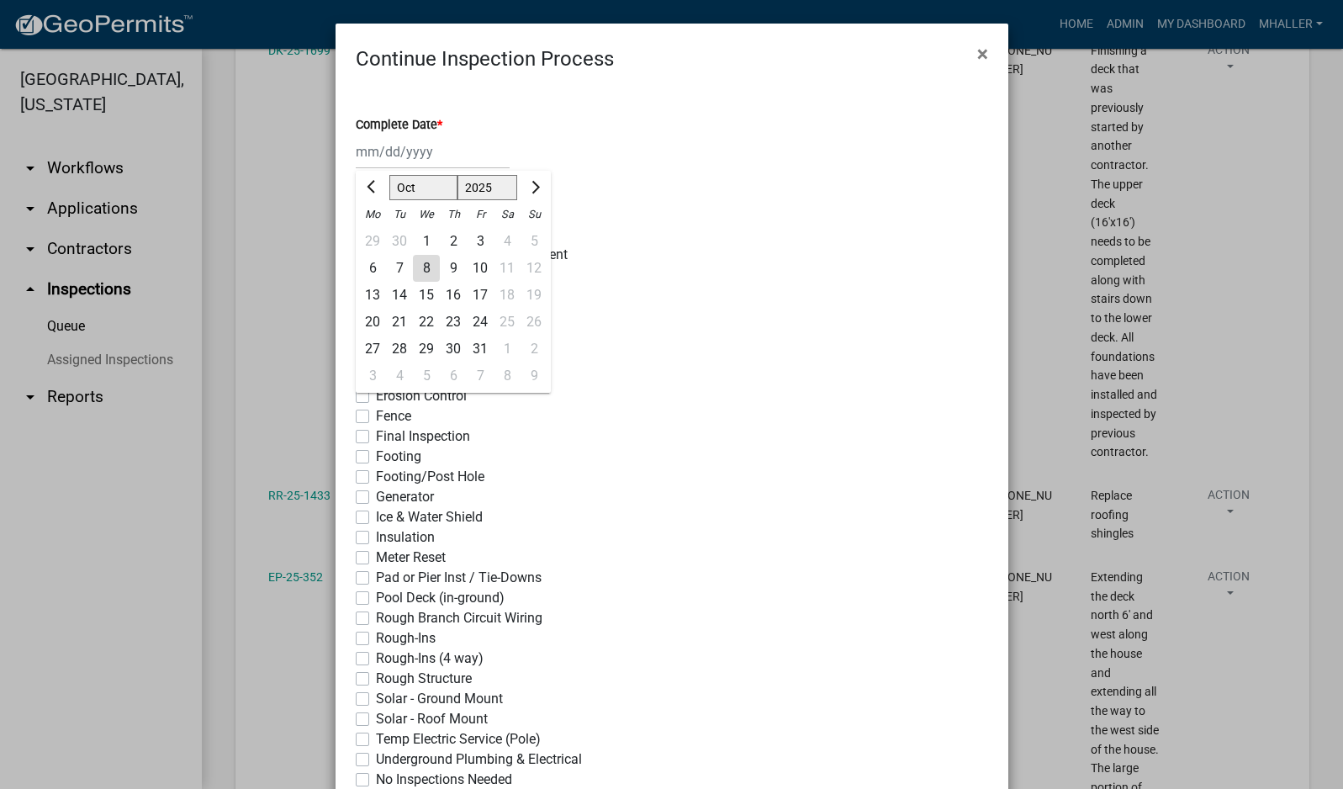
click at [417, 271] on div "8" at bounding box center [426, 268] width 27 height 27
type input "[DATE]"
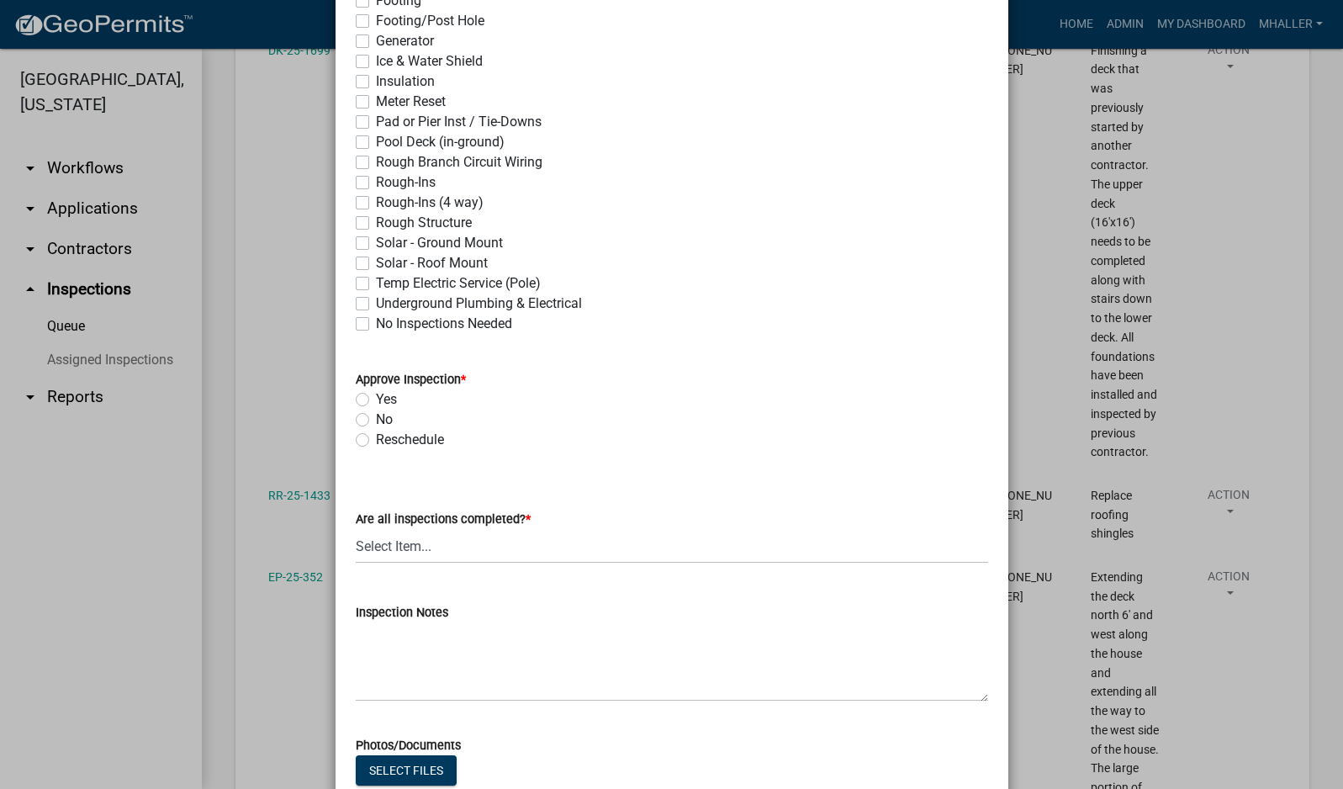
scroll to position [505, 0]
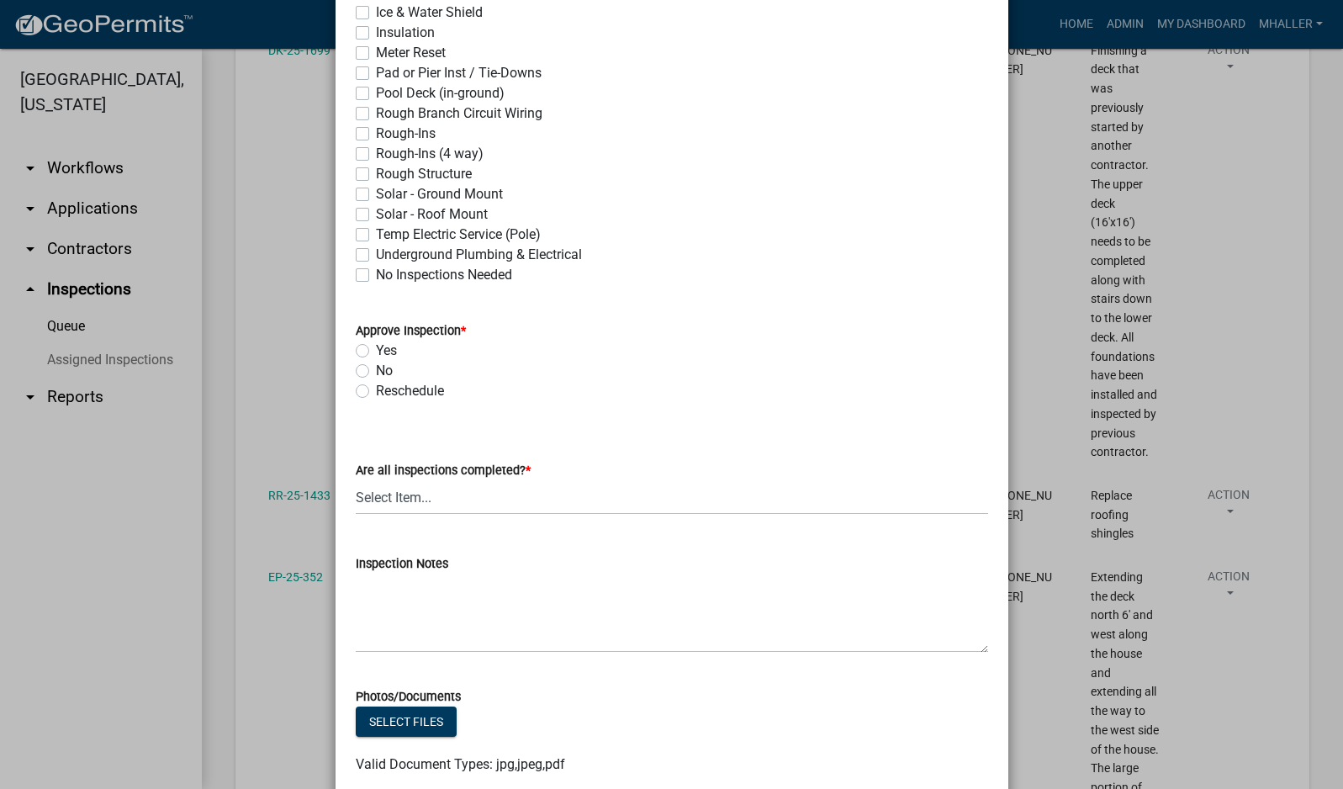
click at [376, 153] on label "Rough-Ins (4 way)" at bounding box center [430, 154] width 108 height 20
click at [376, 153] on input "Rough-Ins (4 way)" at bounding box center [381, 149] width 11 height 11
checkbox input "true"
checkbox input "false"
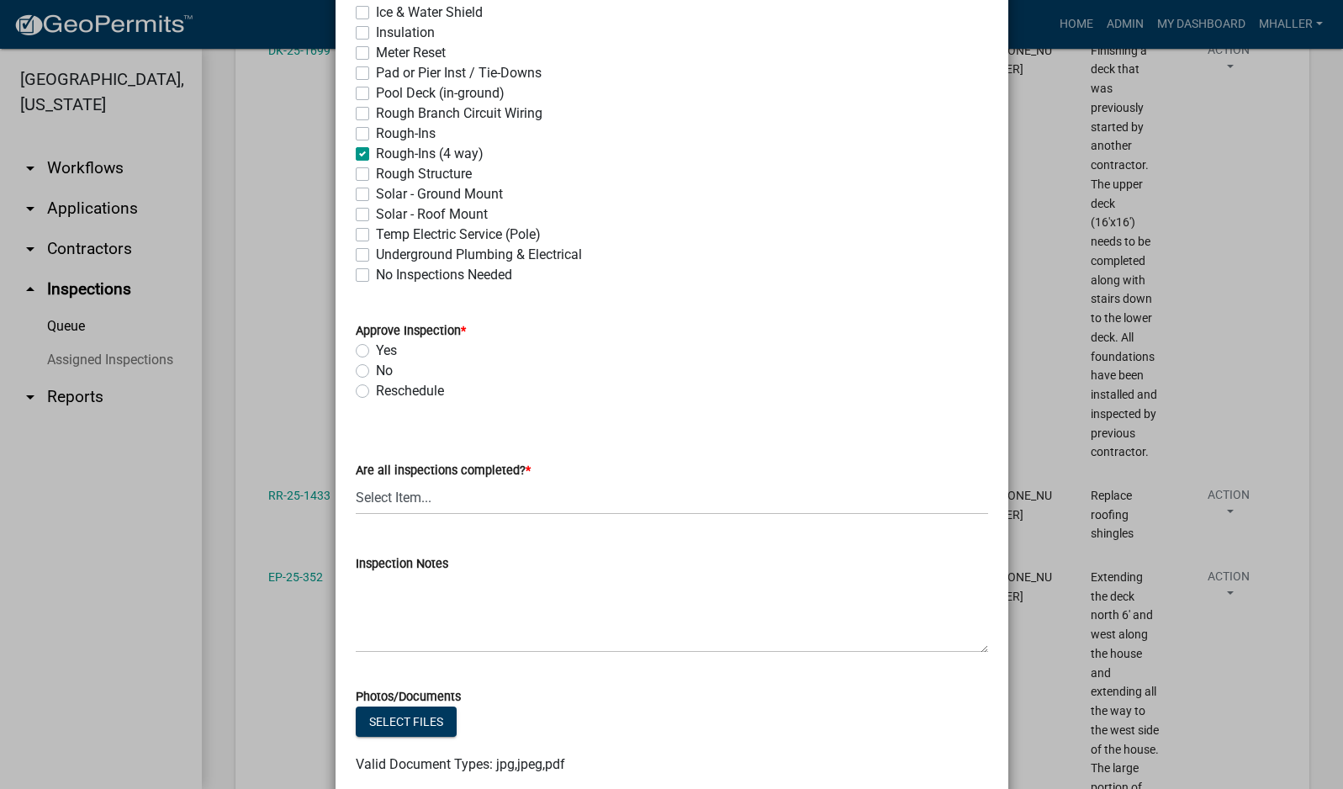
checkbox input "false"
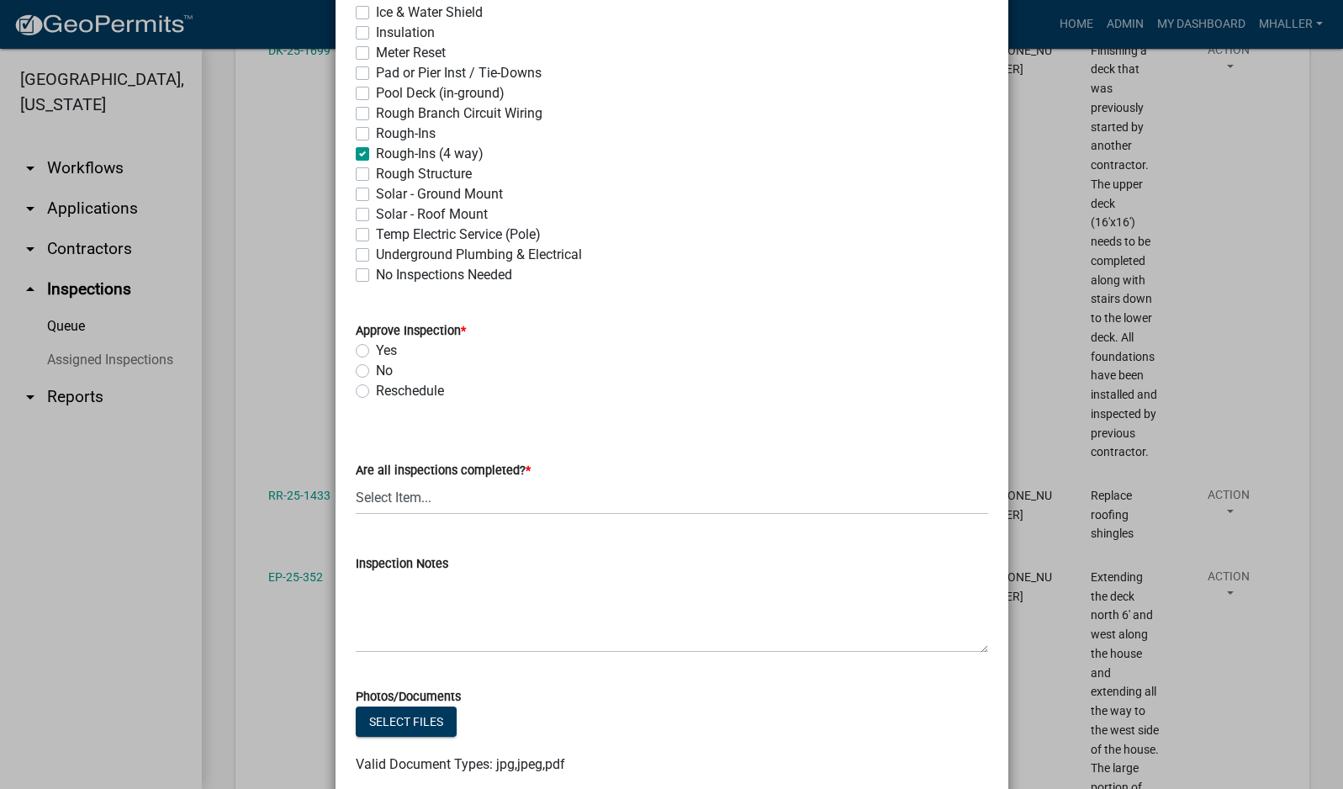
checkbox input "false"
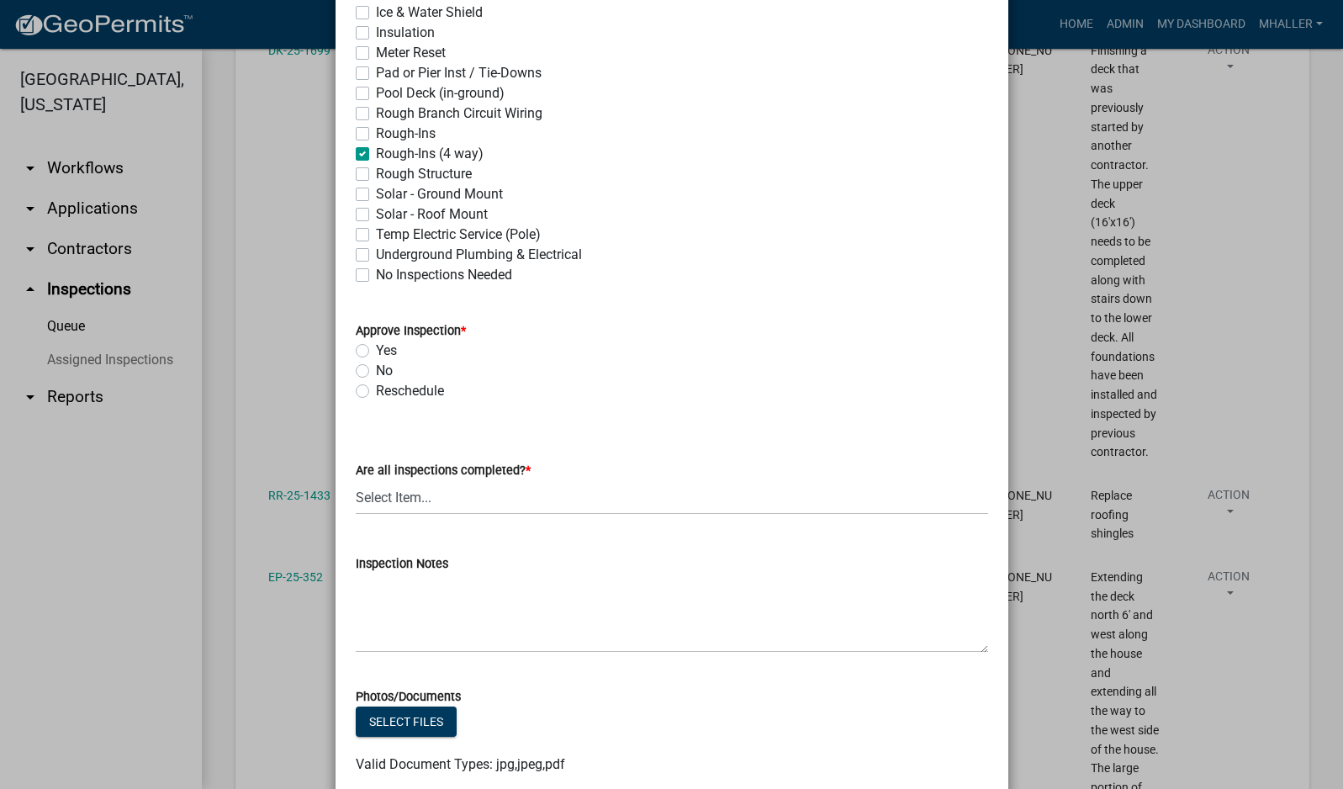
checkbox input "false"
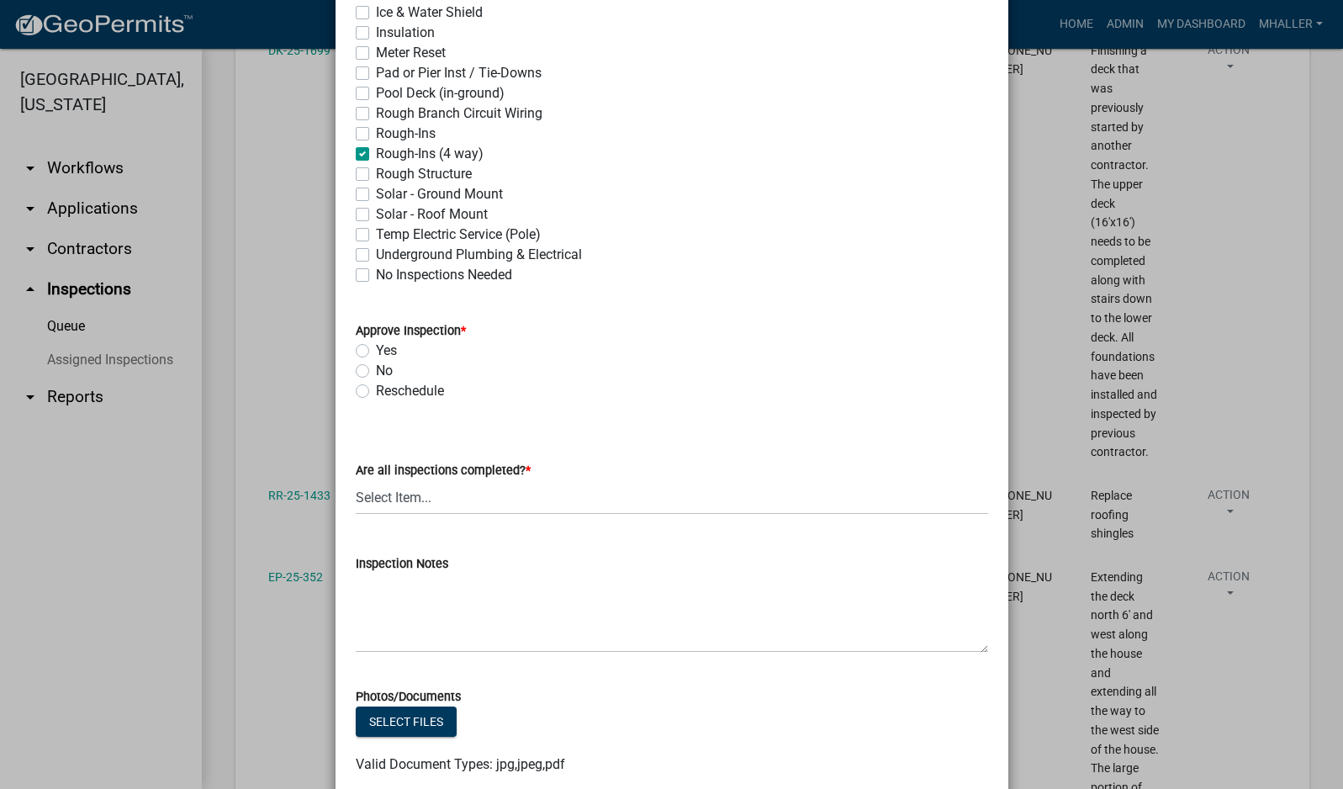
checkbox input "false"
checkbox input "true"
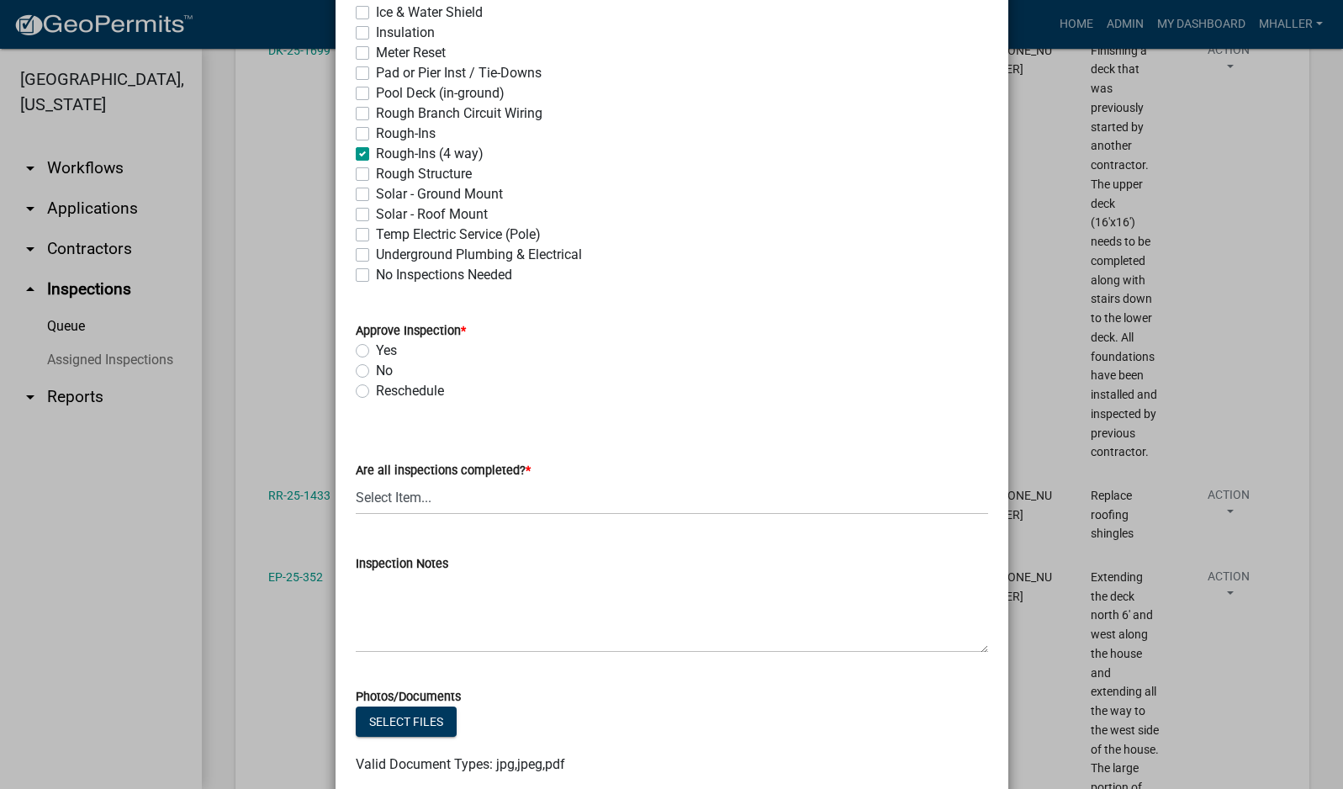
checkbox input "false"
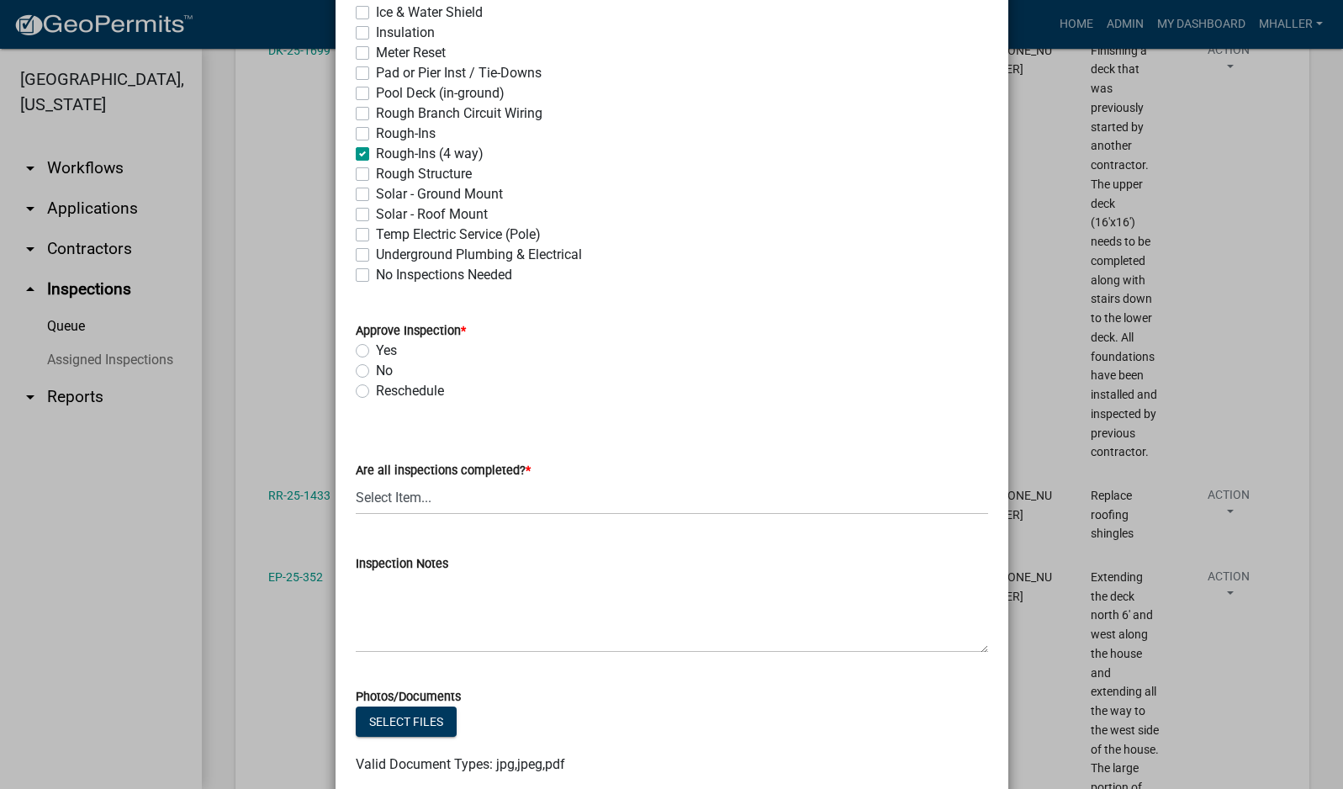
checkbox input "false"
click at [376, 350] on label "Yes" at bounding box center [386, 351] width 21 height 20
click at [376, 350] on input "Yes" at bounding box center [381, 346] width 11 height 11
radio input "true"
click at [449, 501] on select "Select Item... Yes - All Inspections Have Been Completed No - More Inspections …" at bounding box center [672, 497] width 632 height 34
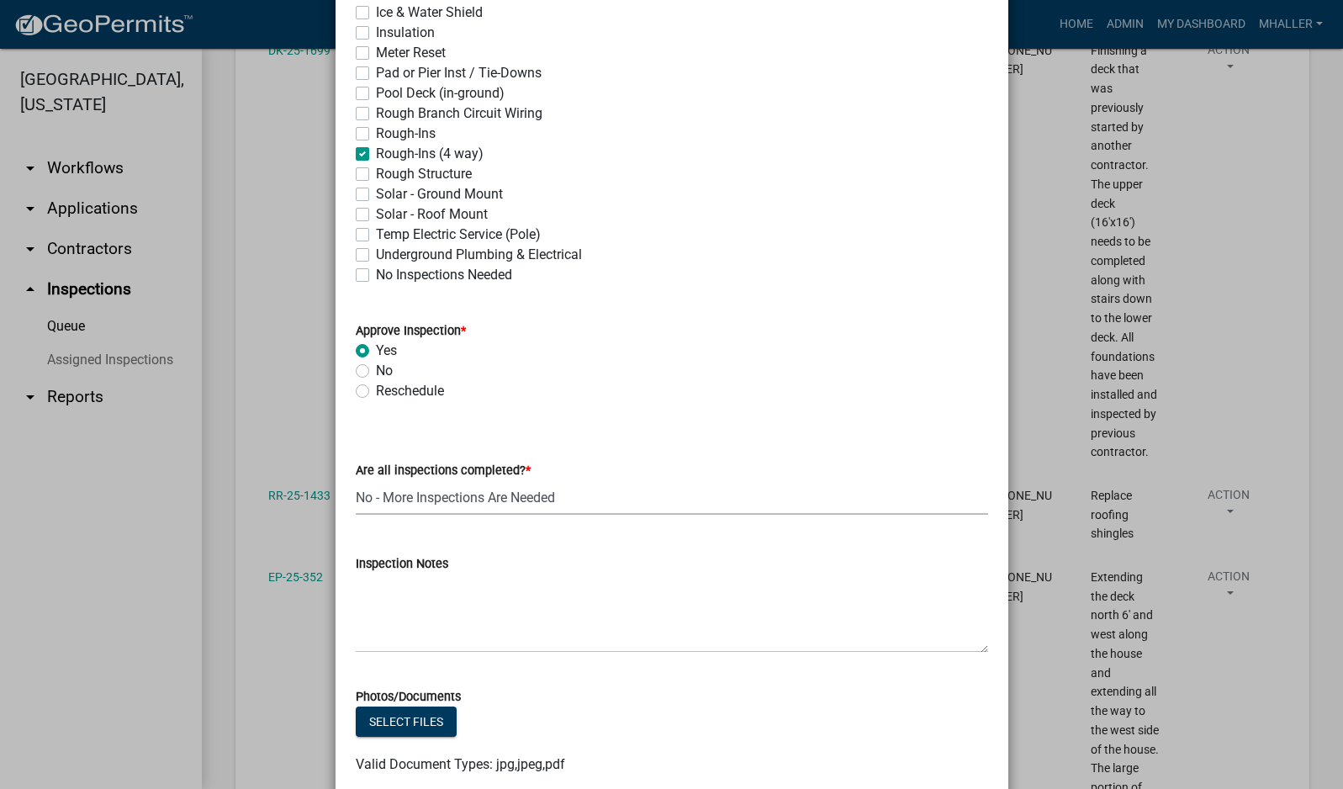
click at [356, 480] on select "Select Item... Yes - All Inspections Have Been Completed No - More Inspections …" at bounding box center [672, 497] width 632 height 34
select select "eafbae6d-cbce-48e8-be87-ded322027707"
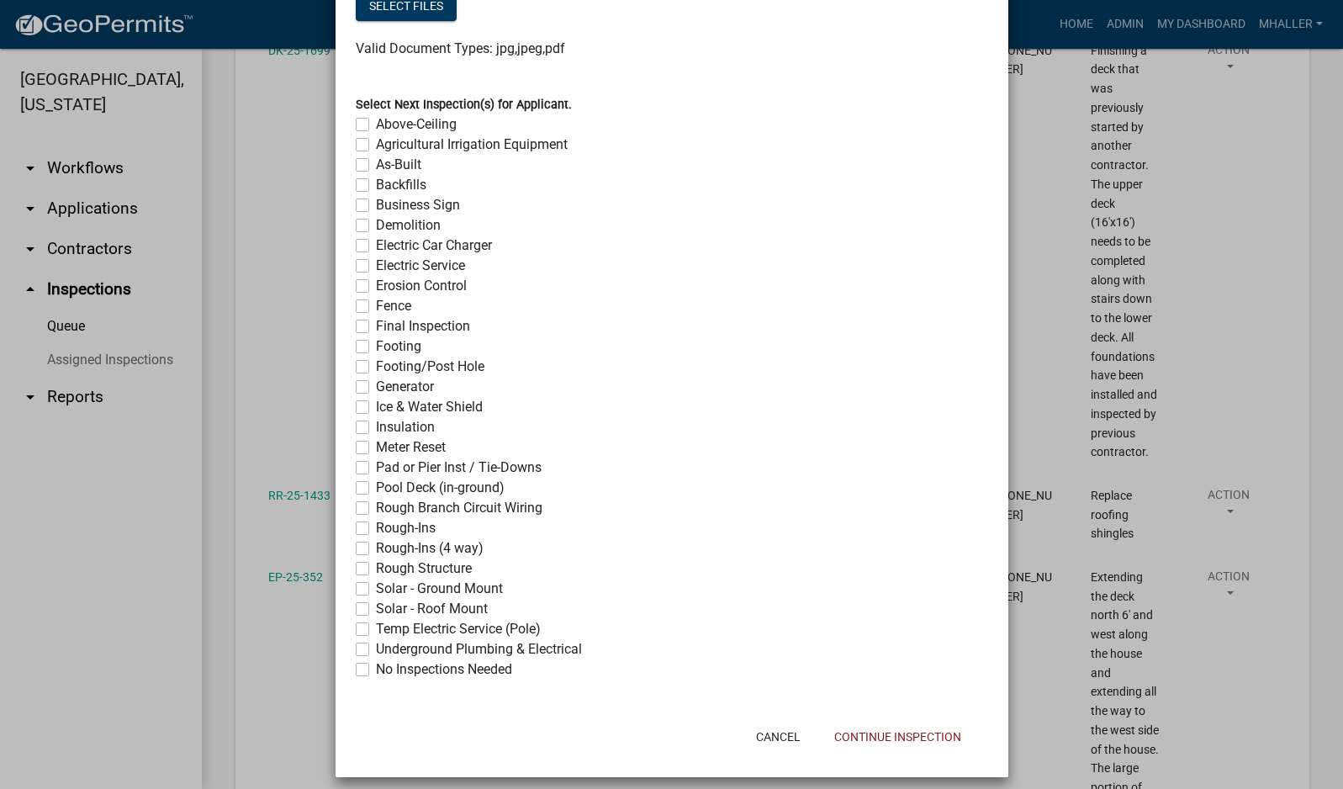
scroll to position [1232, 0]
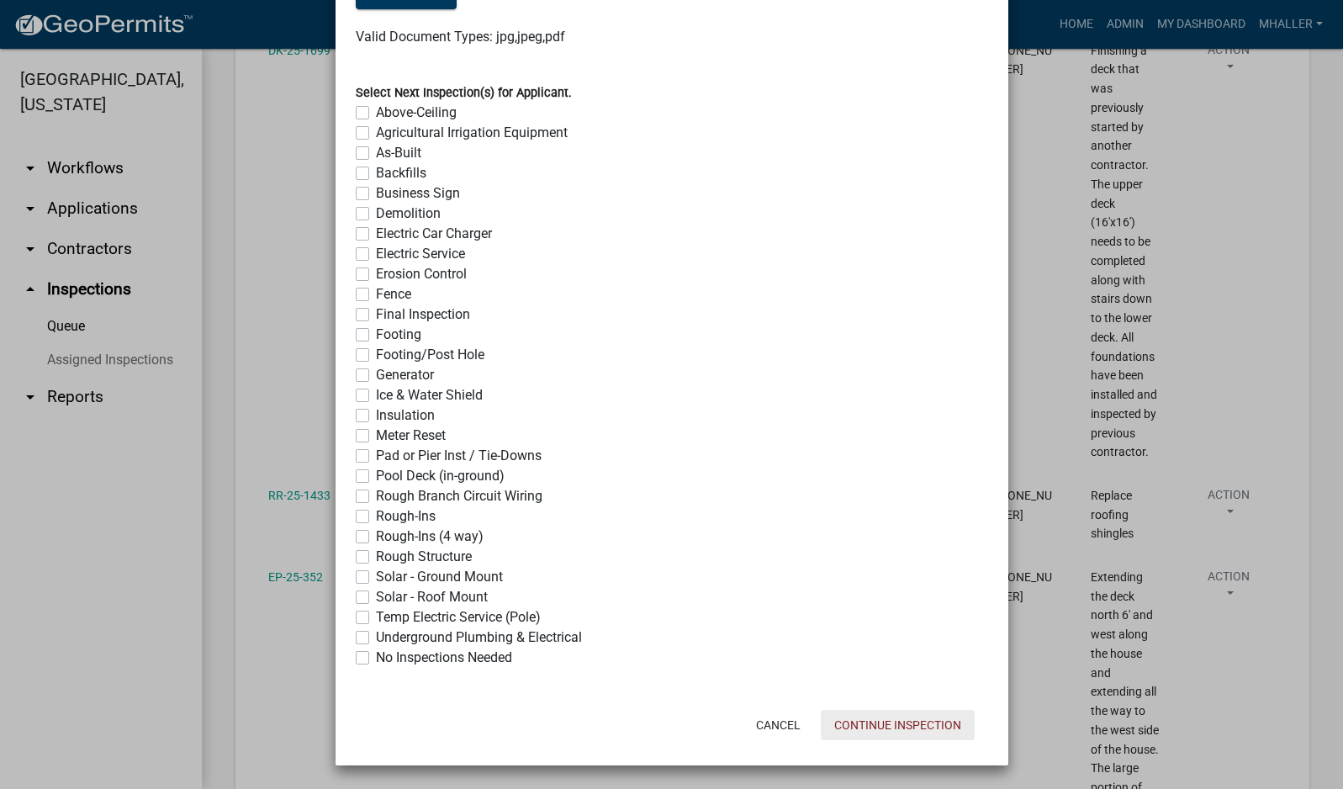
click at [861, 722] on button "Continue Inspection" at bounding box center [898, 725] width 154 height 30
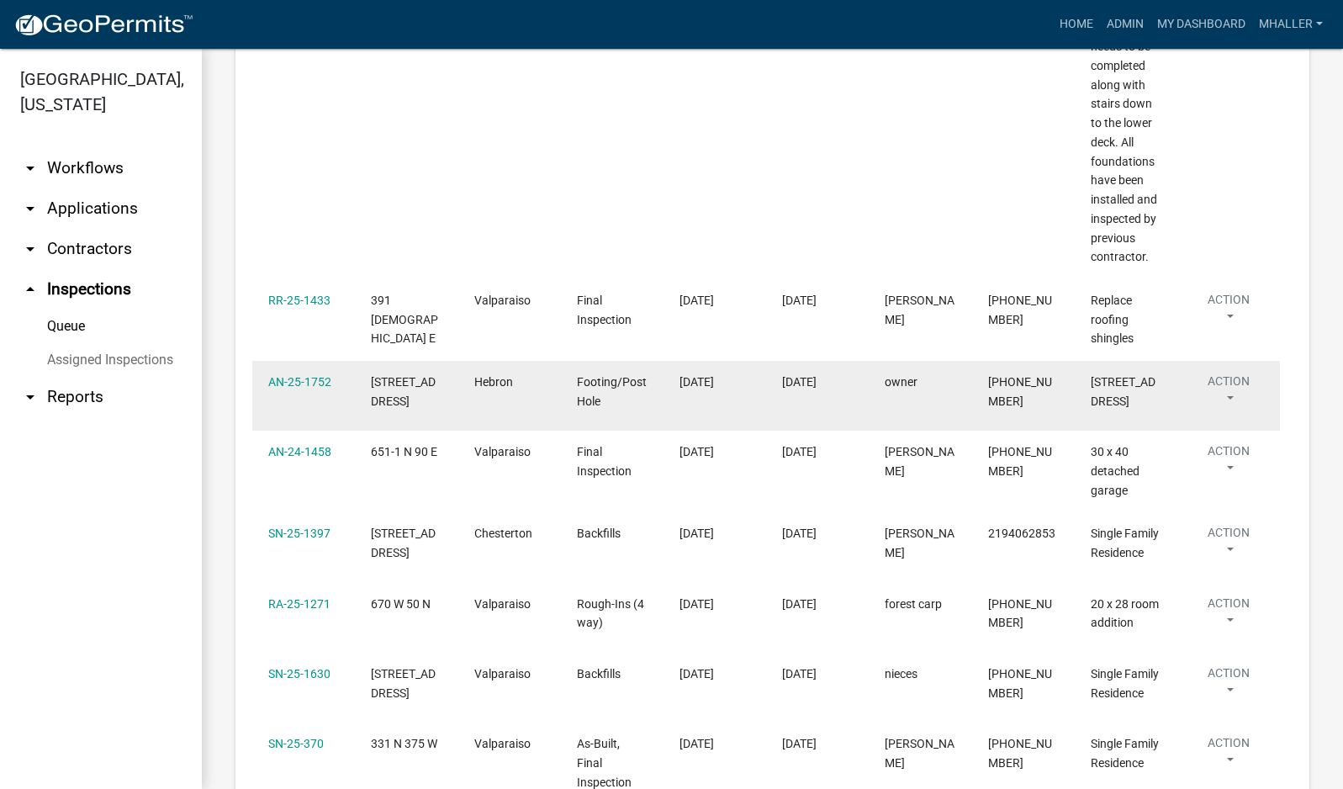
scroll to position [1430, 0]
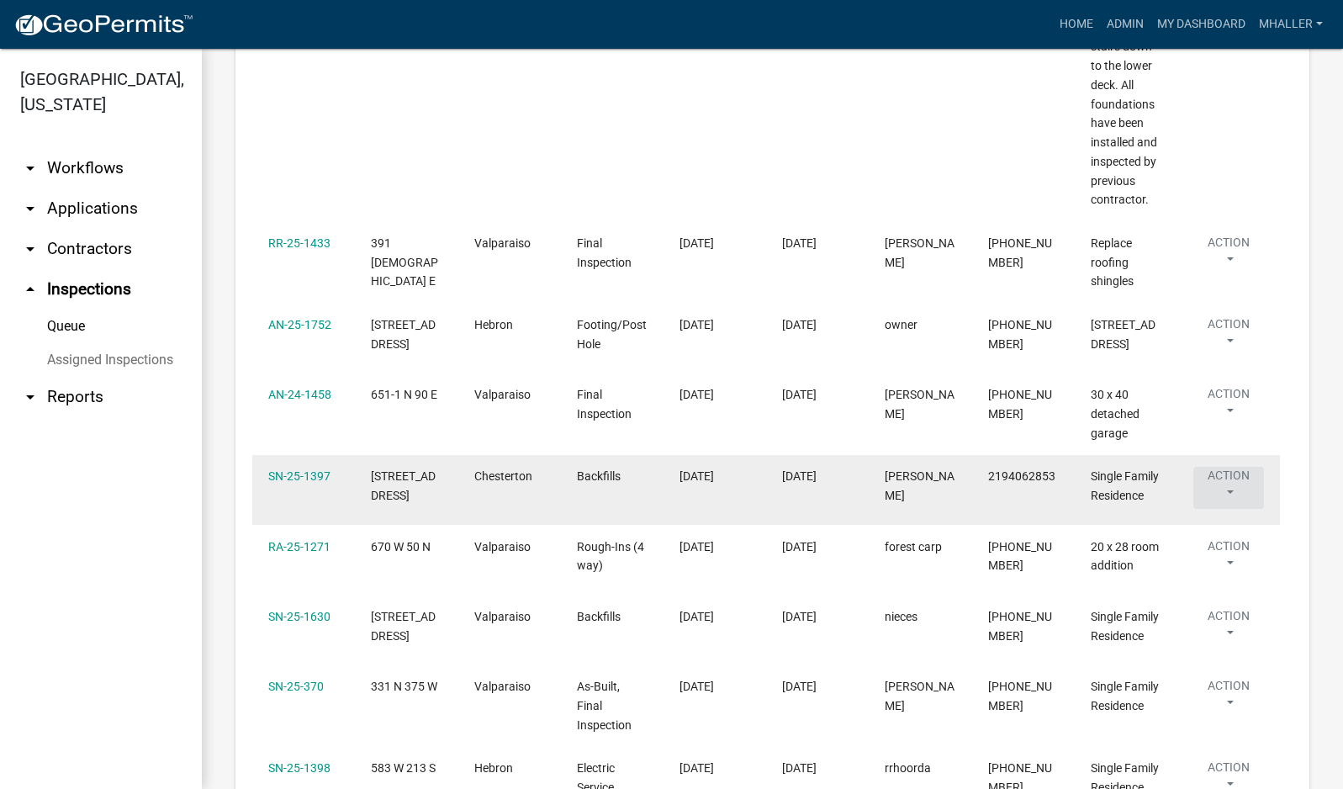
click at [1225, 469] on button "Action" at bounding box center [1228, 488] width 71 height 42
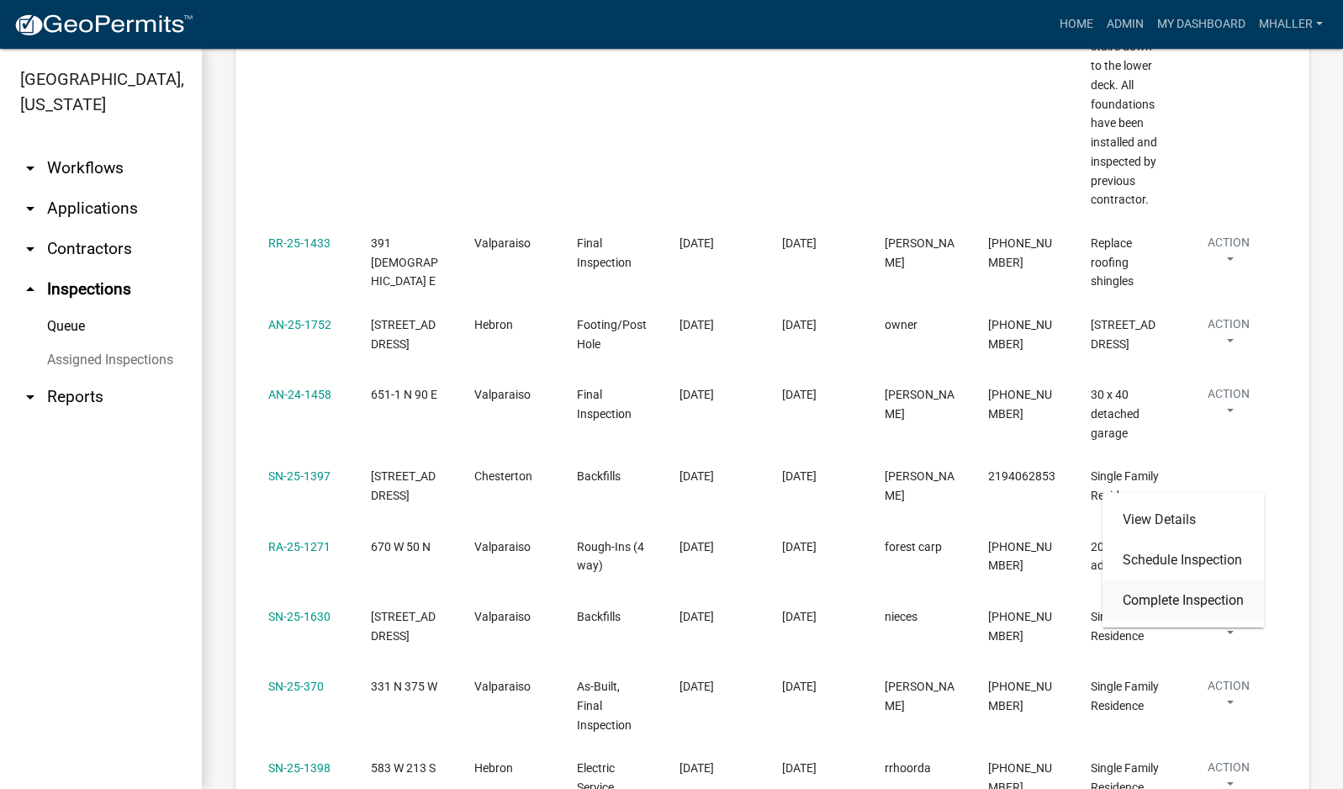
click at [1156, 607] on link "Complete Inspection" at bounding box center [1183, 600] width 161 height 40
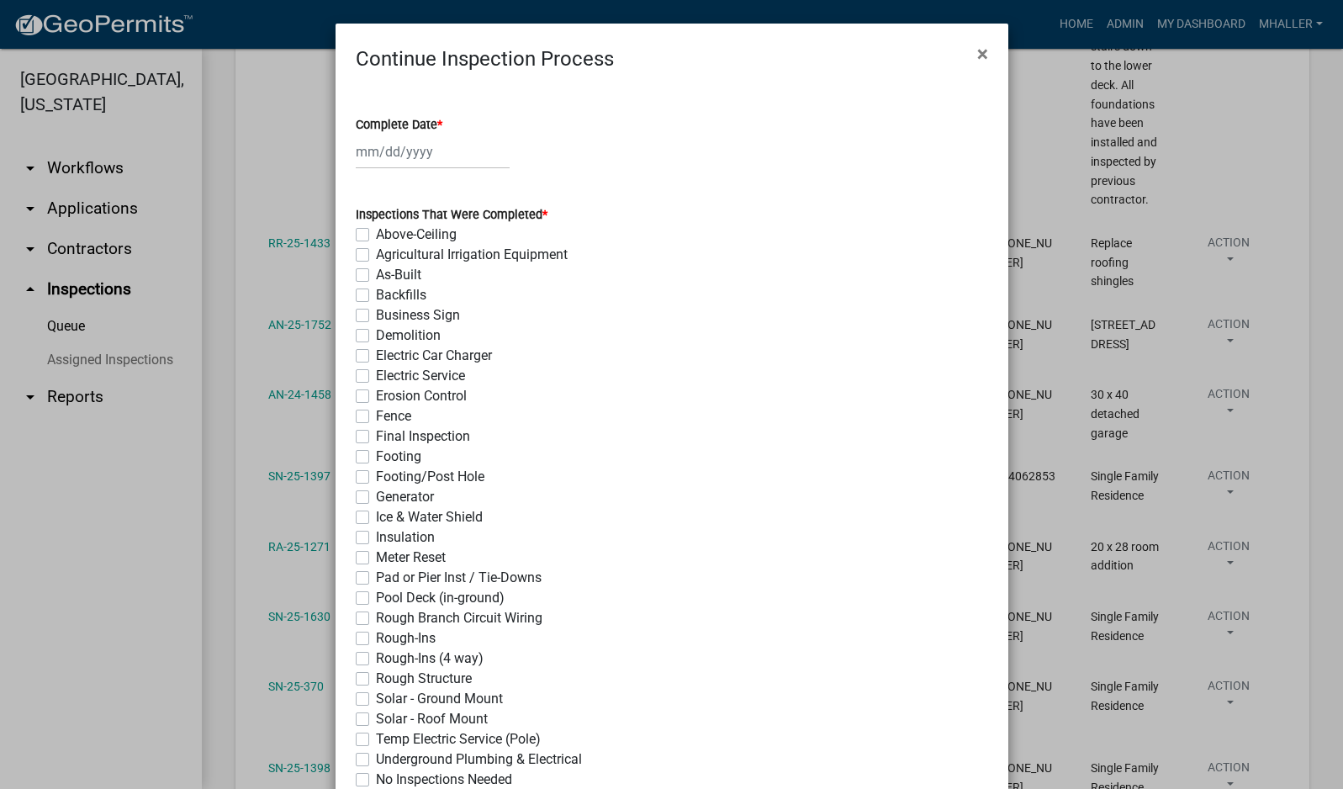
click at [417, 152] on div at bounding box center [433, 152] width 154 height 34
select select "10"
select select "2025"
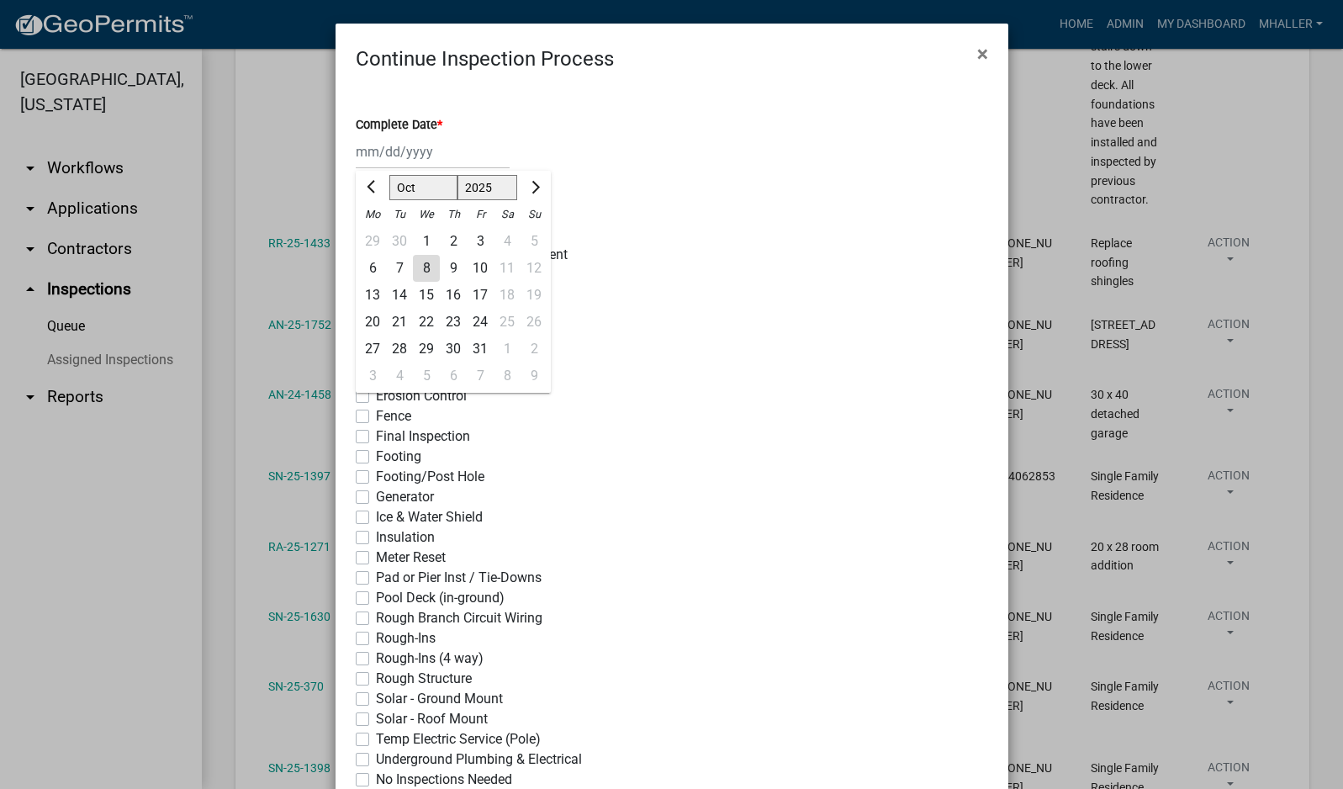
click at [423, 270] on div "8" at bounding box center [426, 268] width 27 height 27
type input "[DATE]"
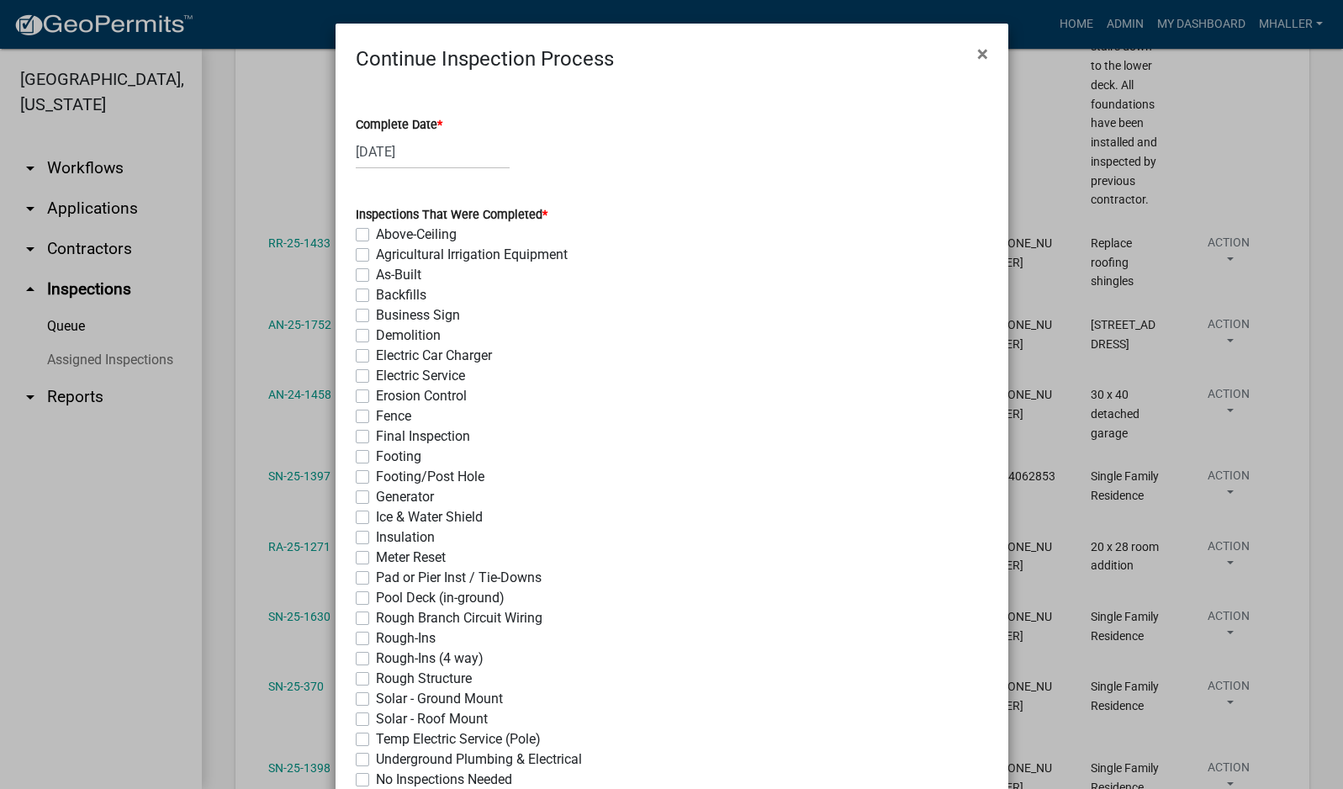
click at [376, 294] on label "Backfills" at bounding box center [401, 295] width 50 height 20
click at [376, 294] on input "Backfills" at bounding box center [381, 290] width 11 height 11
checkbox input "true"
checkbox input "false"
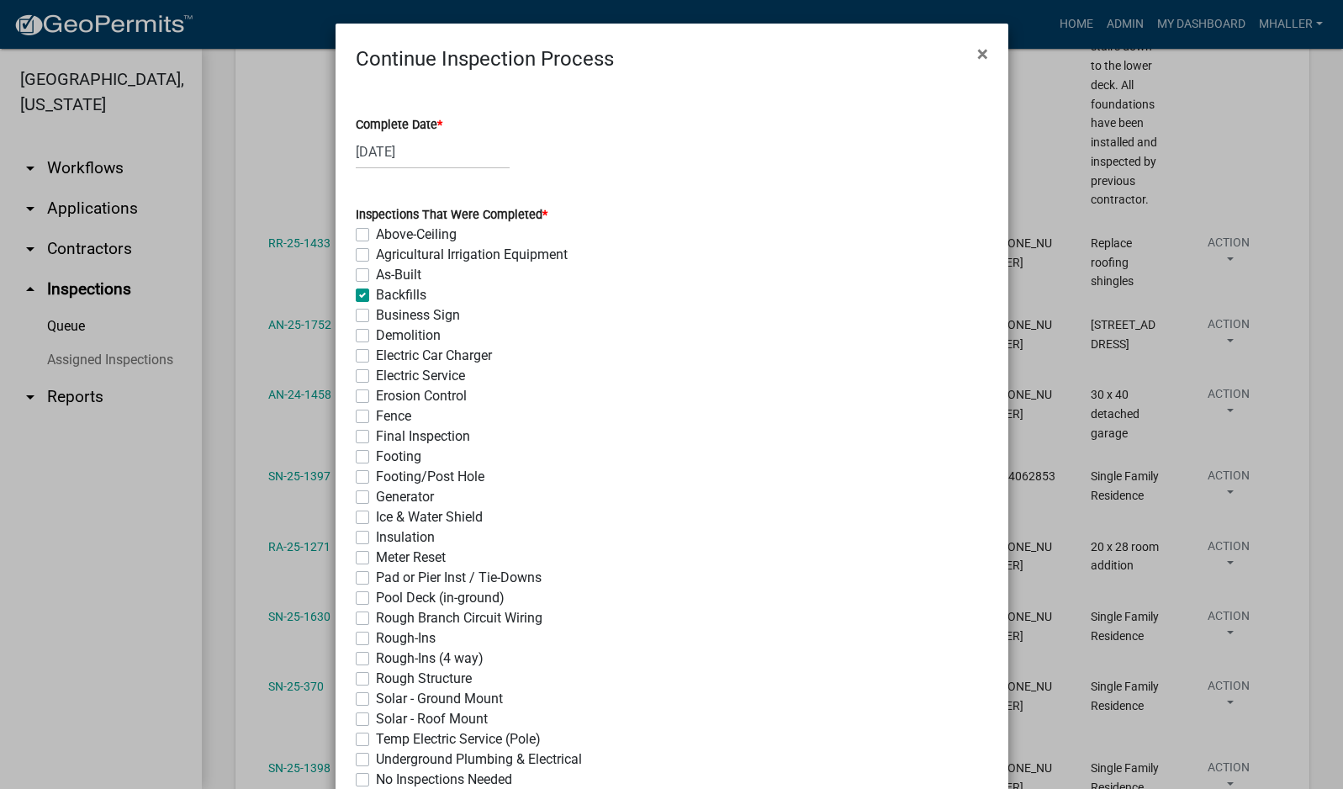
checkbox input "false"
checkbox input "true"
checkbox input "false"
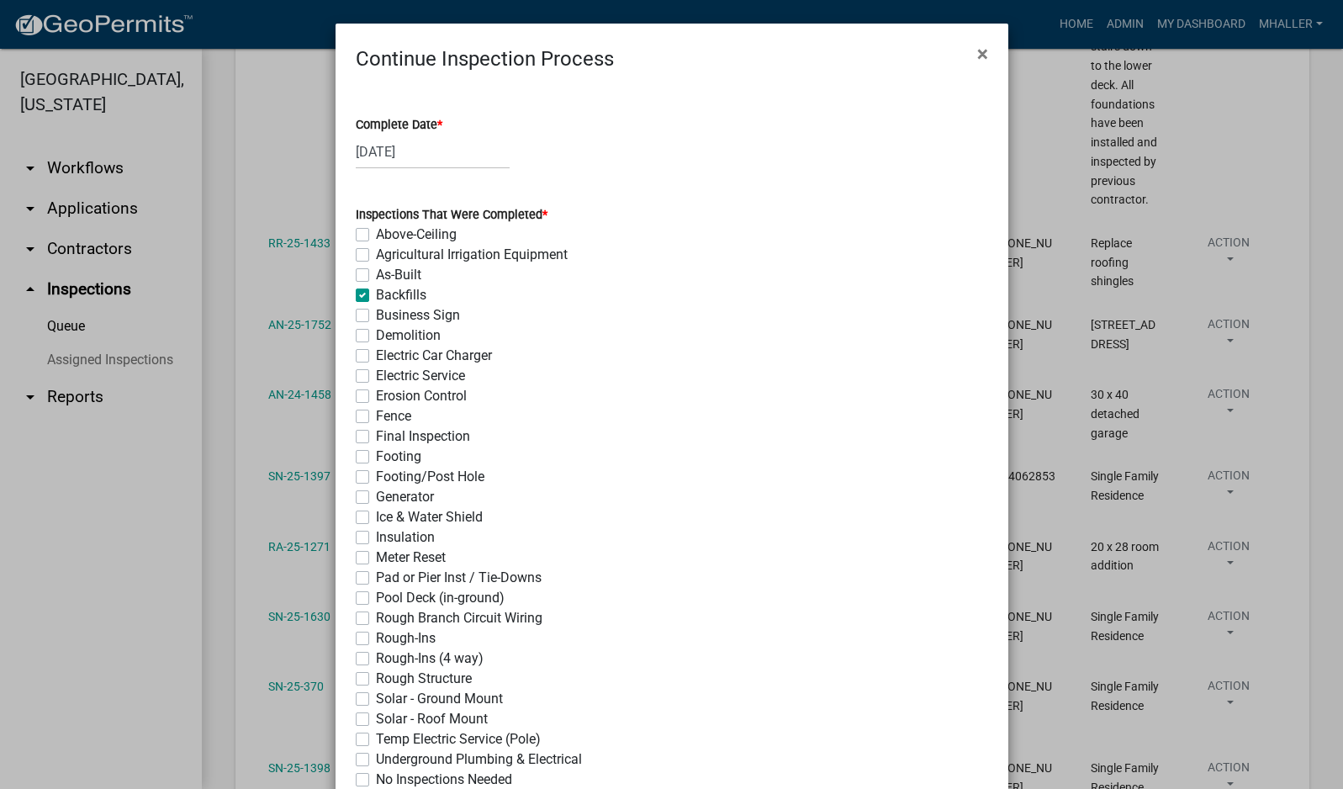
checkbox input "false"
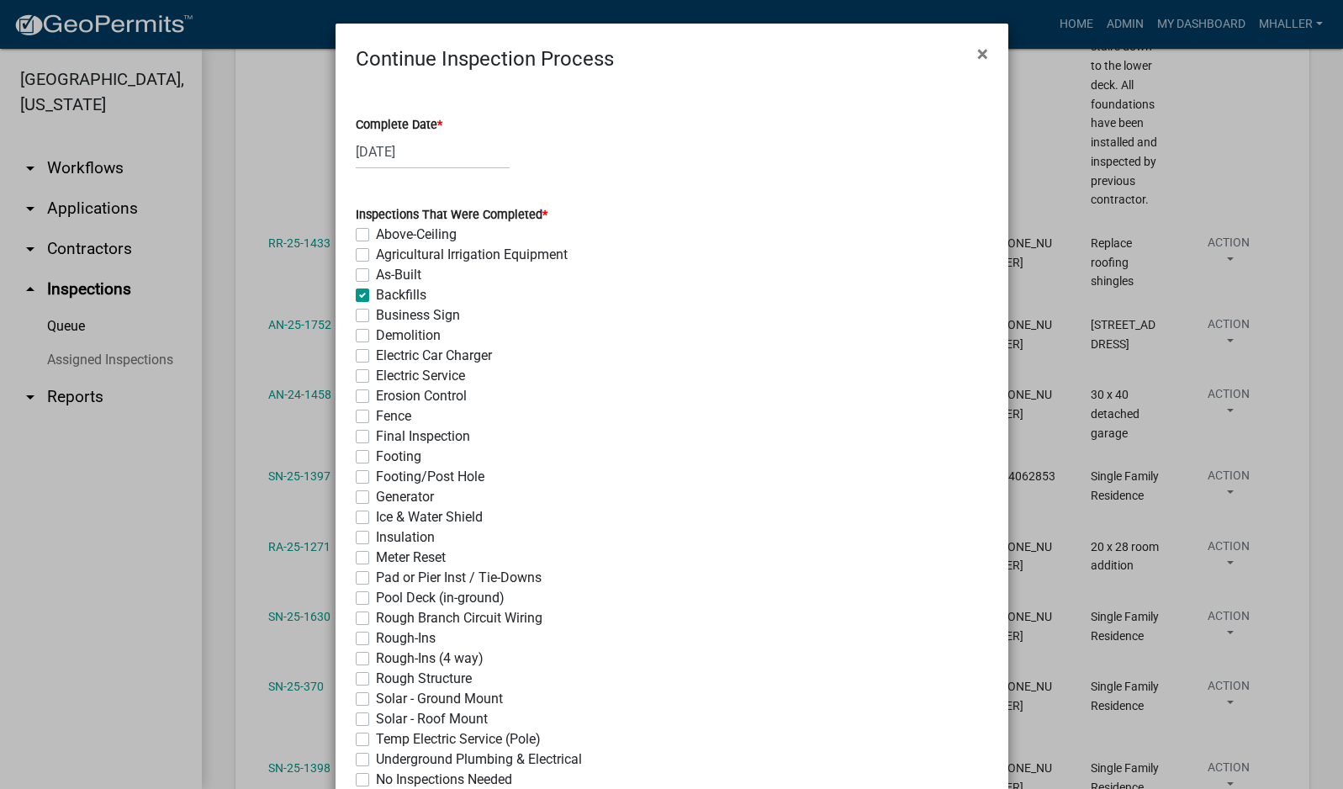
checkbox input "false"
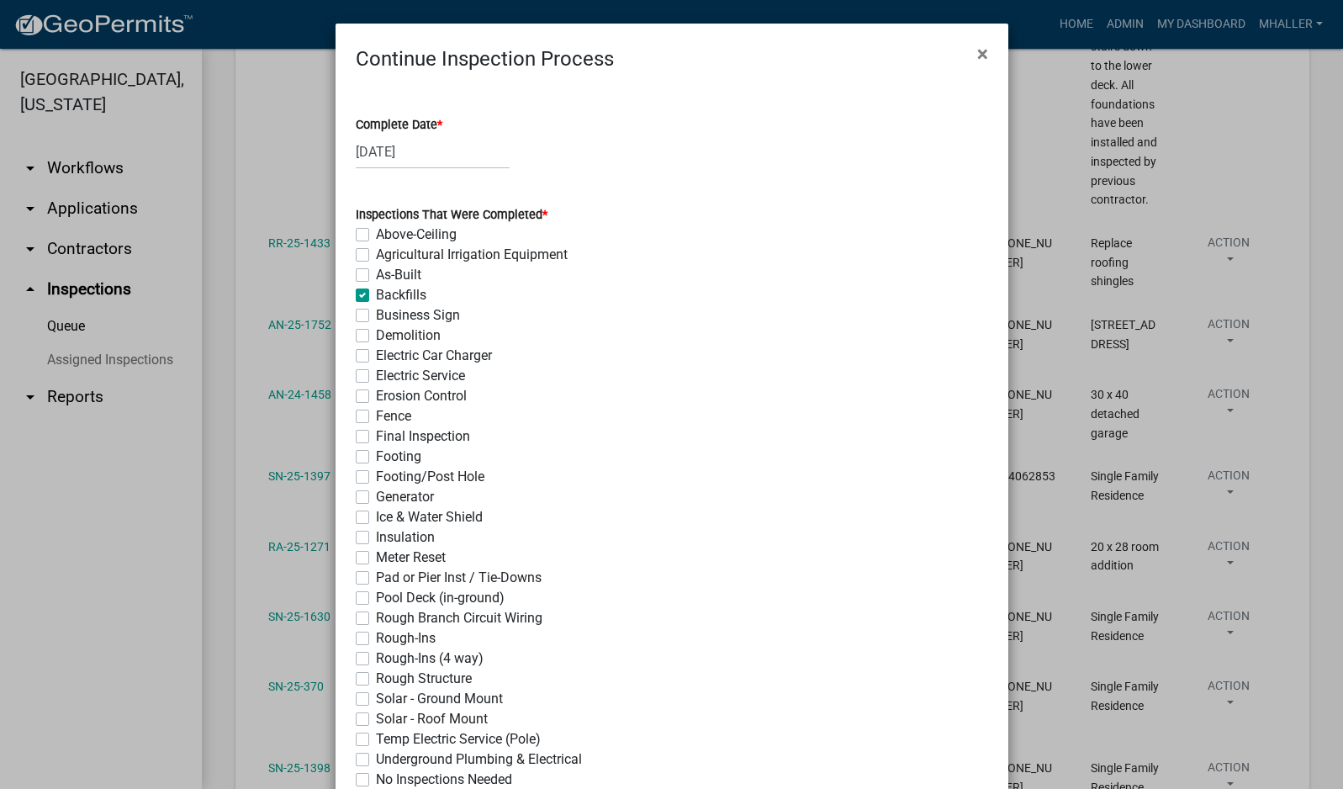
checkbox input "false"
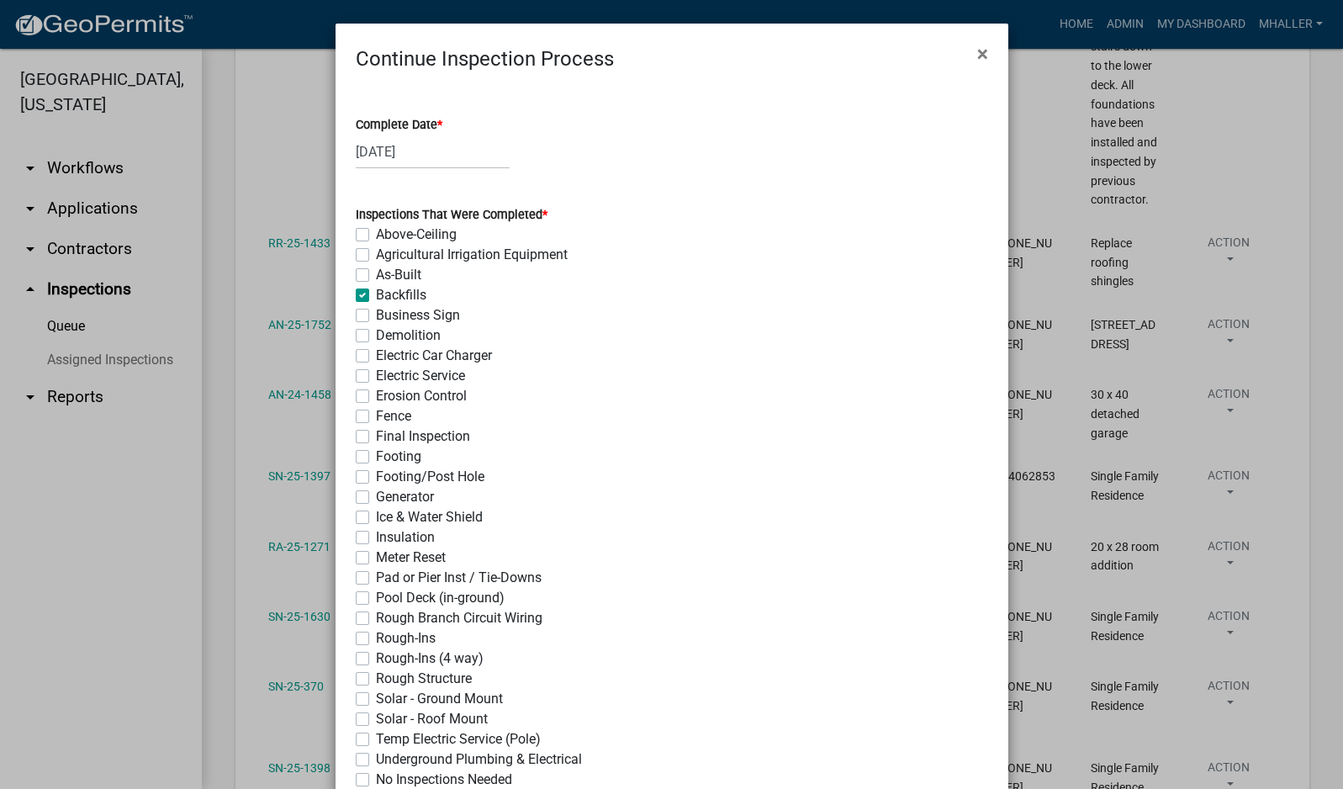
checkbox input "false"
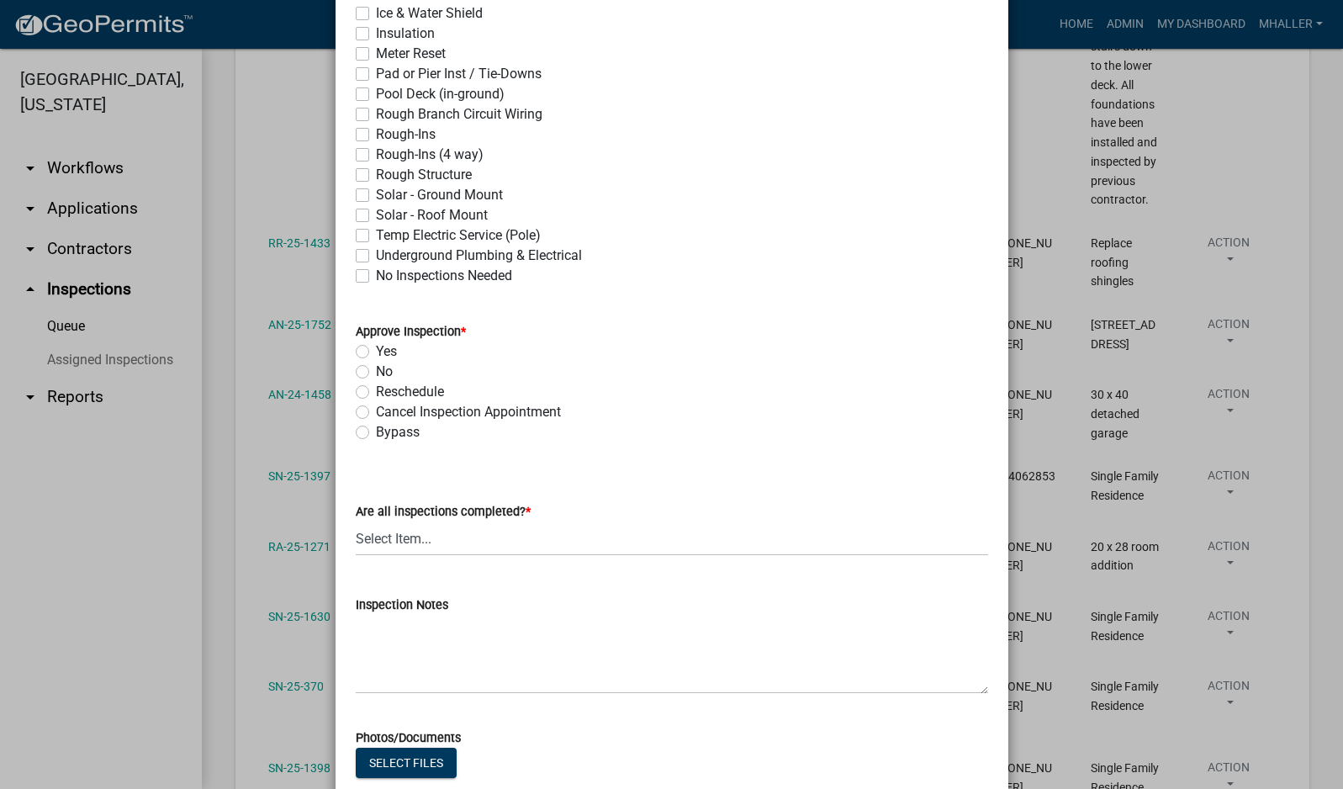
scroll to position [673, 0]
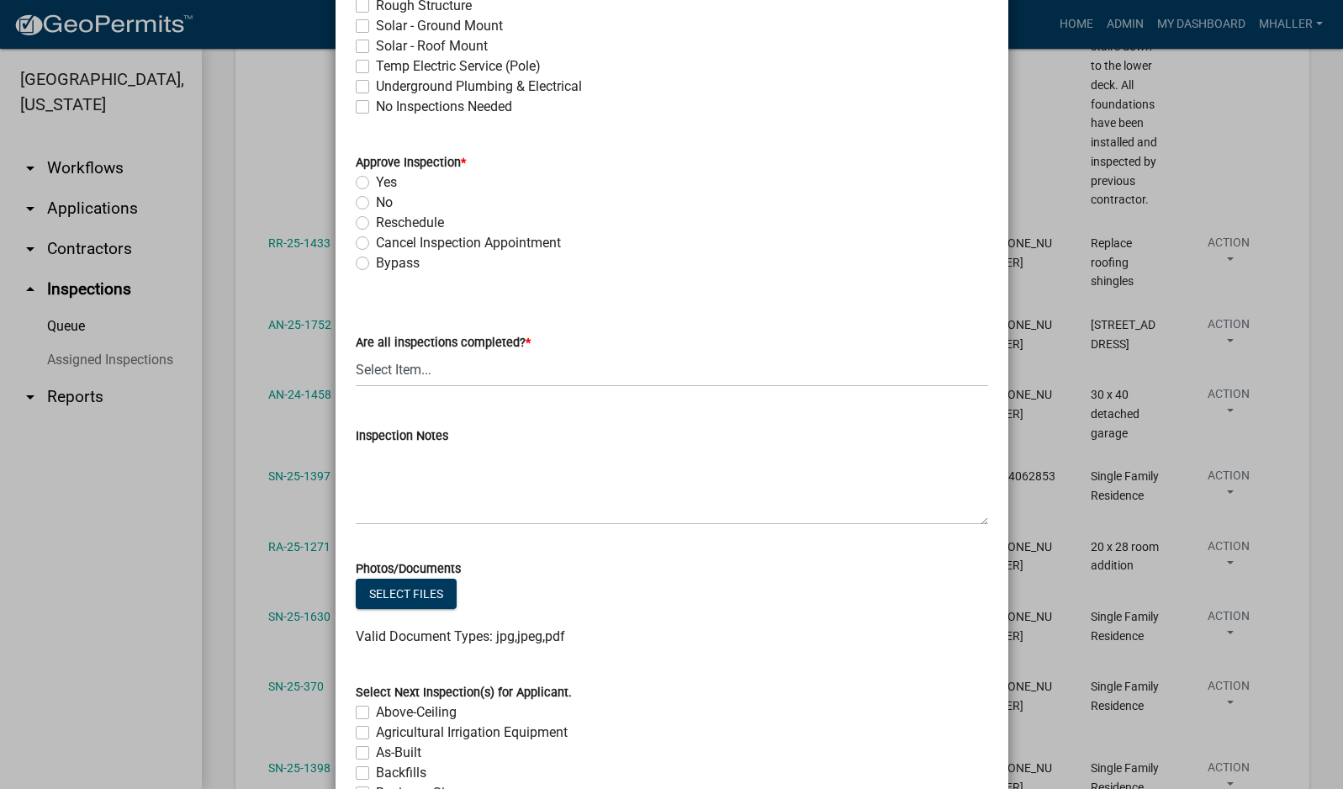
click at [376, 179] on label "Yes" at bounding box center [386, 182] width 21 height 20
click at [376, 179] on input "Yes" at bounding box center [381, 177] width 11 height 11
click at [526, 376] on select "Select Item... Yes - All Inspections Have Been Completed No - More Inspections …" at bounding box center [672, 369] width 632 height 34
click at [356, 352] on select "Select Item... Yes - All Inspections Have Been Completed No - More Inspections …" at bounding box center [672, 369] width 632 height 34
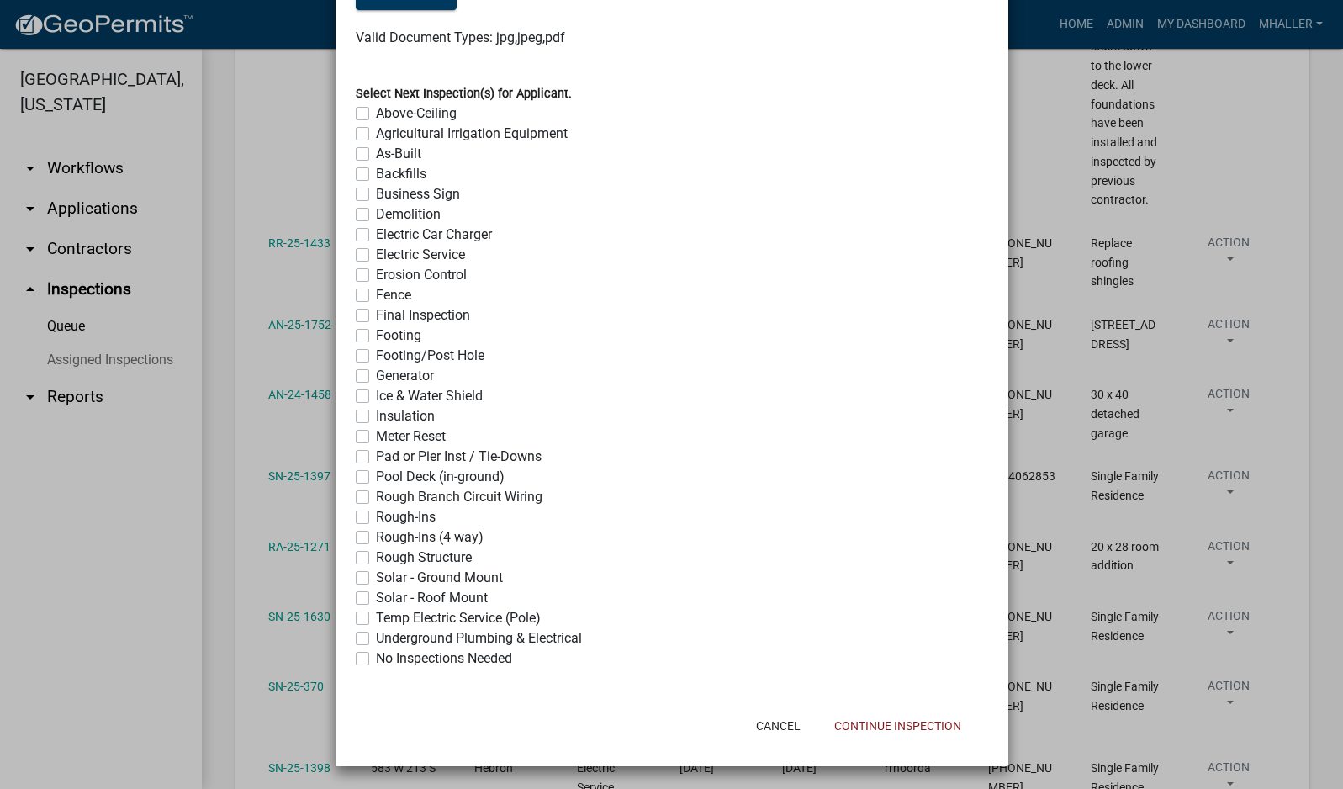
scroll to position [1272, 0]
click at [891, 731] on button "Continue Inspection" at bounding box center [898, 725] width 154 height 30
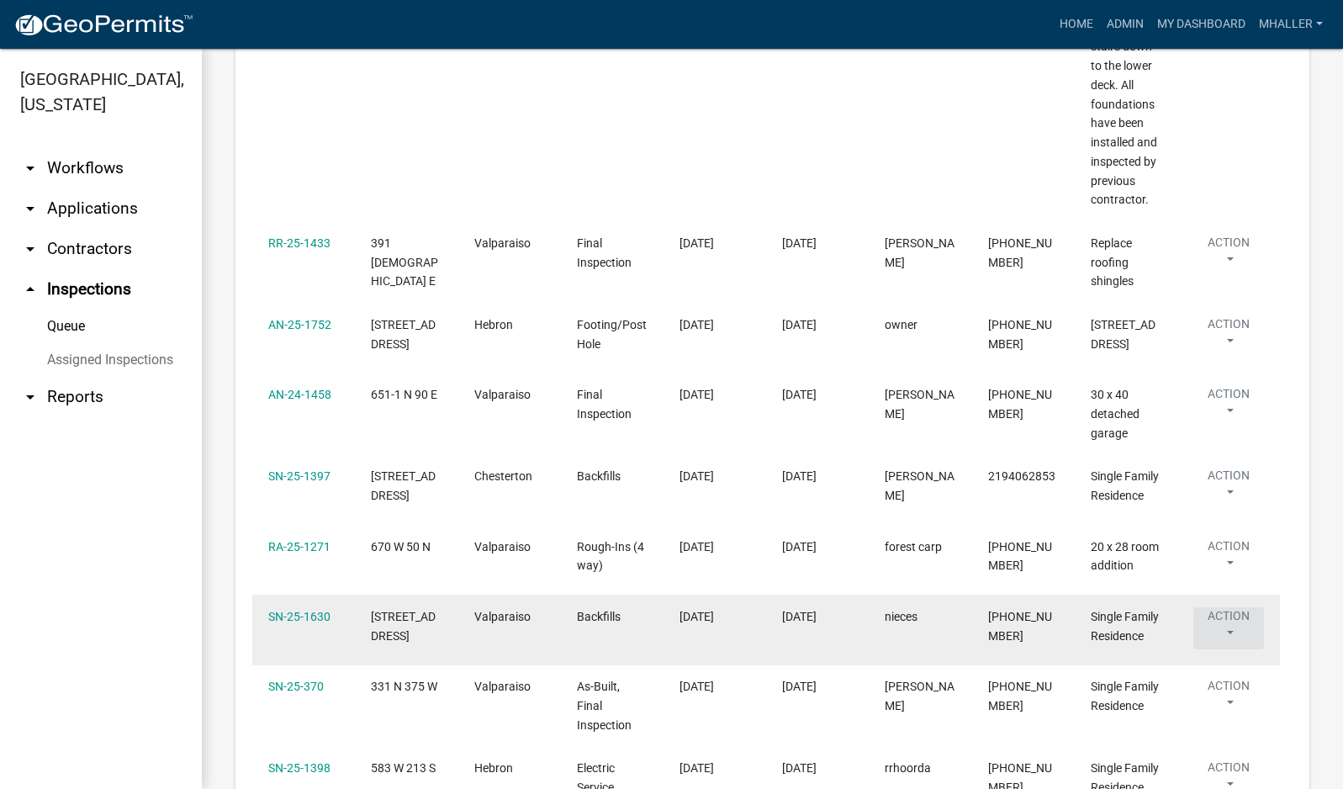
click at [1231, 623] on button "Action" at bounding box center [1228, 628] width 71 height 42
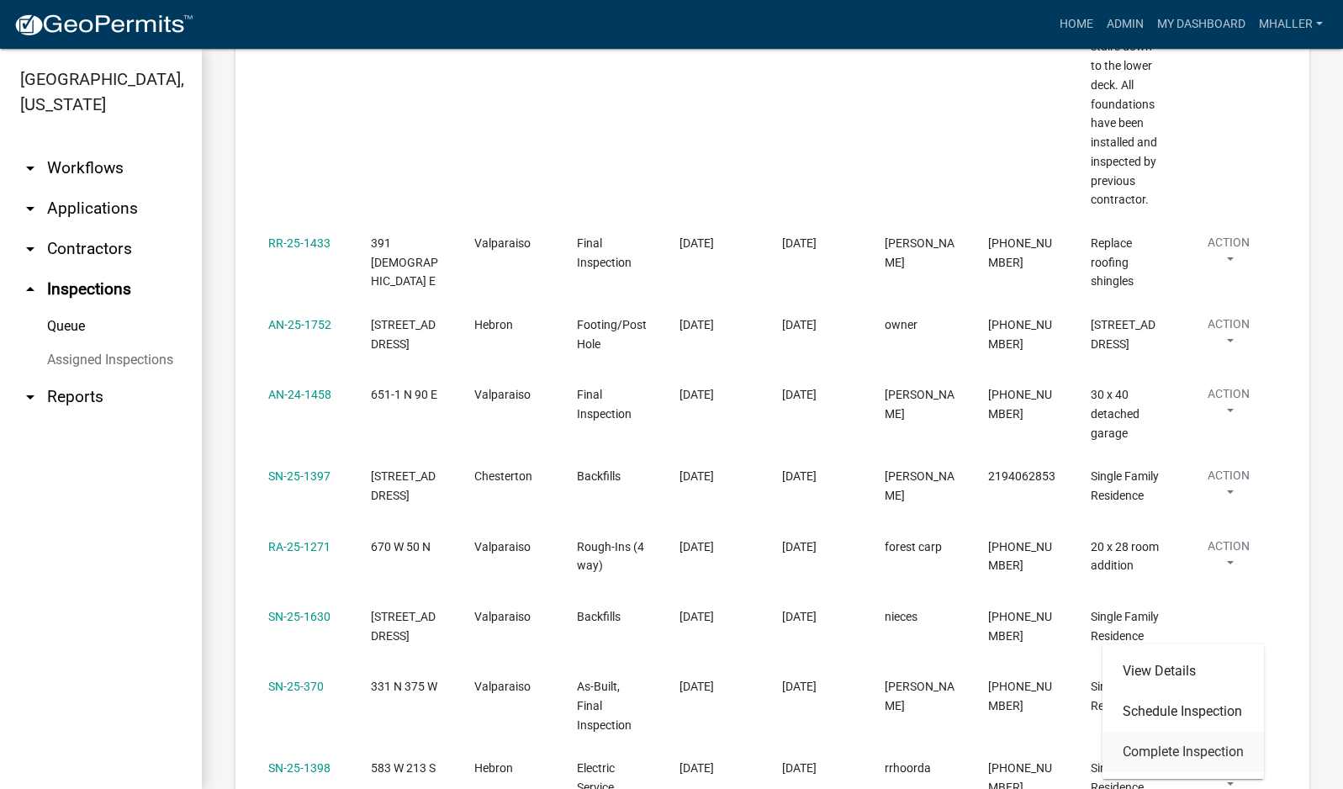
click at [1163, 753] on link "Complete Inspection" at bounding box center [1183, 752] width 161 height 40
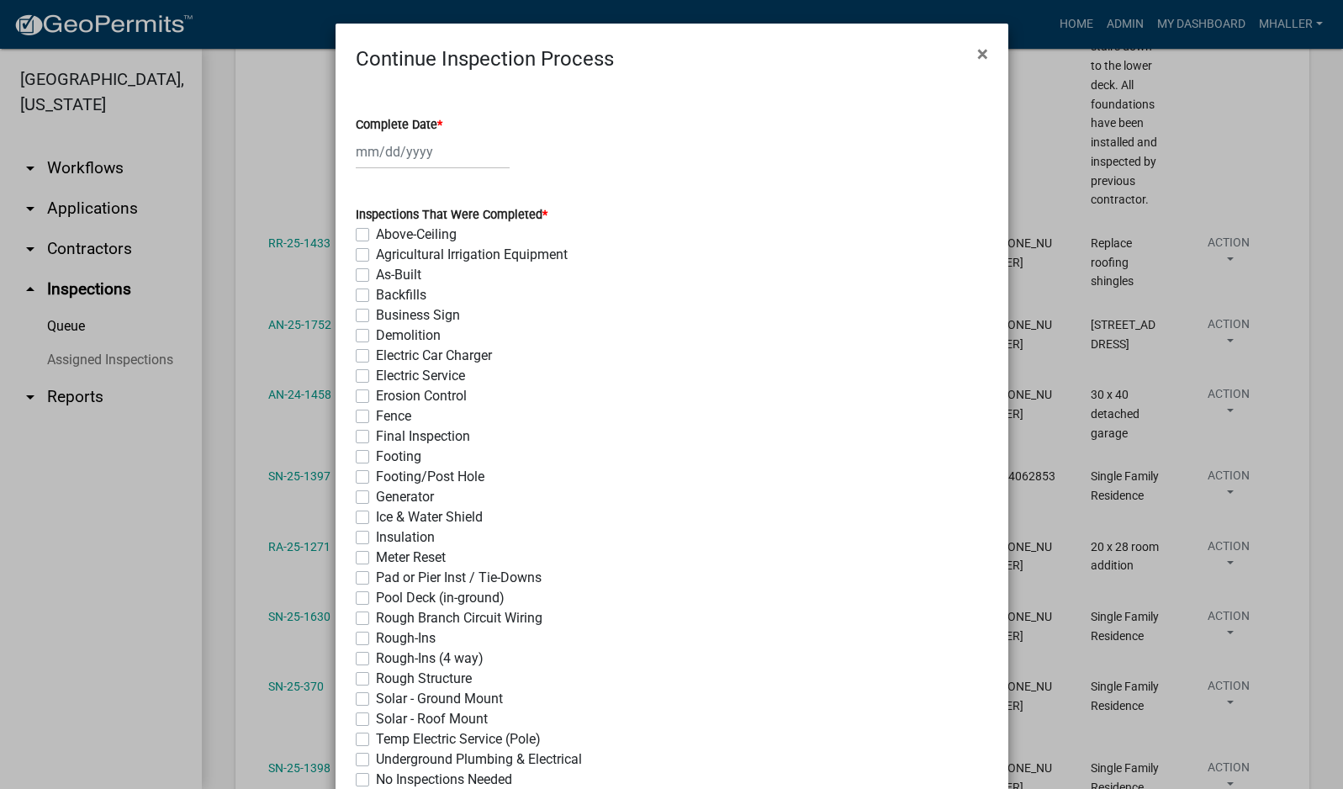
click at [363, 145] on div at bounding box center [433, 152] width 154 height 34
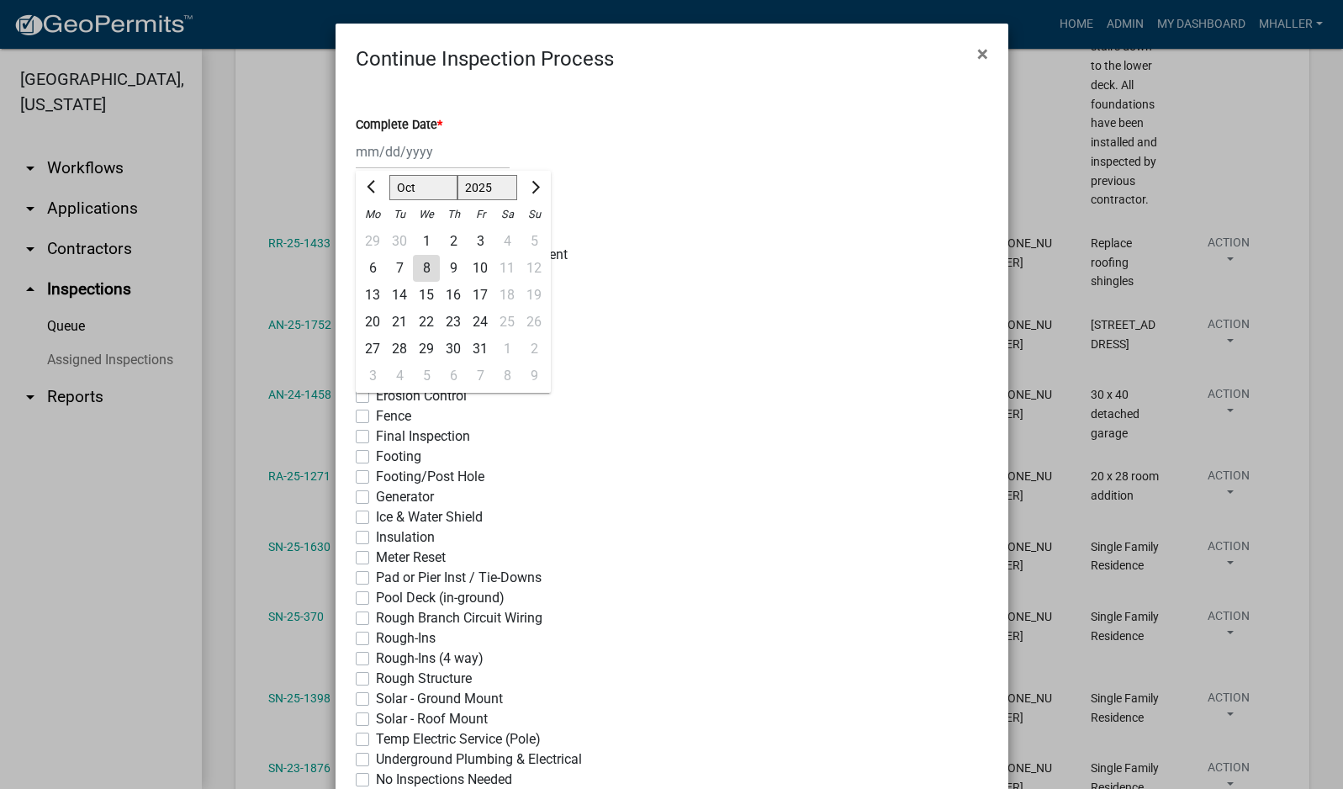
click at [421, 267] on div "8" at bounding box center [426, 268] width 27 height 27
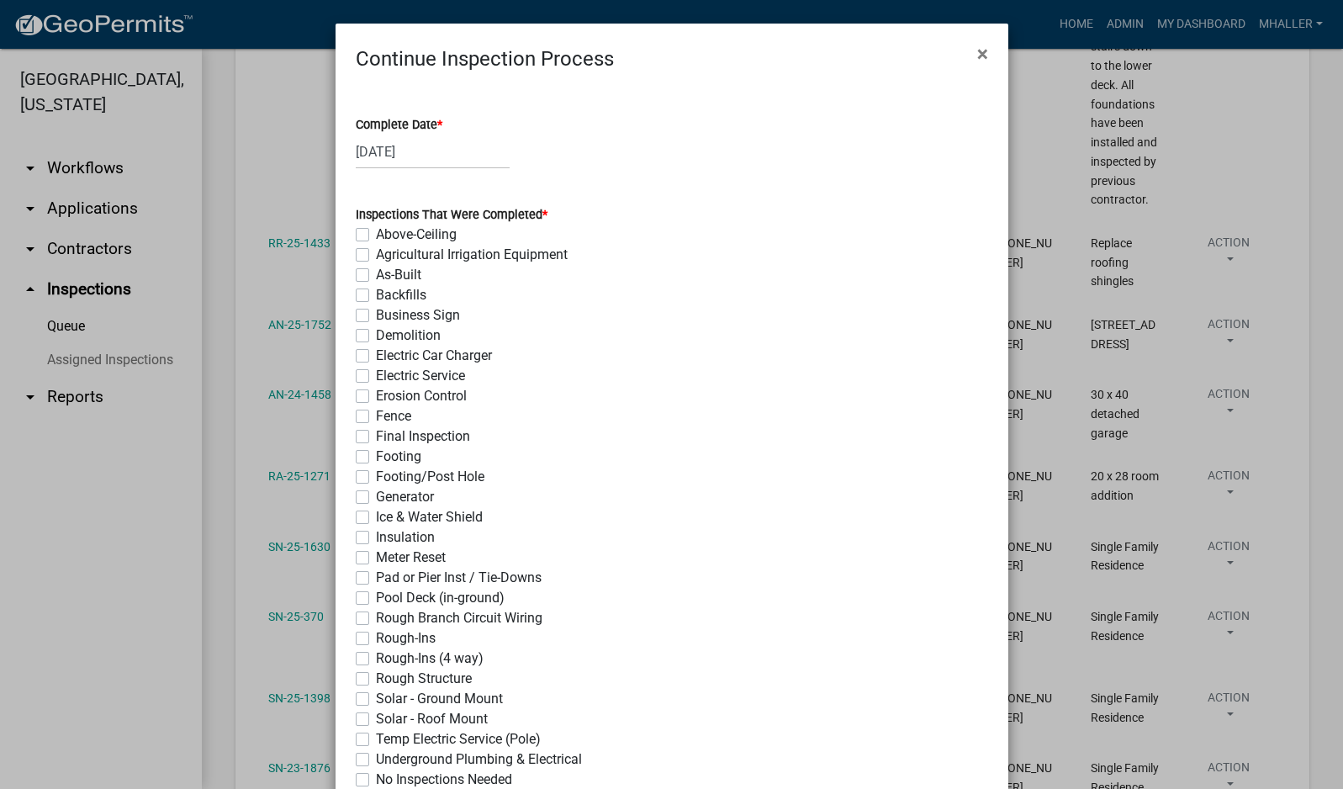
drag, startPoint x: 353, startPoint y: 294, endPoint x: 357, endPoint y: 321, distance: 28.1
click at [376, 293] on label "Backfills" at bounding box center [401, 295] width 50 height 20
click at [376, 293] on input "Backfills" at bounding box center [381, 290] width 11 height 11
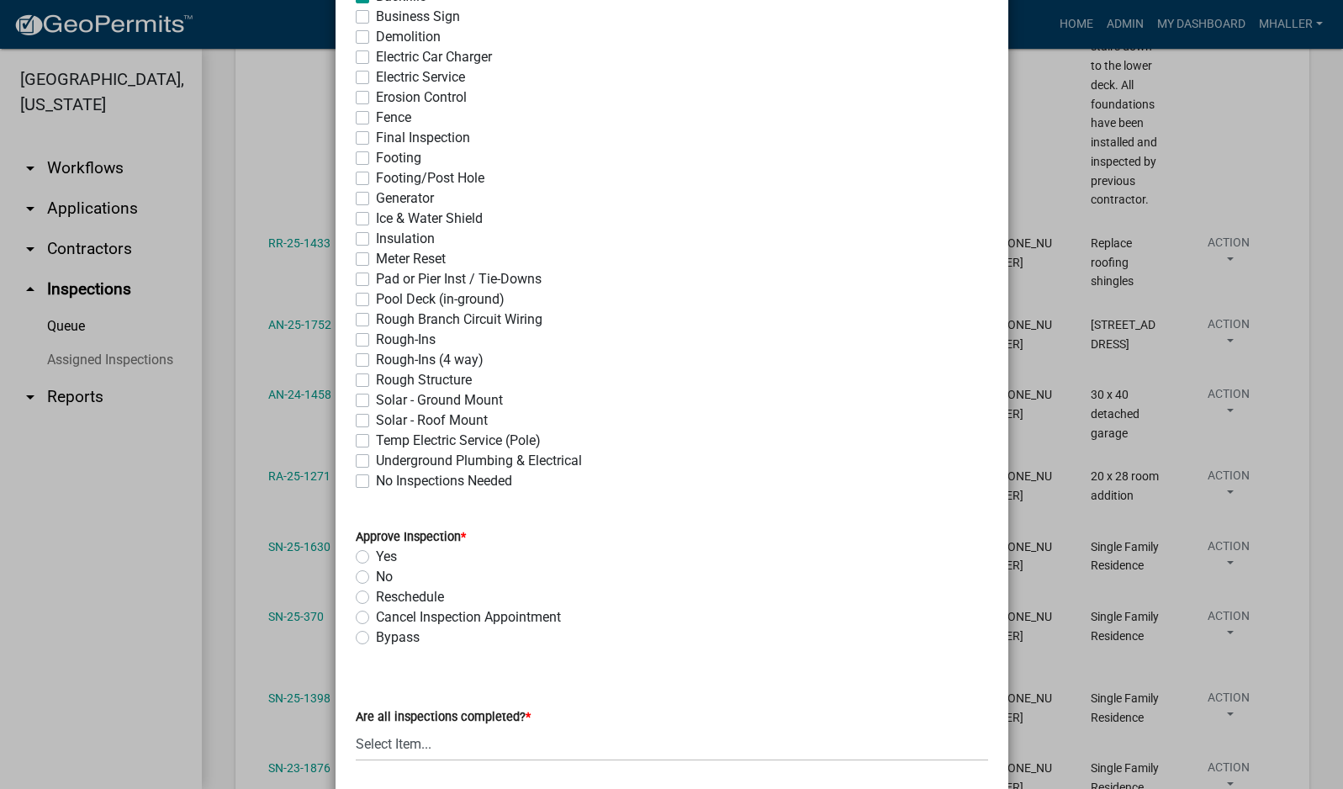
scroll to position [421, 0]
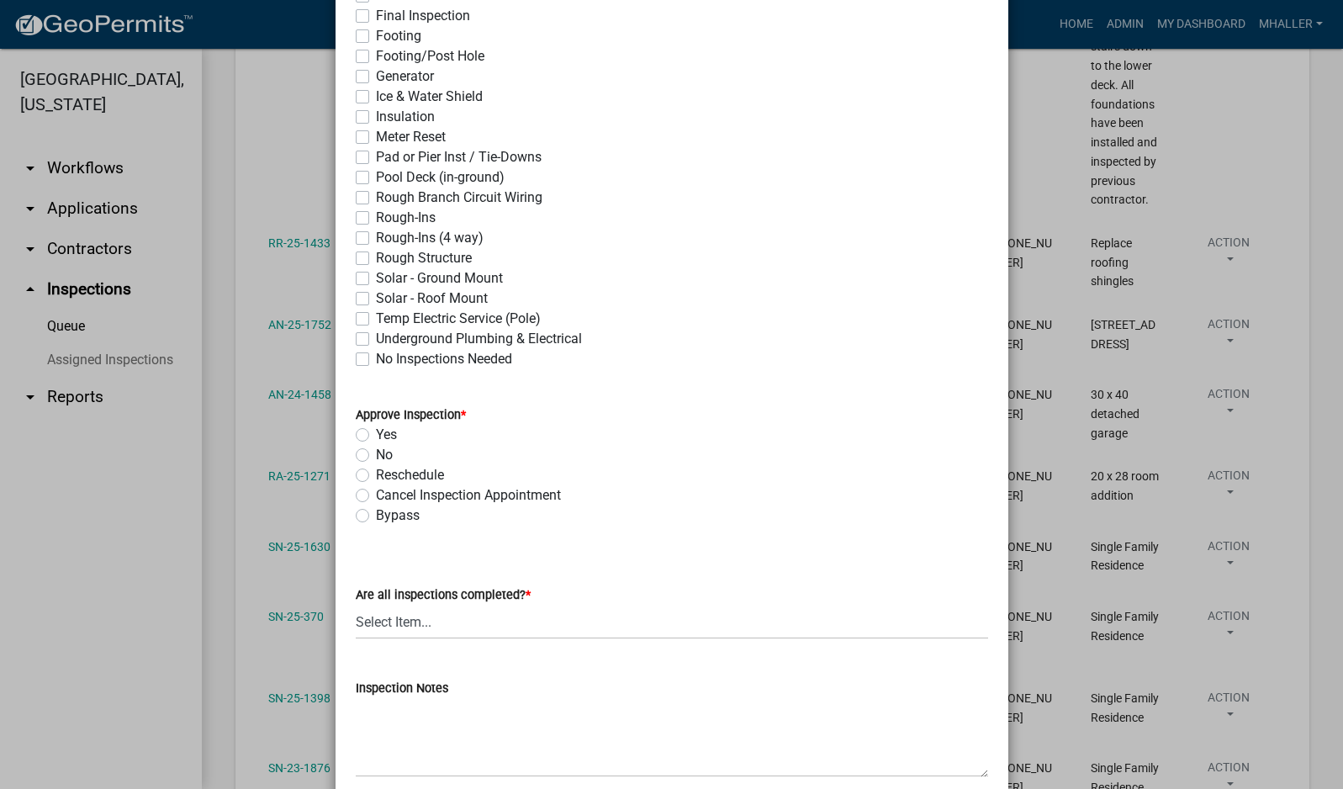
click at [376, 433] on label "Yes" at bounding box center [386, 435] width 21 height 20
click at [376, 433] on input "Yes" at bounding box center [381, 430] width 11 height 11
click at [459, 617] on select "Select Item... Yes - All Inspections Have Been Completed No - More Inspections …" at bounding box center [672, 622] width 632 height 34
click at [356, 605] on select "Select Item... Yes - All Inspections Have Been Completed No - More Inspections …" at bounding box center [672, 622] width 632 height 34
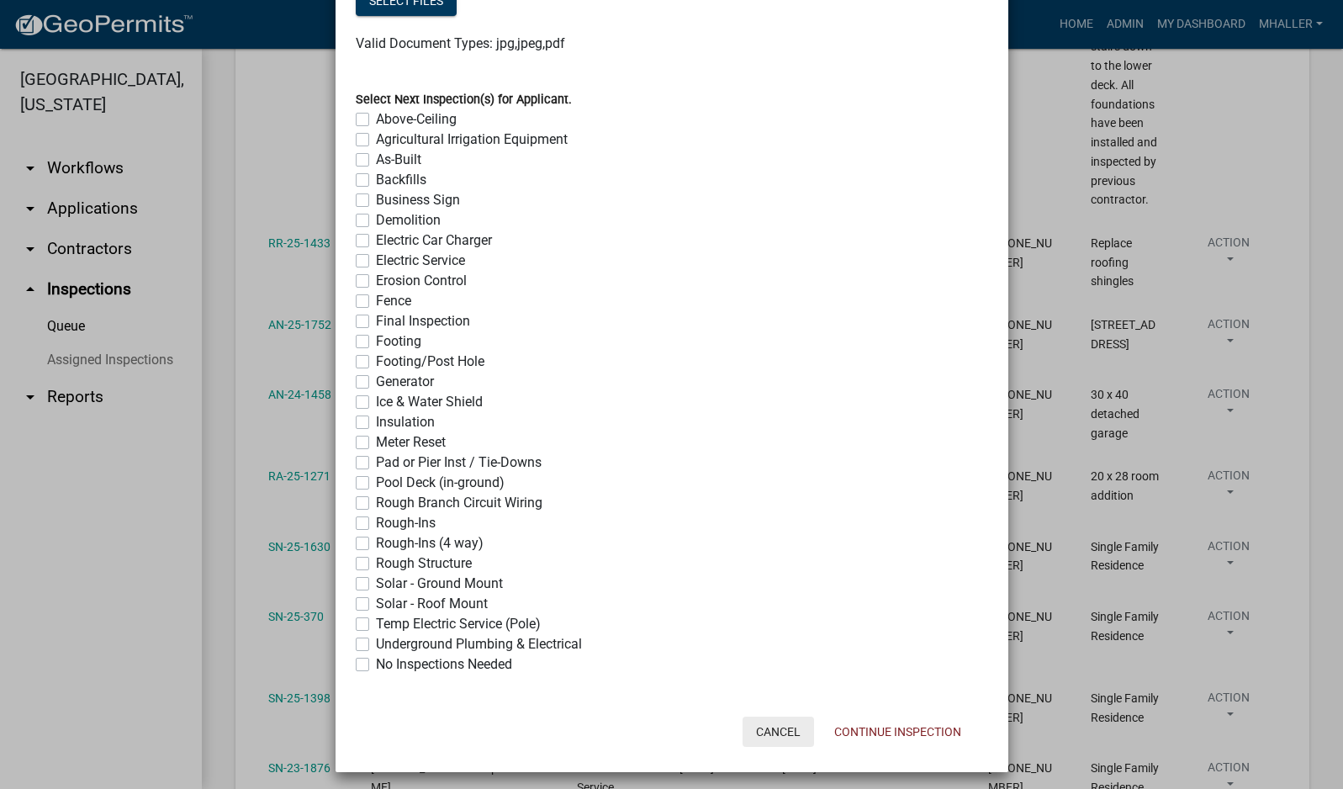
scroll to position [1272, 0]
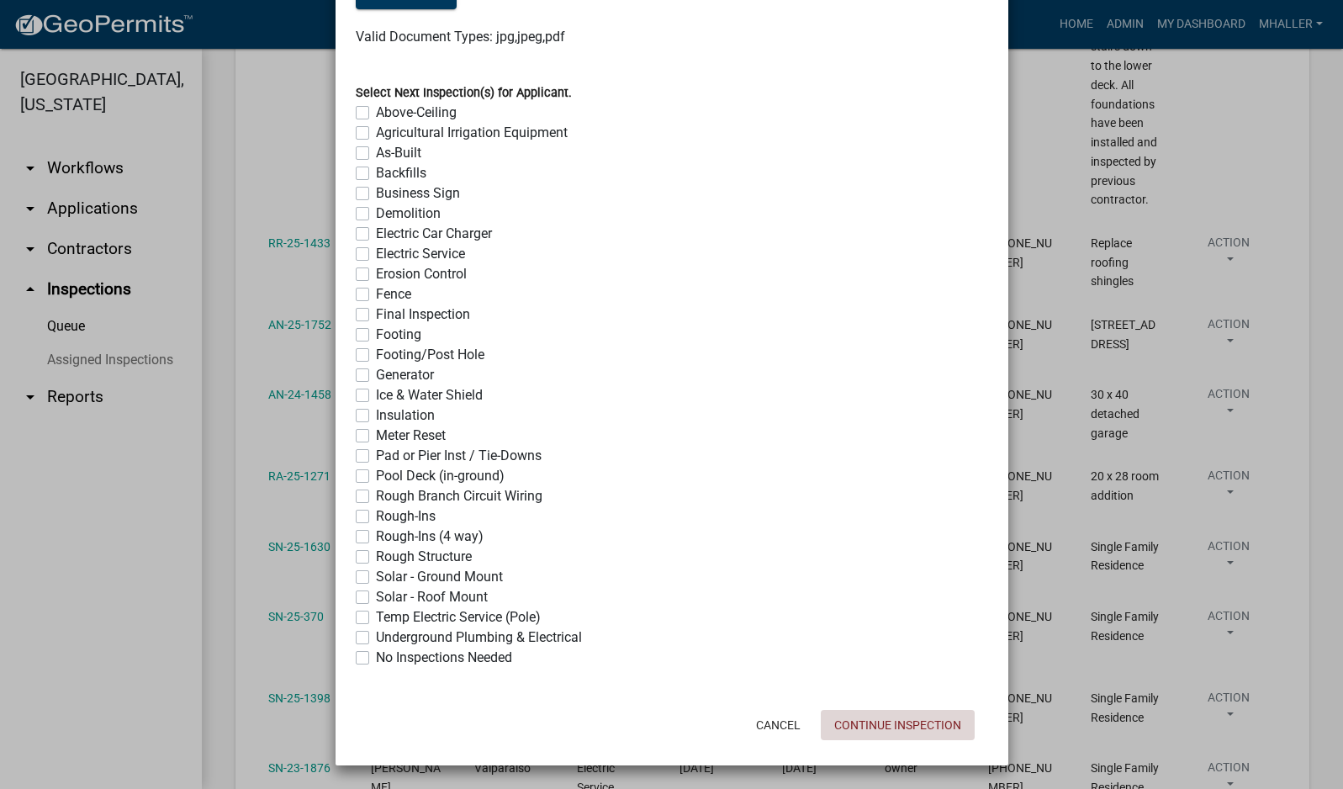
click at [869, 722] on button "Continue Inspection" at bounding box center [898, 725] width 154 height 30
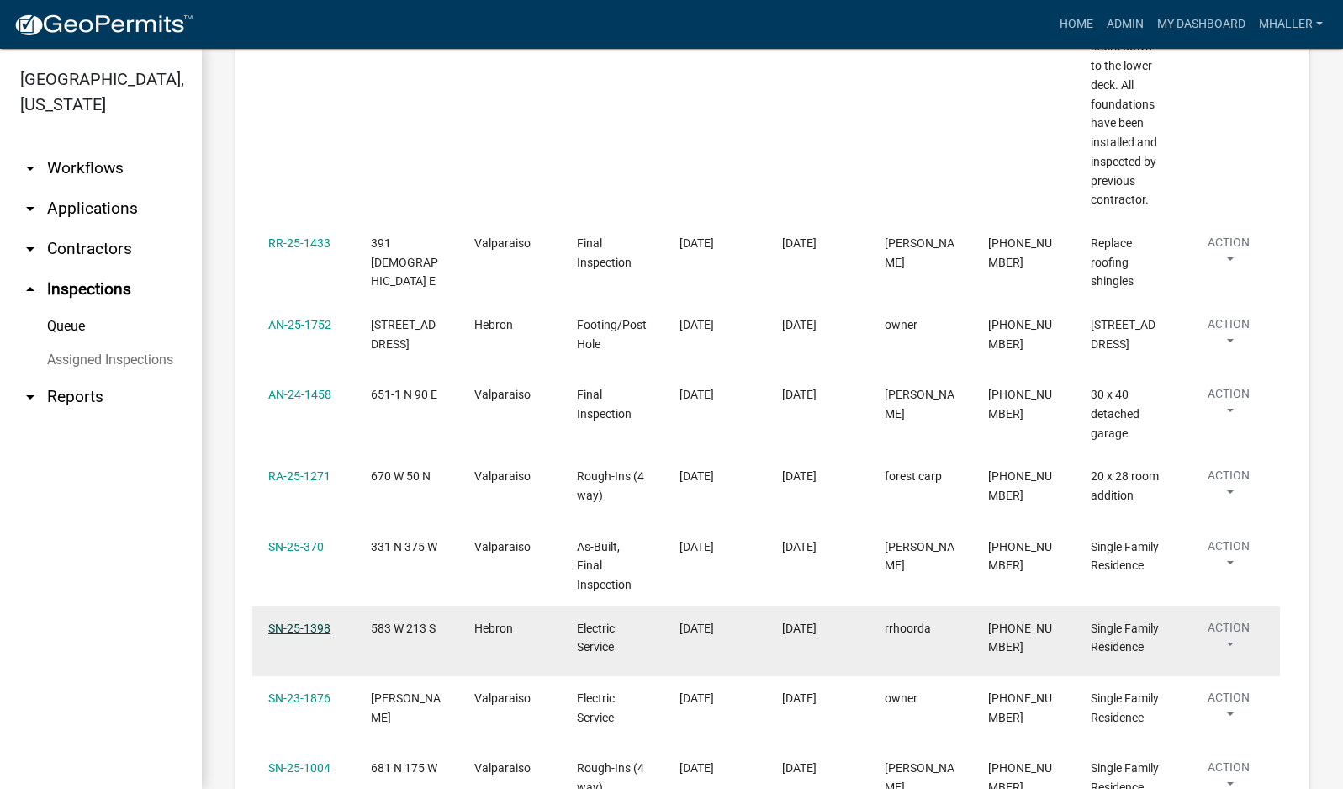
click at [300, 622] on link "SN-25-1398" at bounding box center [299, 628] width 62 height 13
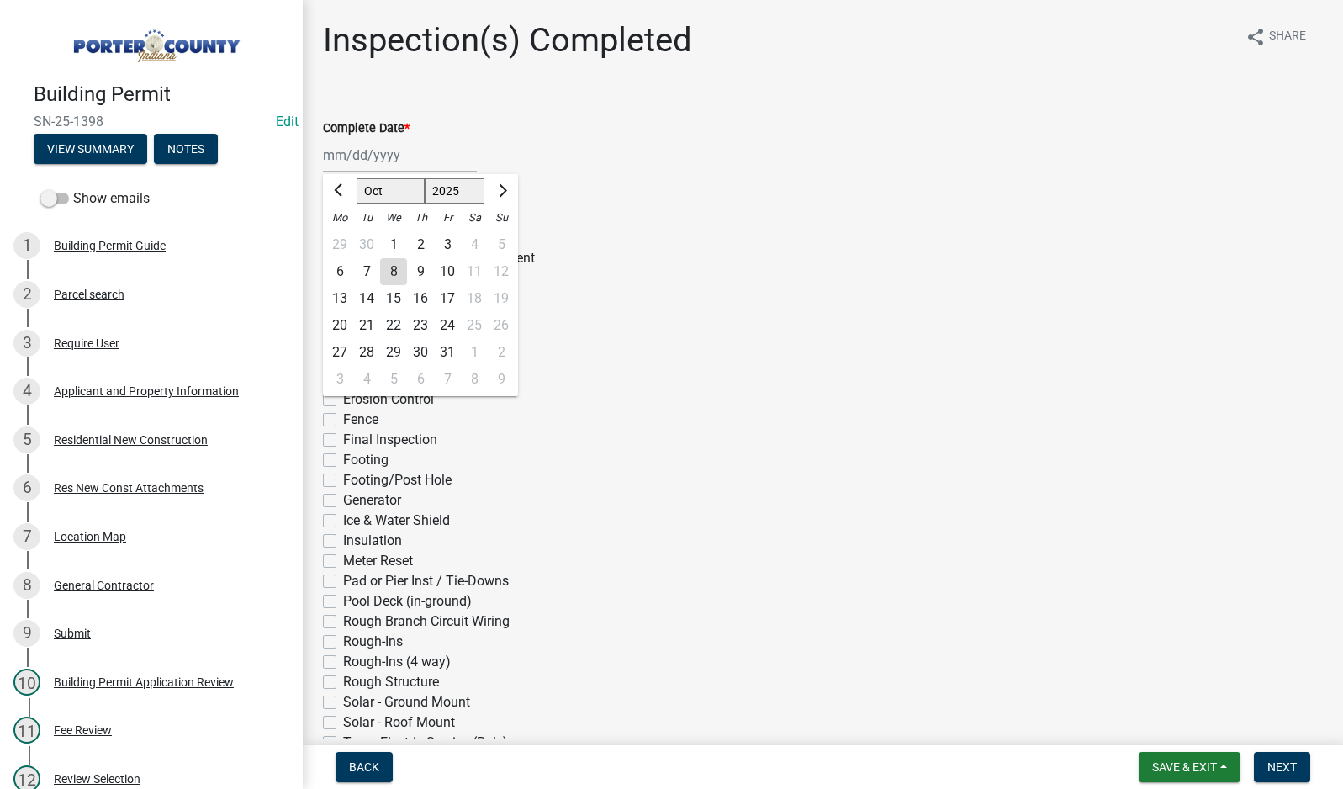
click at [369, 156] on div "[PERSON_NAME] Feb Mar Apr [PERSON_NAME][DATE] Oct Nov [DATE] 1526 1527 1528 152…" at bounding box center [400, 155] width 154 height 34
click at [398, 268] on div "8" at bounding box center [393, 271] width 27 height 27
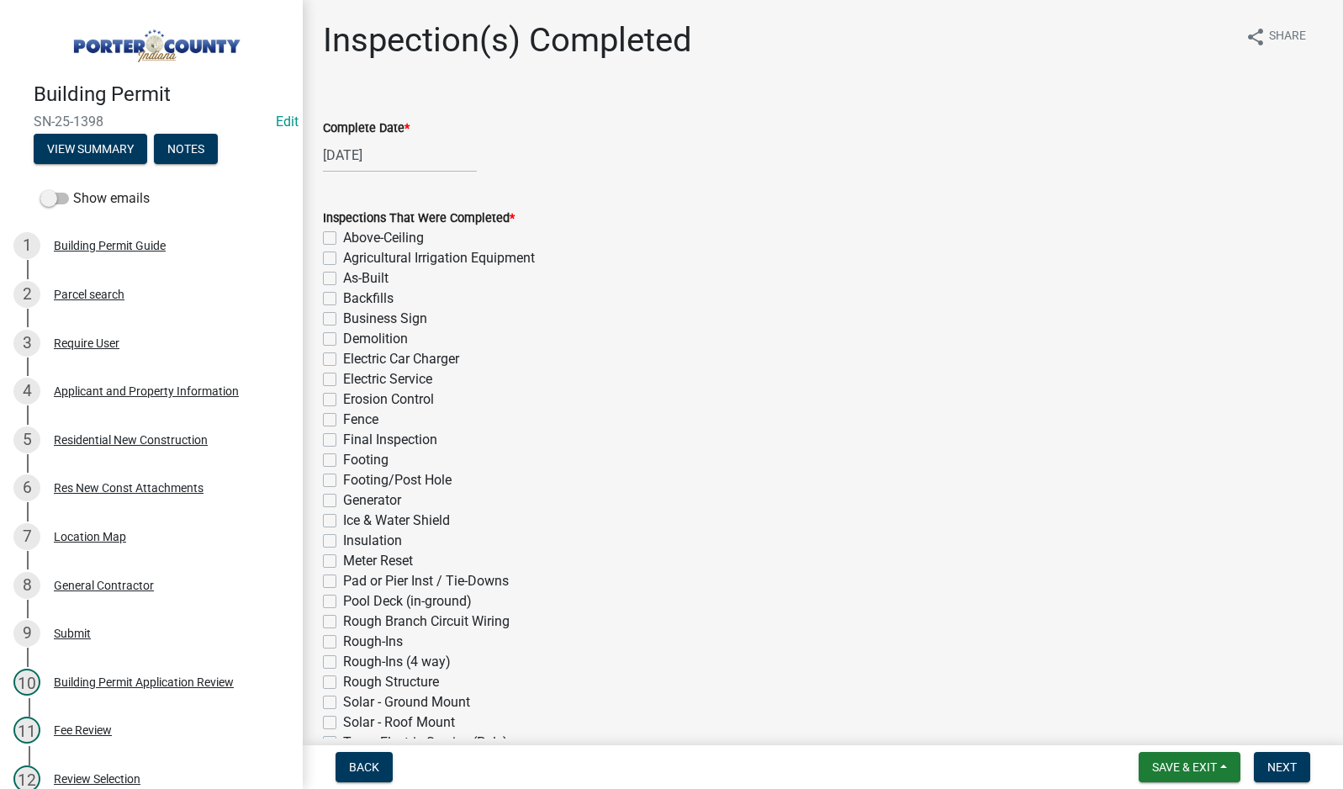
click at [343, 378] on label "Electric Service" at bounding box center [387, 379] width 89 height 20
click at [343, 378] on input "Electric Service" at bounding box center [348, 374] width 11 height 11
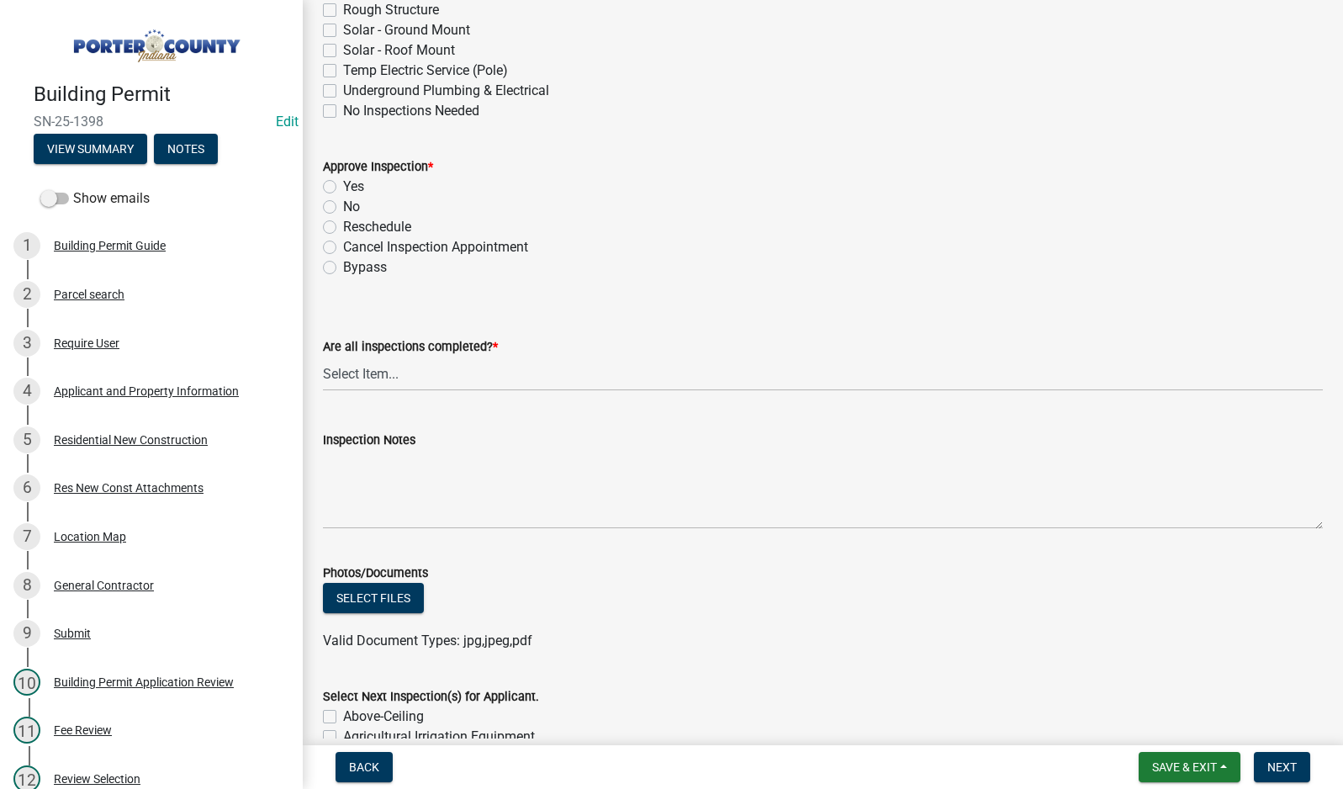
scroll to position [673, 0]
click at [343, 188] on label "Yes" at bounding box center [353, 186] width 21 height 20
click at [343, 187] on input "Yes" at bounding box center [348, 181] width 11 height 11
click at [421, 378] on select "Select Item... Yes - All Inspections Have Been Completed No - More Inspections …" at bounding box center [823, 373] width 1000 height 34
click at [323, 356] on select "Select Item... Yes - All Inspections Have Been Completed No - More Inspections …" at bounding box center [823, 373] width 1000 height 34
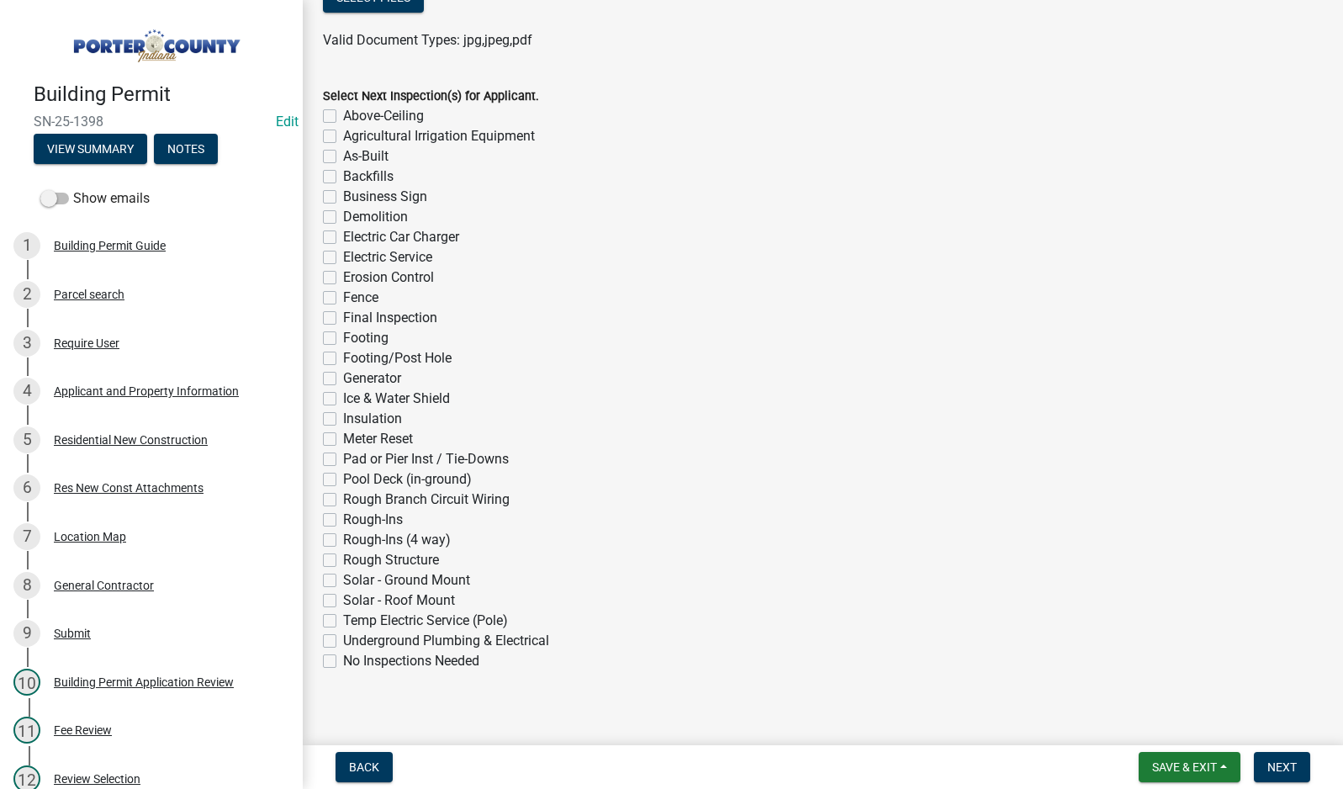
scroll to position [1286, 0]
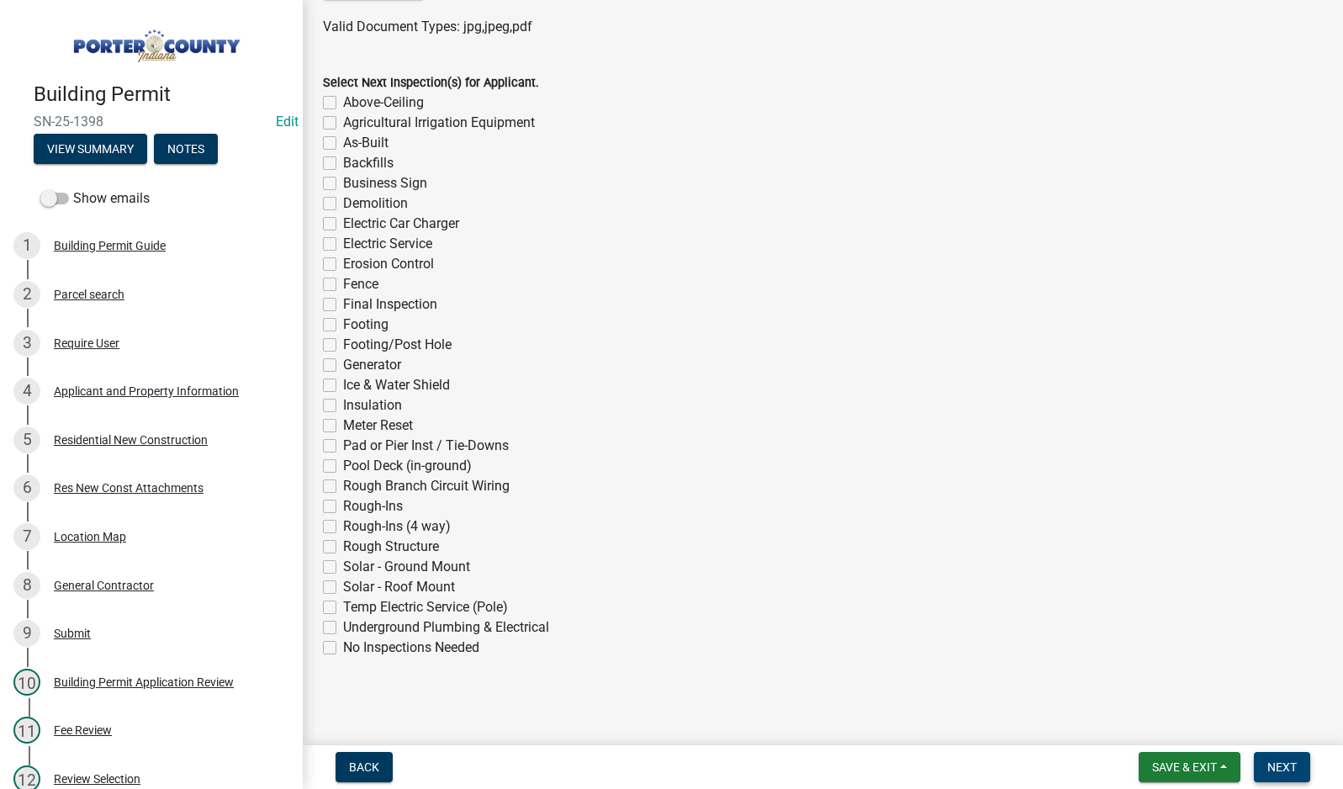
click at [1279, 765] on span "Next" at bounding box center [1281, 766] width 29 height 13
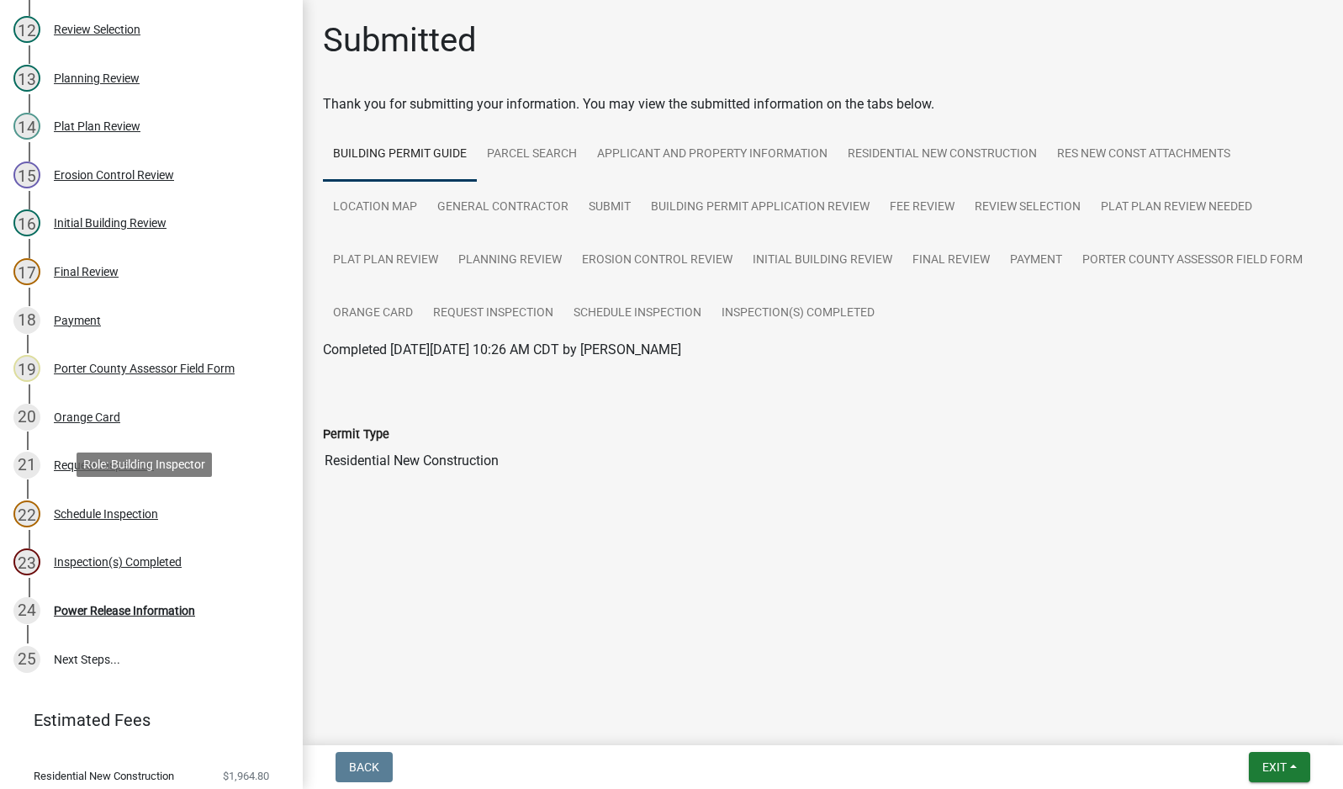
scroll to position [798, 0]
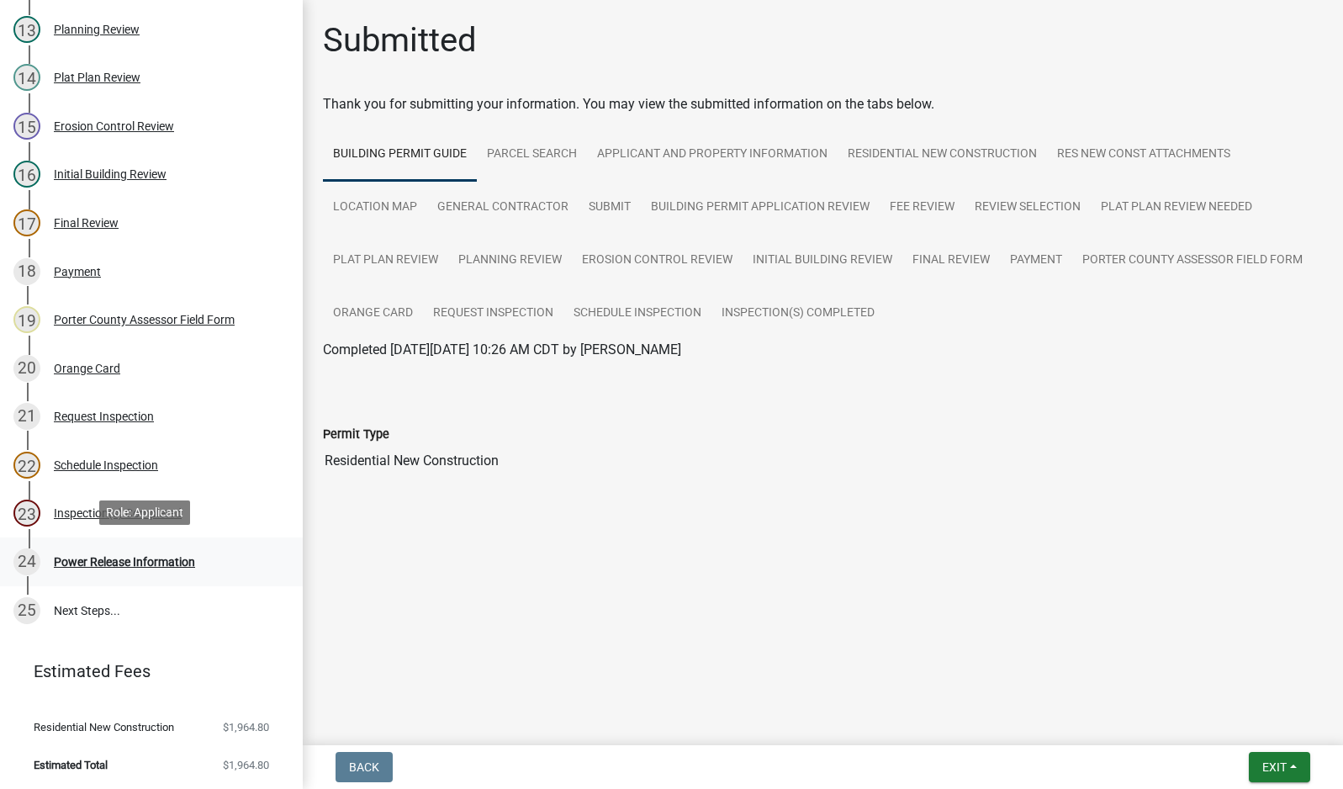
click at [91, 559] on div "Power Release Information" at bounding box center [124, 562] width 141 height 12
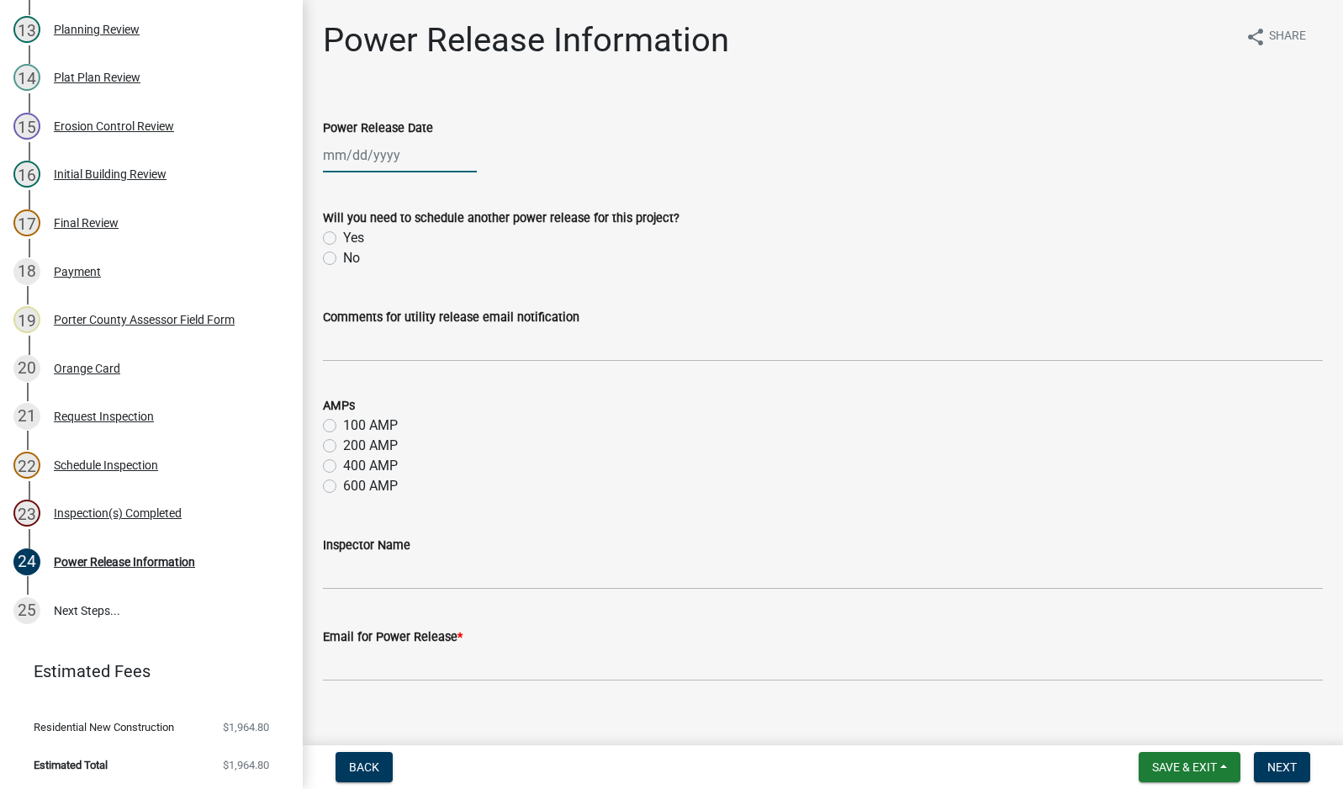
click at [337, 156] on div at bounding box center [400, 155] width 154 height 34
click at [388, 275] on div "8" at bounding box center [393, 271] width 27 height 27
click at [343, 257] on label "No" at bounding box center [351, 258] width 17 height 20
click at [343, 257] on input "No" at bounding box center [348, 253] width 11 height 11
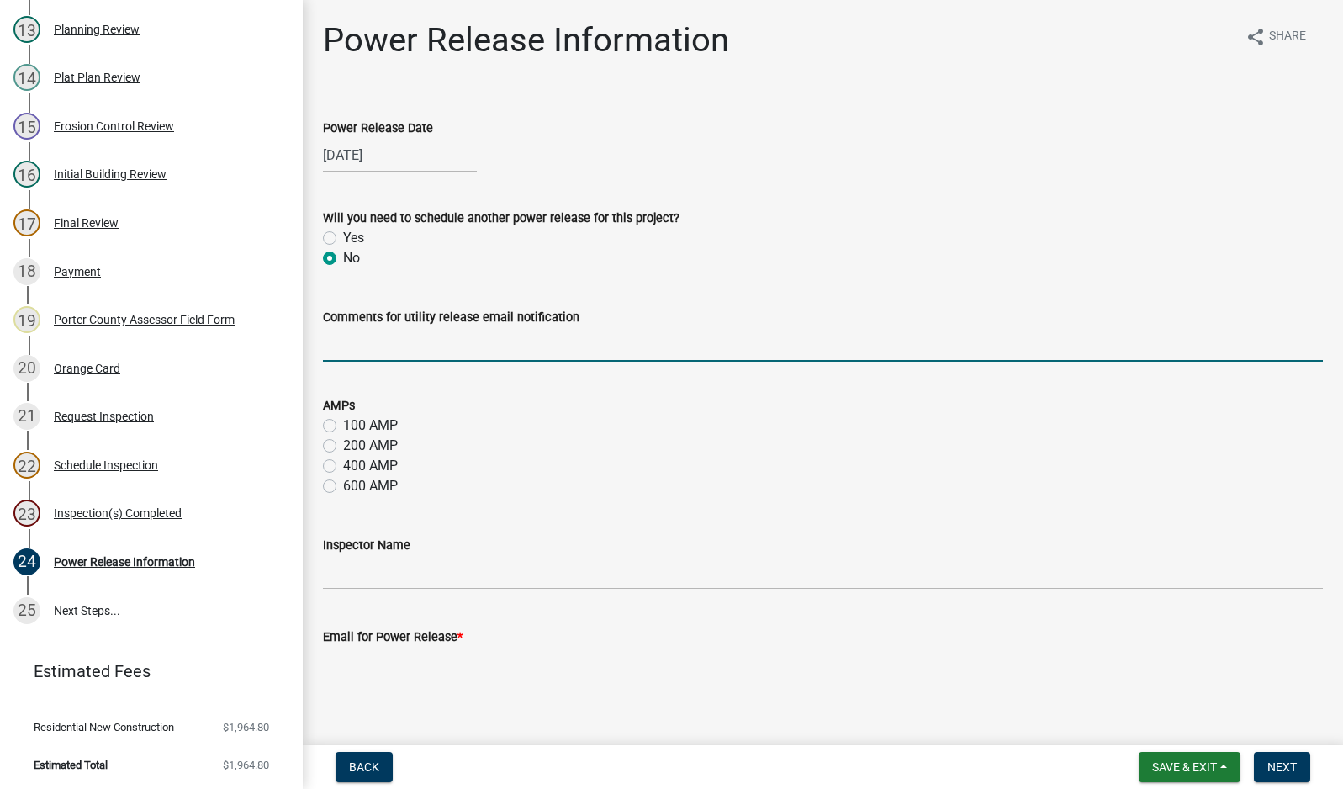
click at [391, 347] on input "Comments for utility release email notification" at bounding box center [823, 344] width 1000 height 34
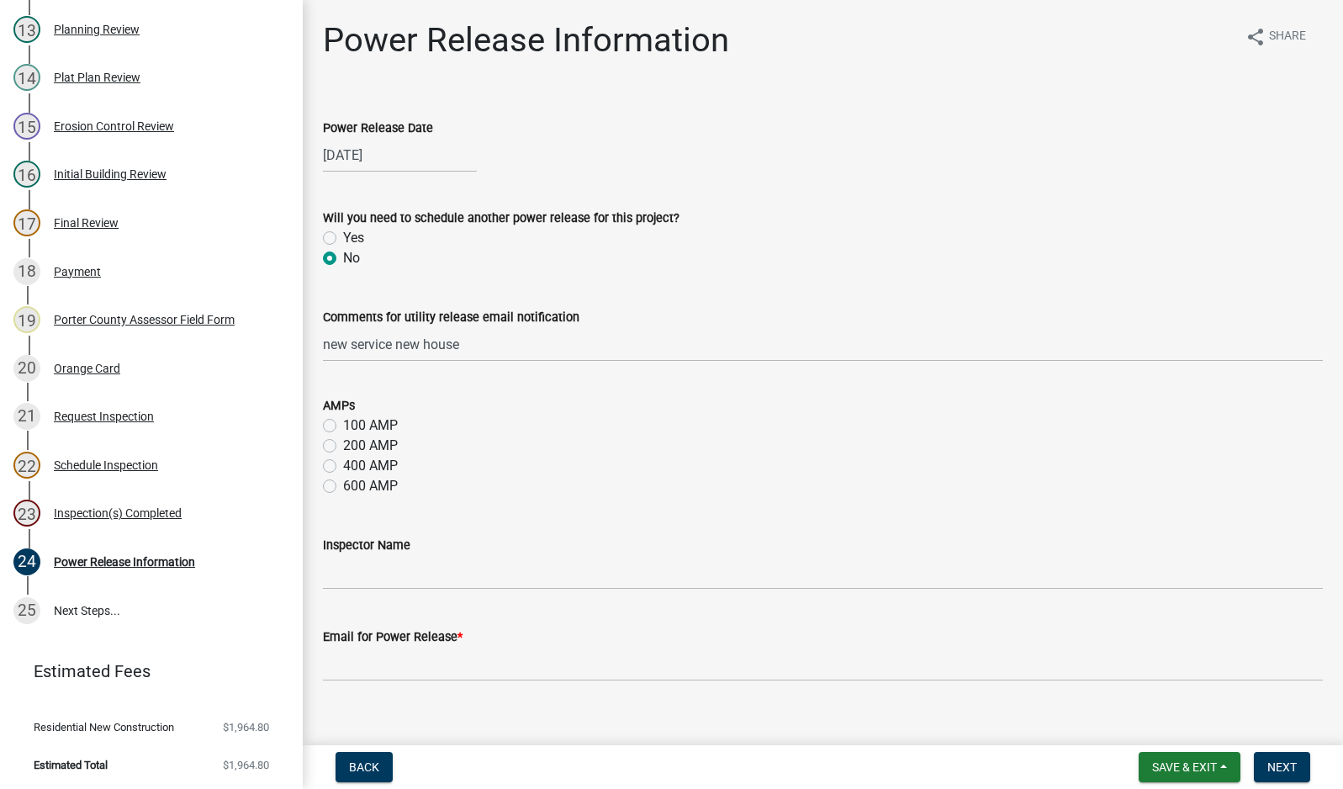
click at [343, 449] on label "200 AMP" at bounding box center [370, 446] width 55 height 20
click at [343, 447] on input "200 AMP" at bounding box center [348, 441] width 11 height 11
click at [396, 574] on input "Inspector Name" at bounding box center [823, 572] width 1000 height 34
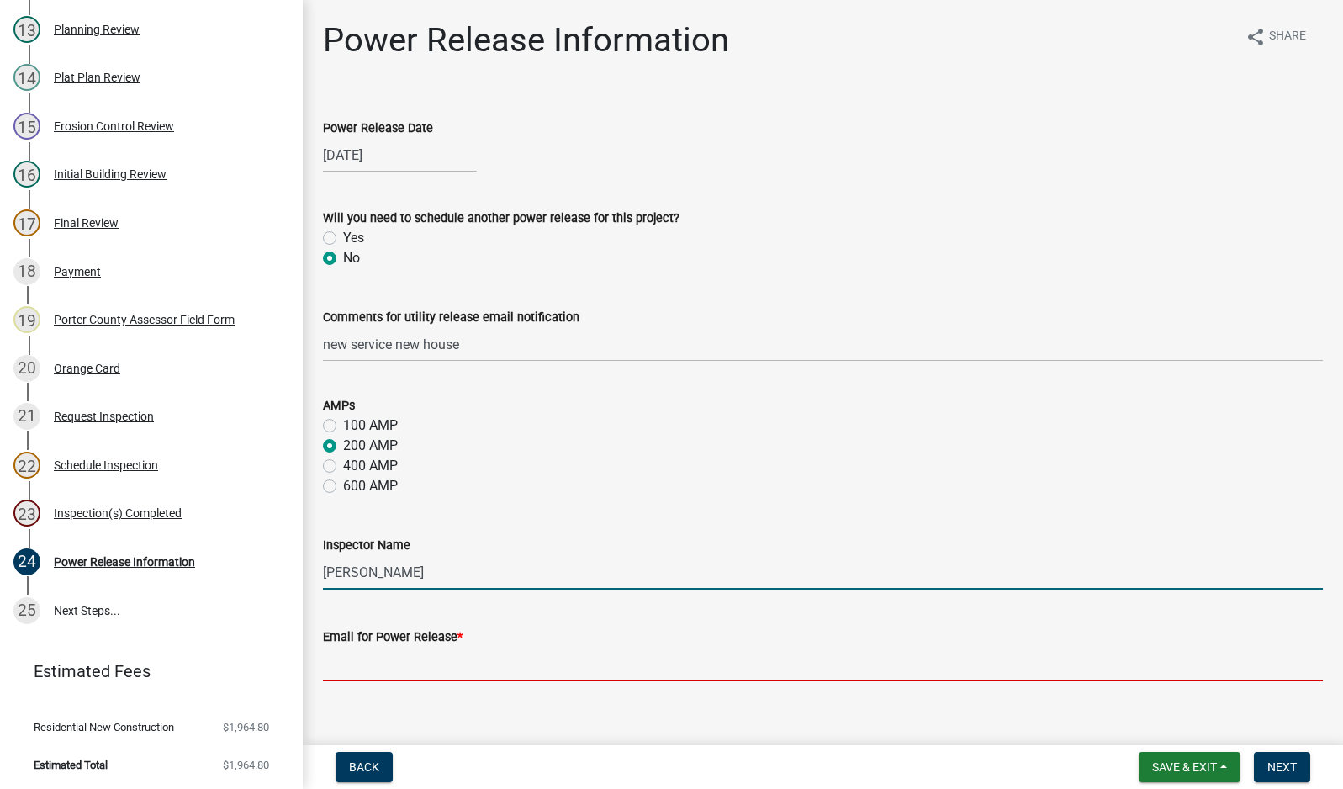
click at [478, 665] on input "Email for Power Release *" at bounding box center [823, 664] width 1000 height 34
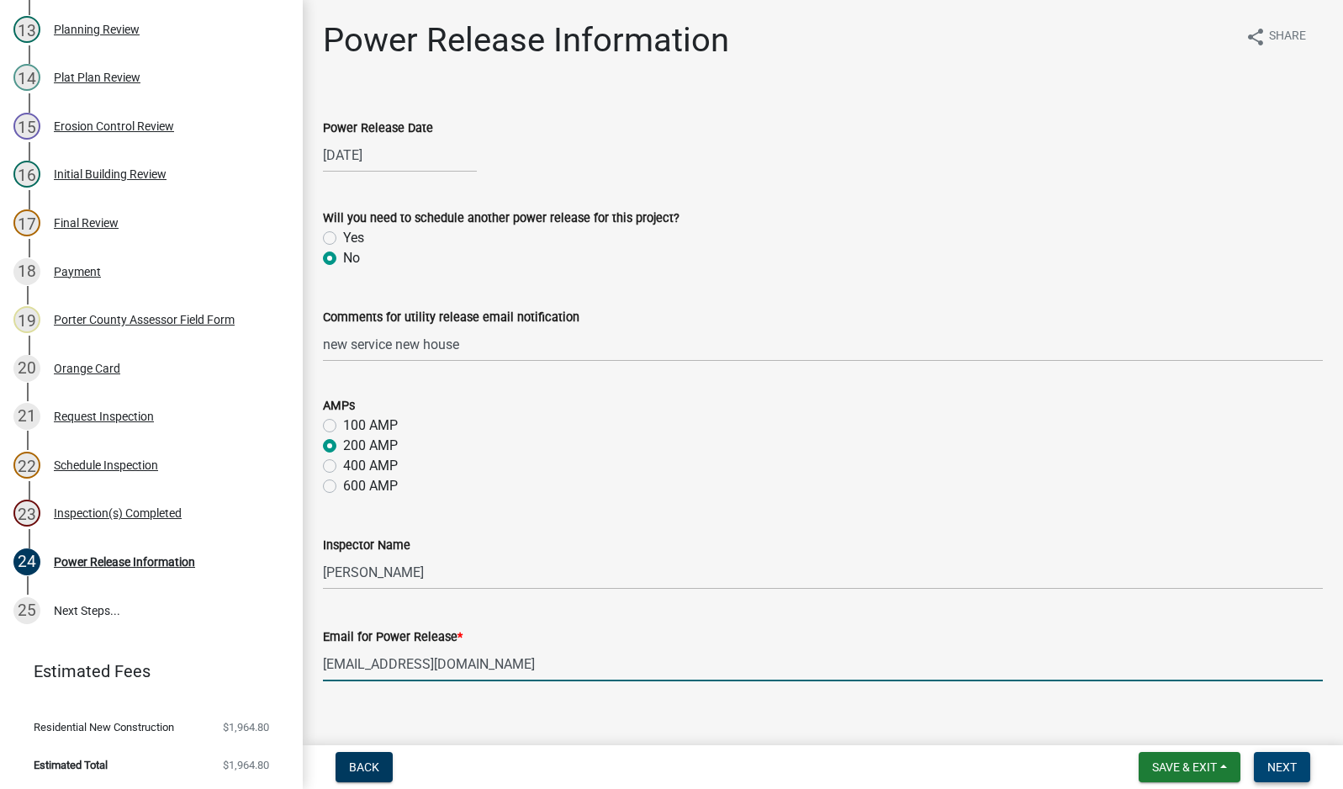
click at [1276, 770] on span "Next" at bounding box center [1281, 766] width 29 height 13
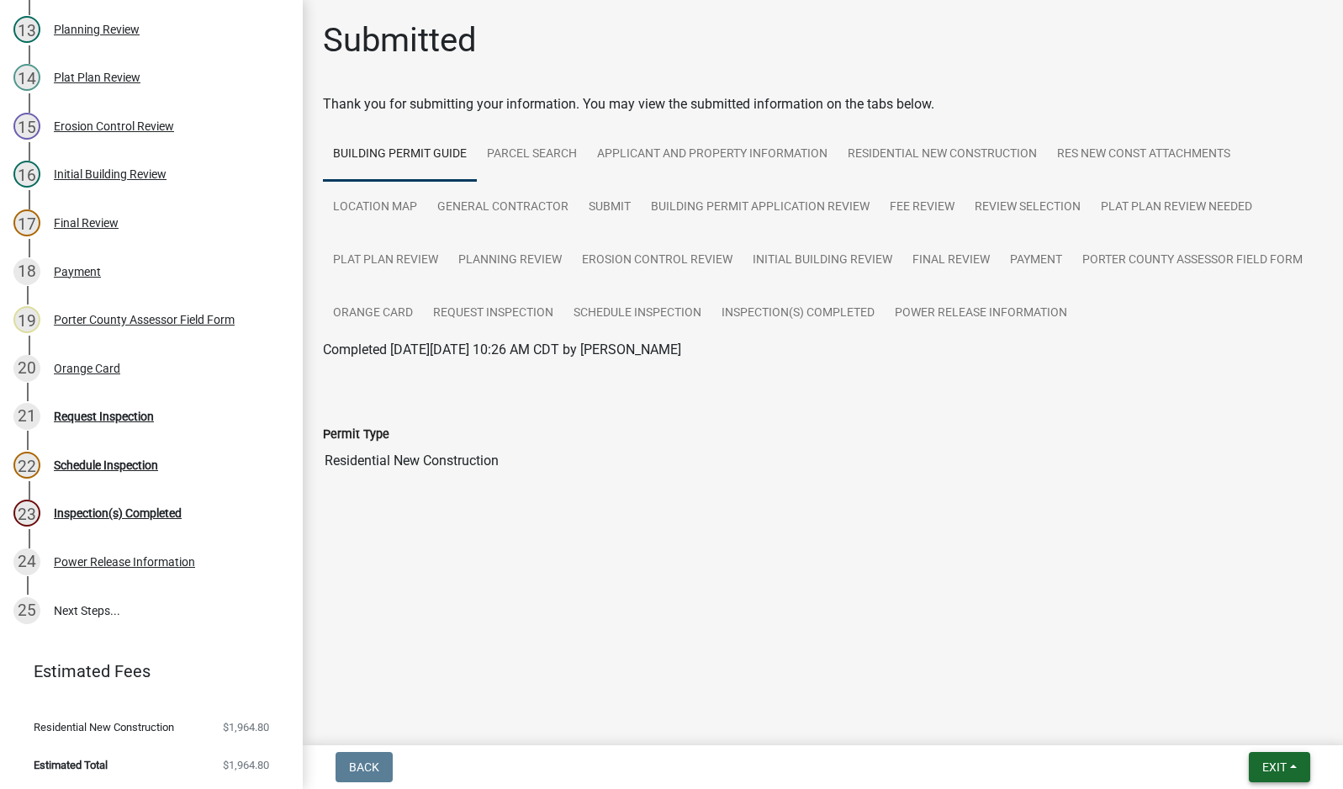
click at [1271, 767] on span "Exit" at bounding box center [1274, 766] width 24 height 13
click at [1261, 722] on button "Save & Exit" at bounding box center [1243, 723] width 135 height 40
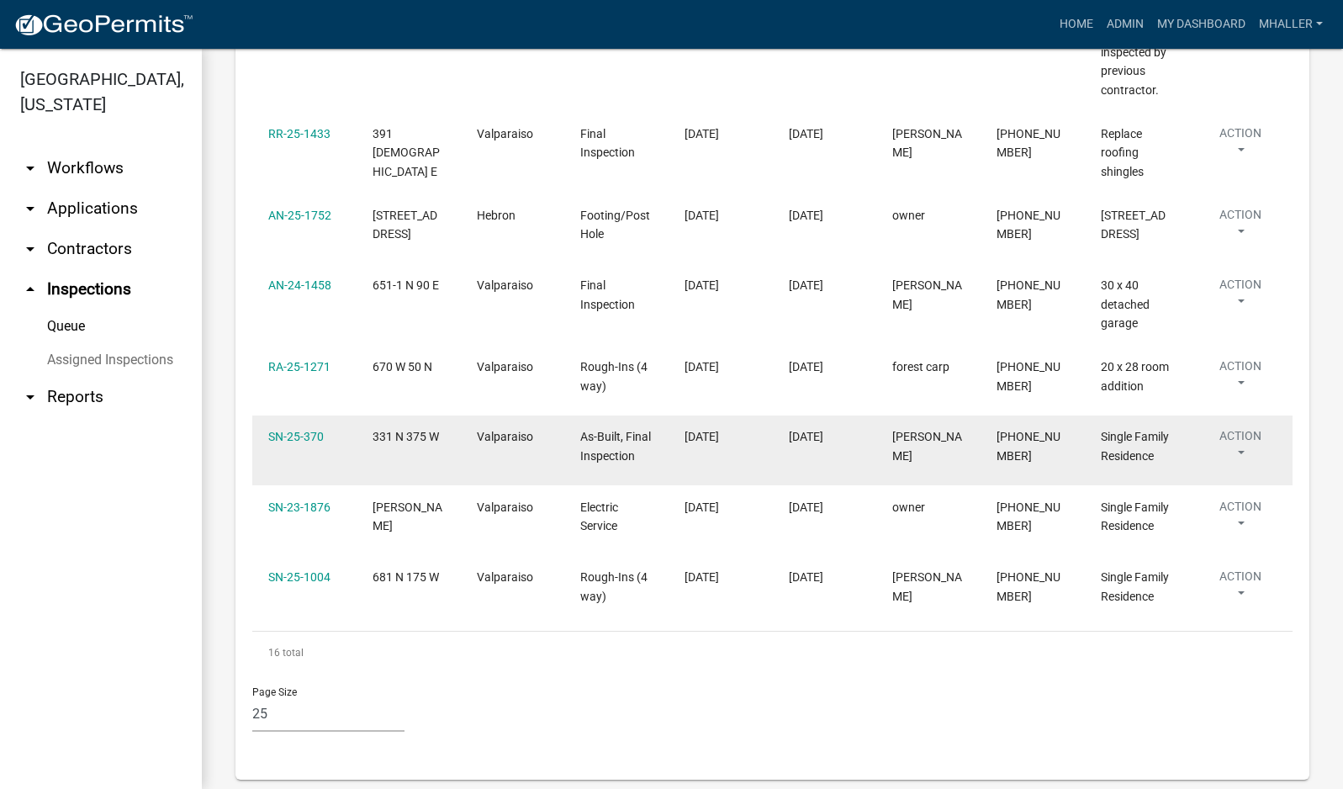
scroll to position [1490, 0]
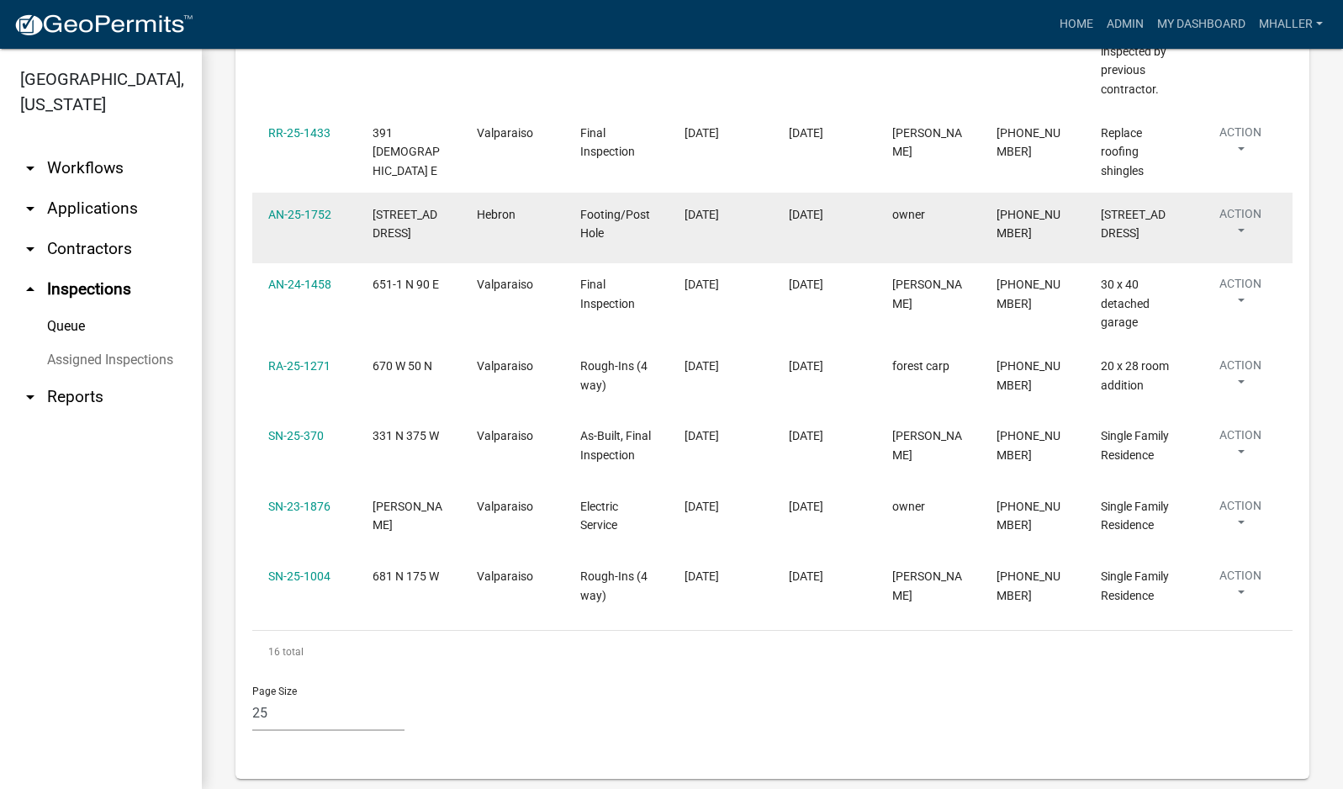
click at [1241, 205] on button "Action" at bounding box center [1239, 226] width 71 height 42
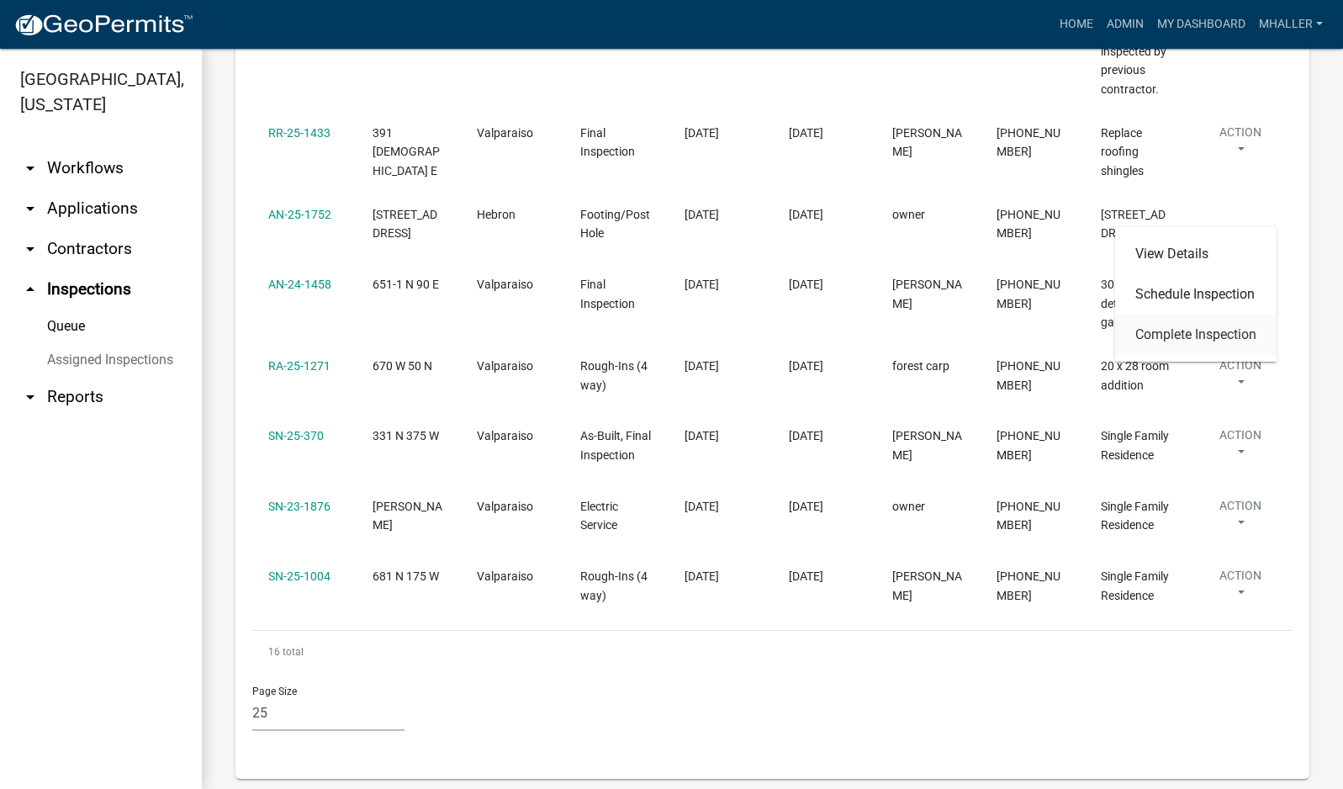
click at [1182, 337] on link "Complete Inspection" at bounding box center [1195, 335] width 161 height 40
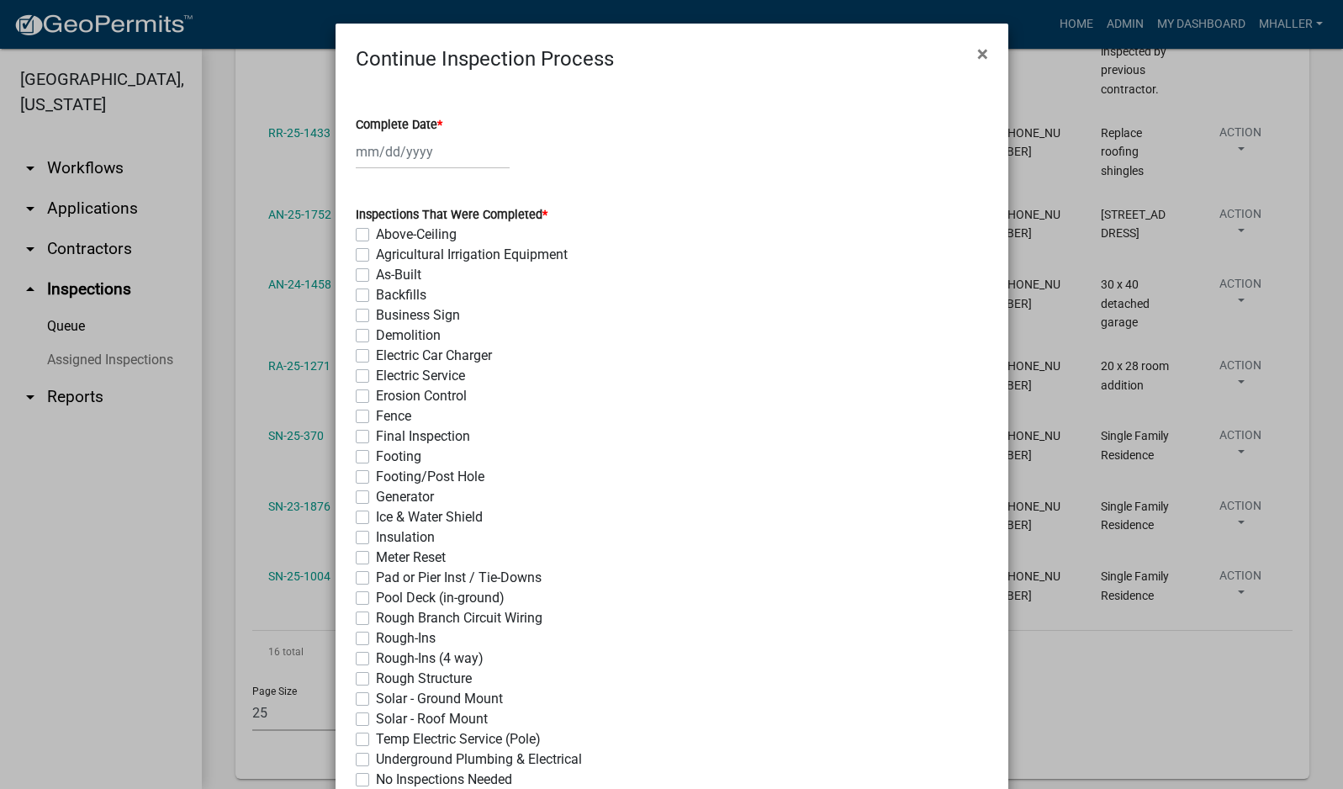
click at [416, 158] on div at bounding box center [433, 152] width 154 height 34
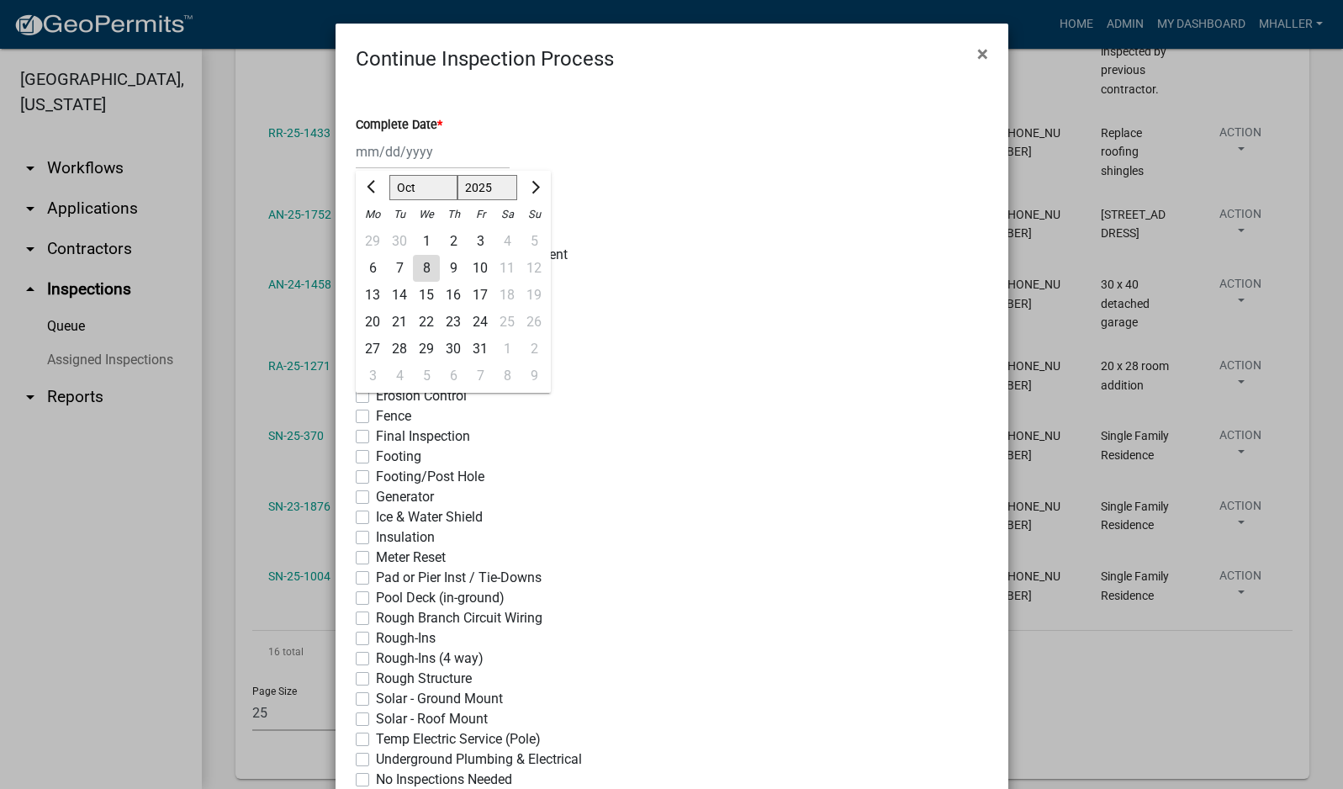
click at [415, 273] on div "8" at bounding box center [426, 268] width 27 height 27
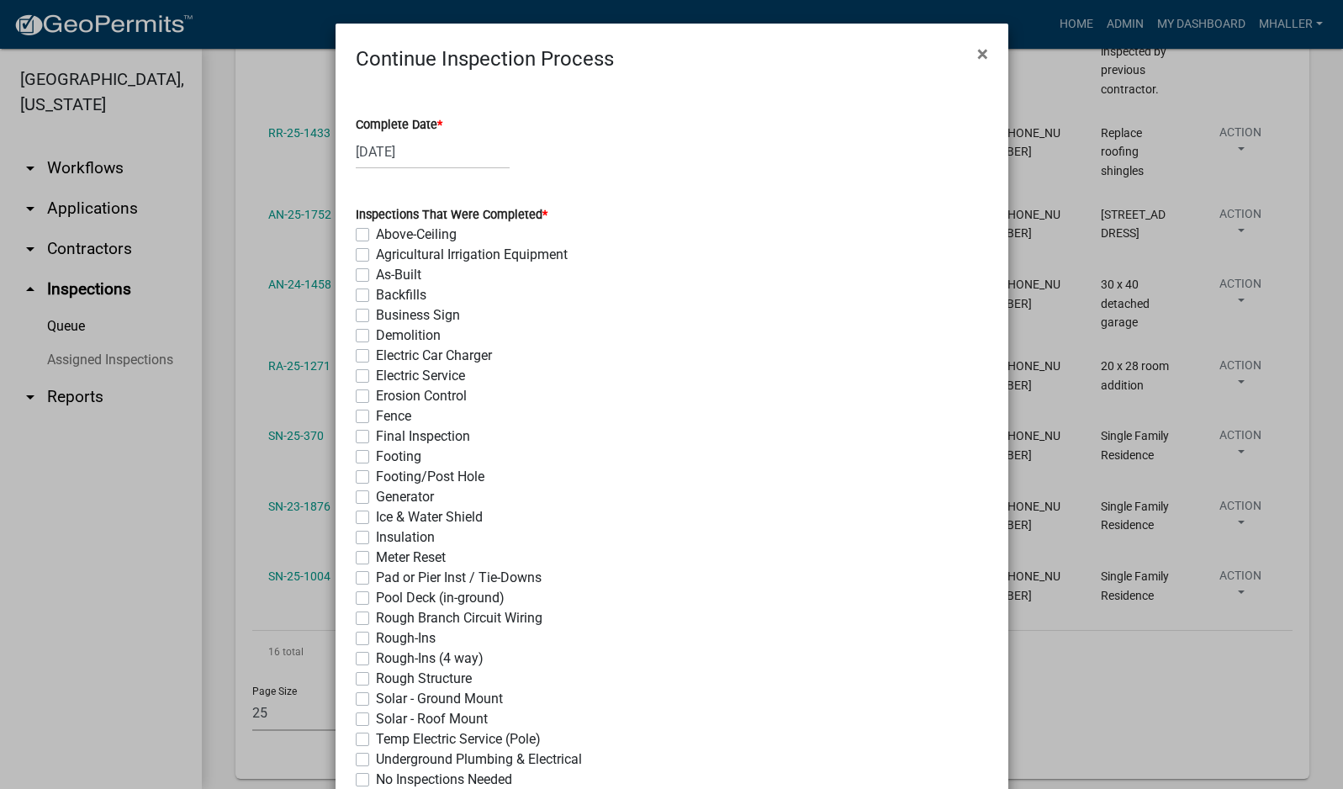
click at [376, 476] on label "Footing/Post Hole" at bounding box center [430, 477] width 108 height 20
click at [376, 476] on input "Footing/Post Hole" at bounding box center [381, 472] width 11 height 11
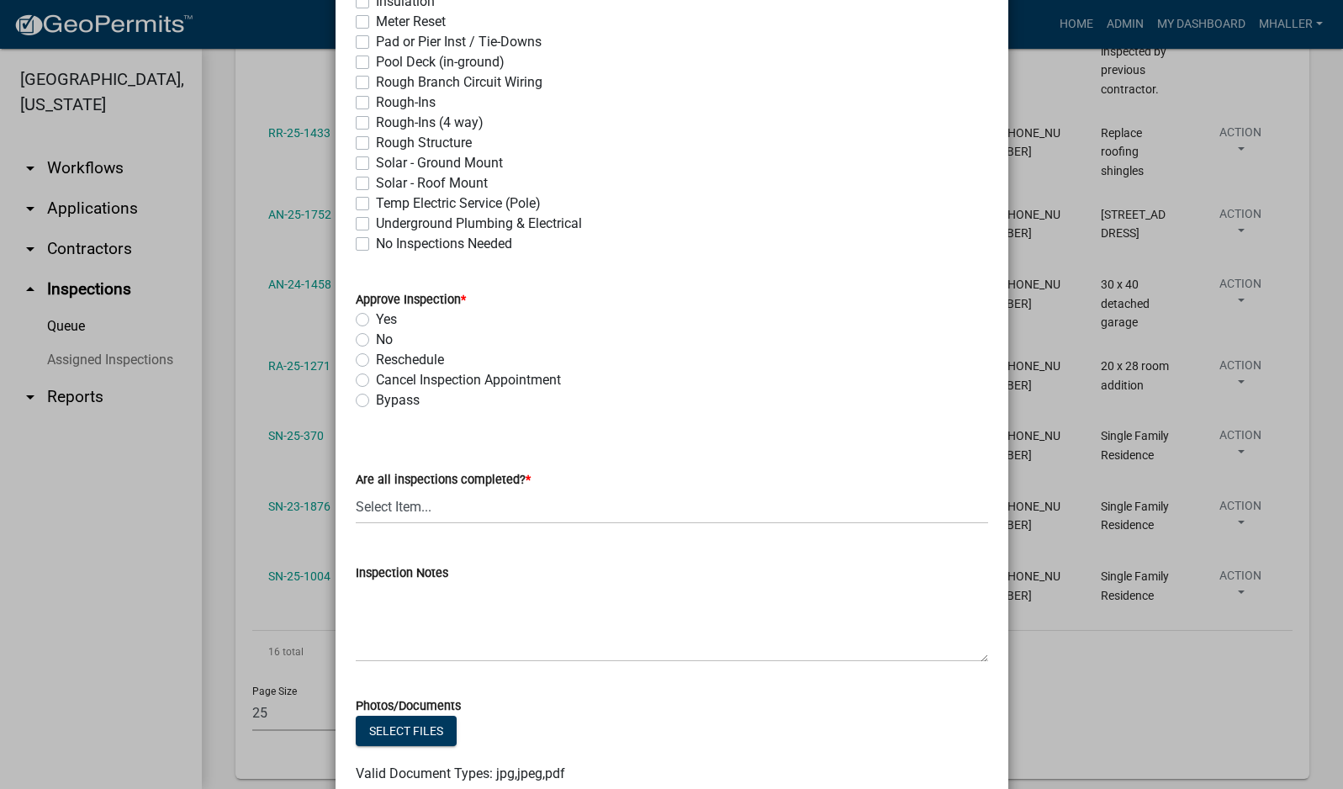
scroll to position [589, 0]
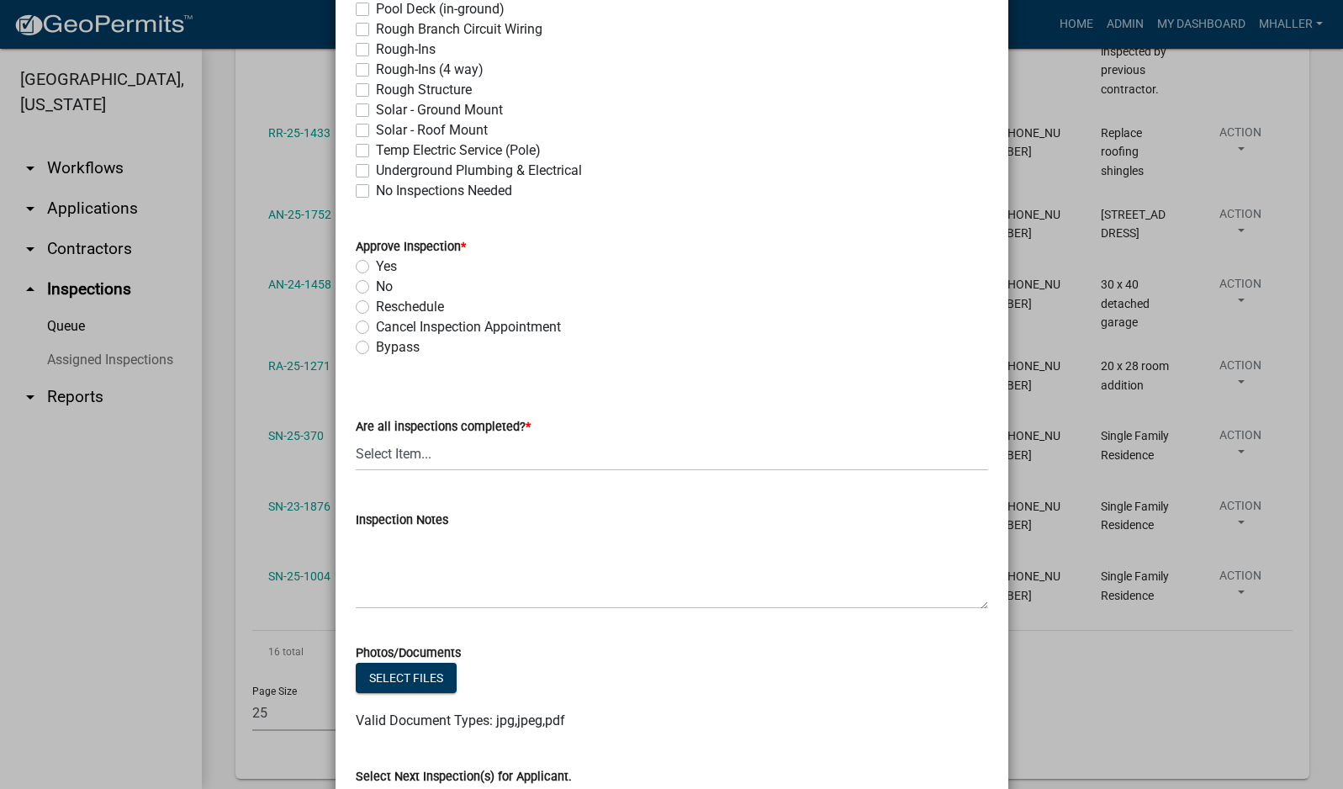
click at [376, 267] on label "Yes" at bounding box center [386, 267] width 21 height 20
click at [376, 267] on input "Yes" at bounding box center [381, 262] width 11 height 11
click at [459, 457] on select "Select Item... Yes - All Inspections Have Been Completed No - More Inspections …" at bounding box center [672, 453] width 632 height 34
click at [356, 436] on select "Select Item... Yes - All Inspections Have Been Completed No - More Inspections …" at bounding box center [672, 453] width 632 height 34
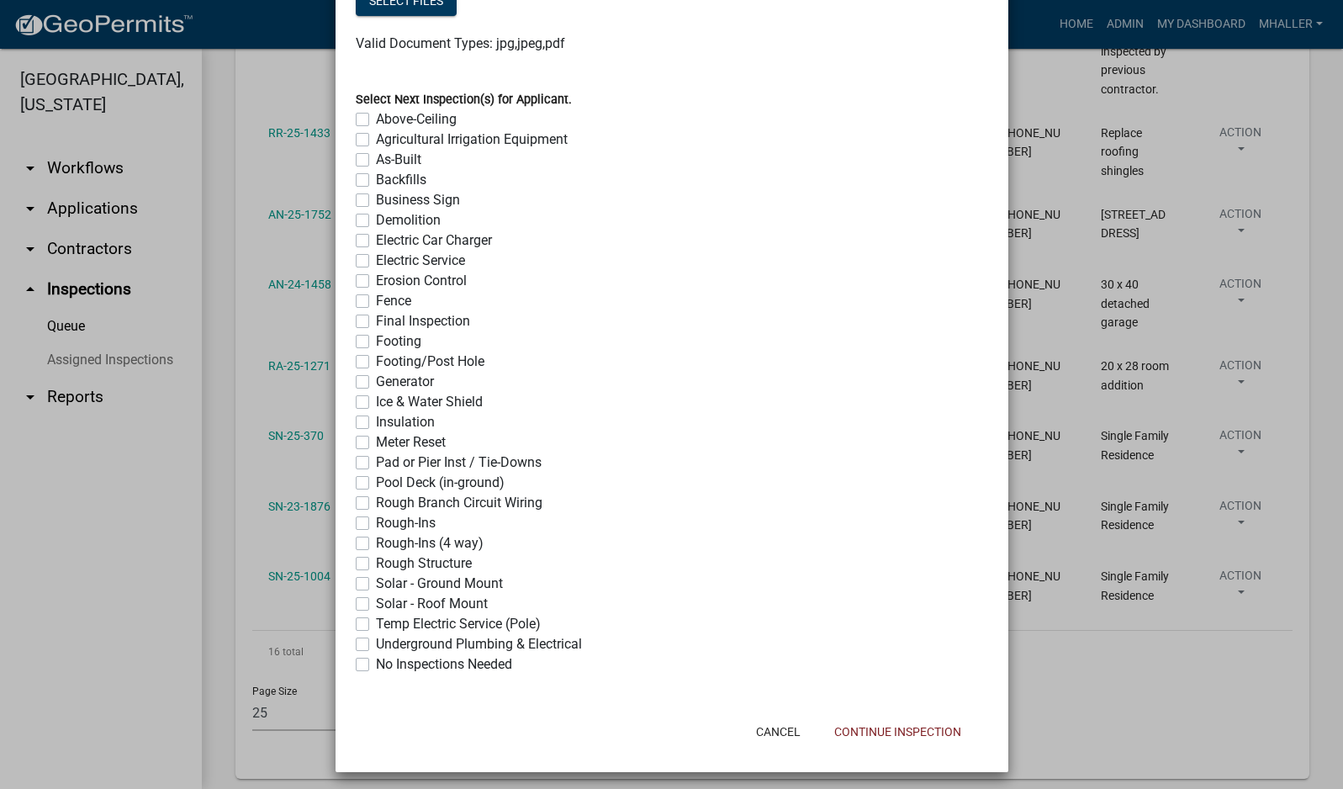
scroll to position [1272, 0]
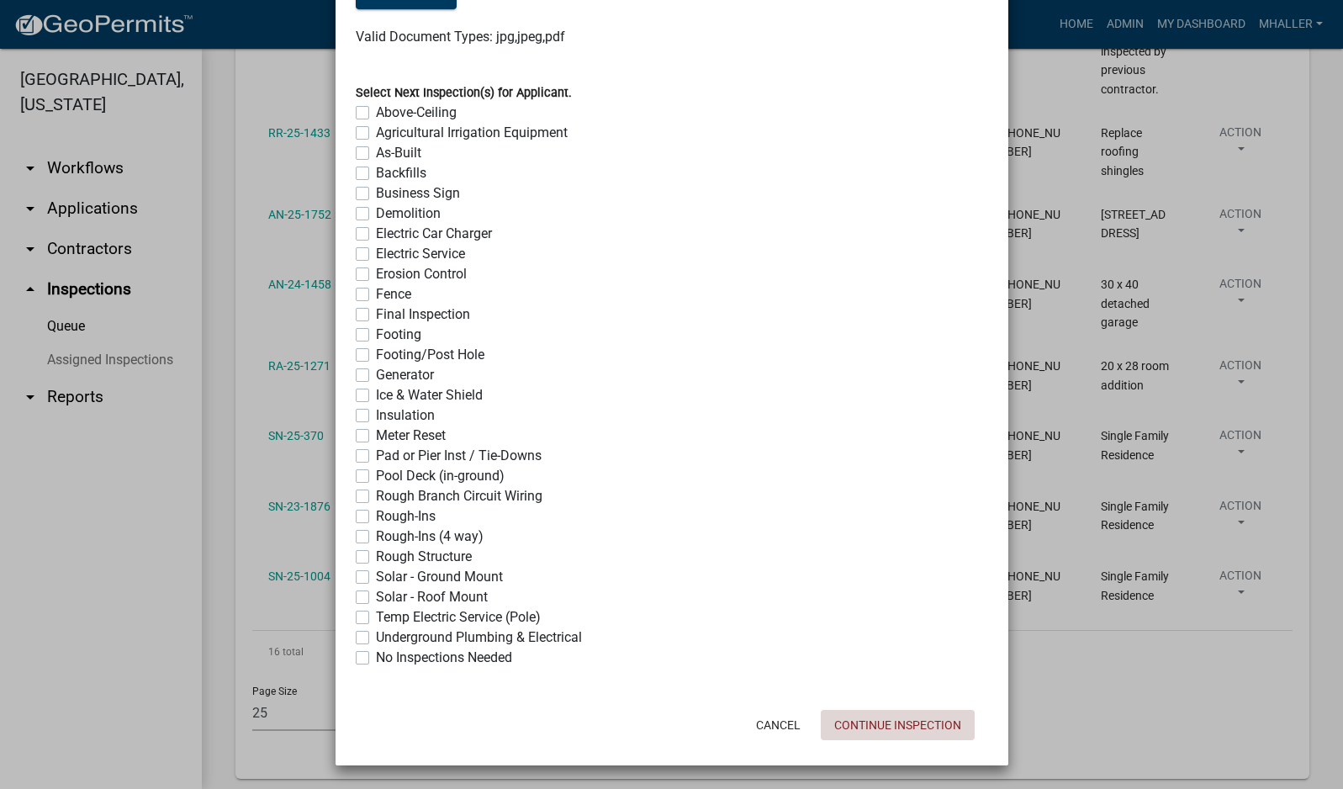
click at [885, 729] on button "Continue Inspection" at bounding box center [898, 725] width 154 height 30
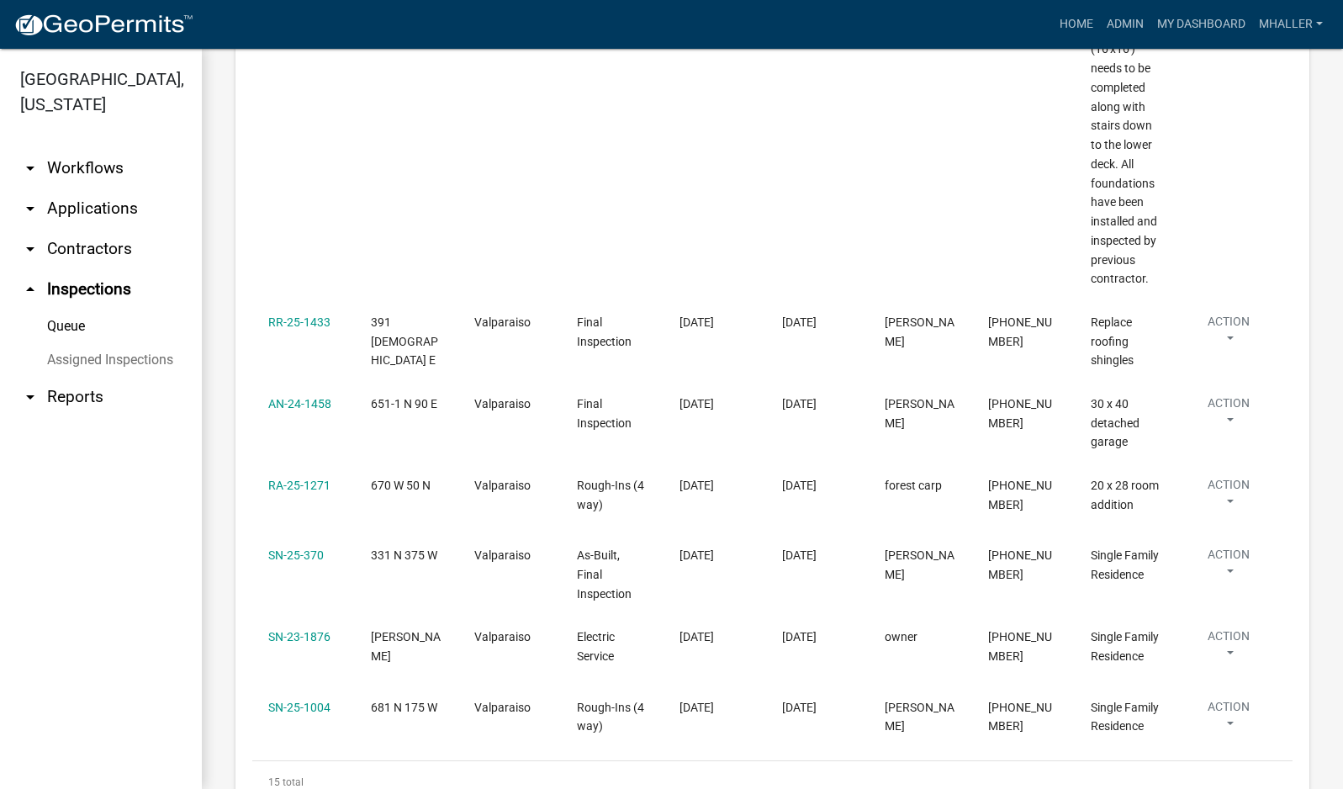
scroll to position [1367, 0]
